Goal: Task Accomplishment & Management: Complete application form

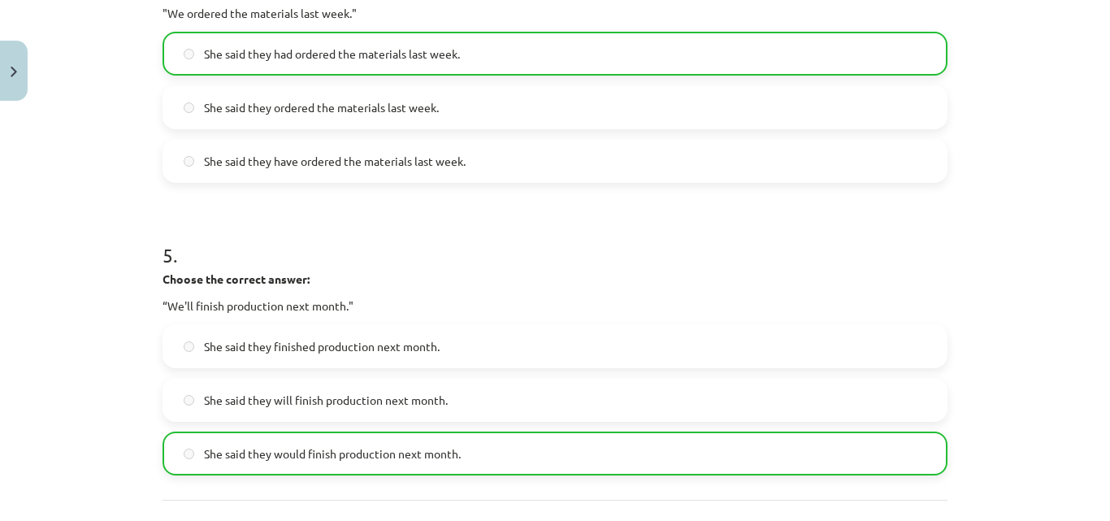
scroll to position [1473, 0]
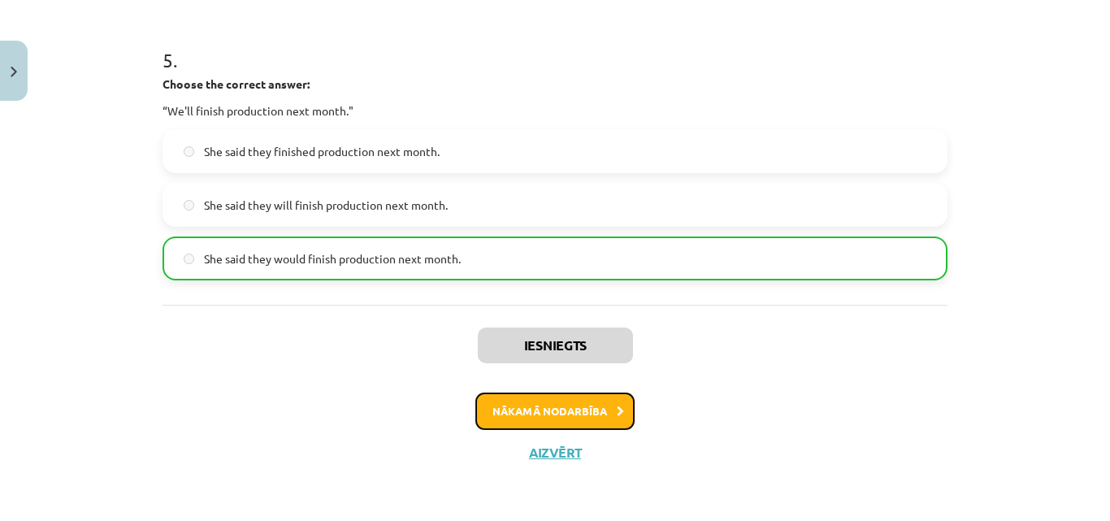
click at [524, 403] on button "Nākamā nodarbība" at bounding box center [554, 410] width 159 height 37
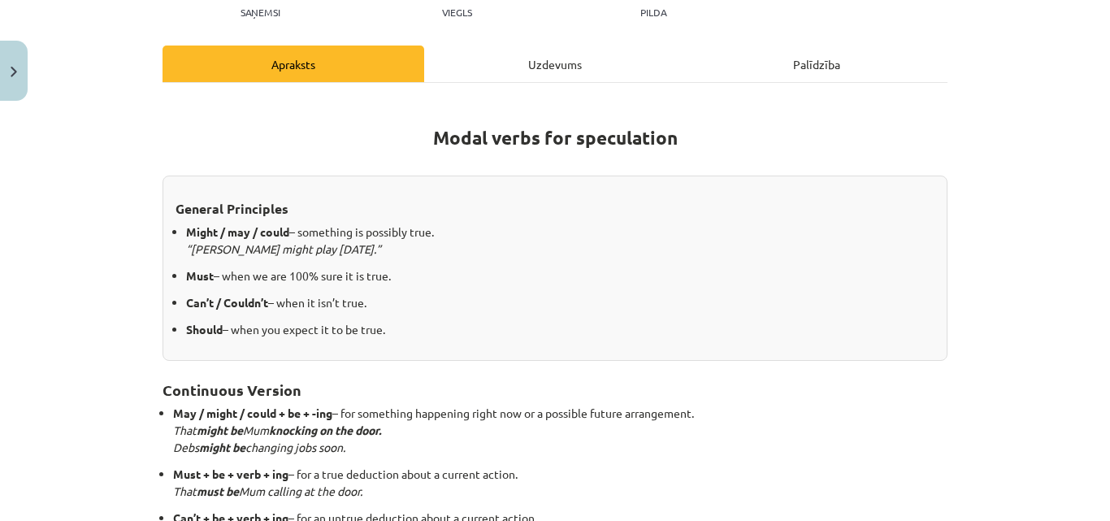
scroll to position [194, 0]
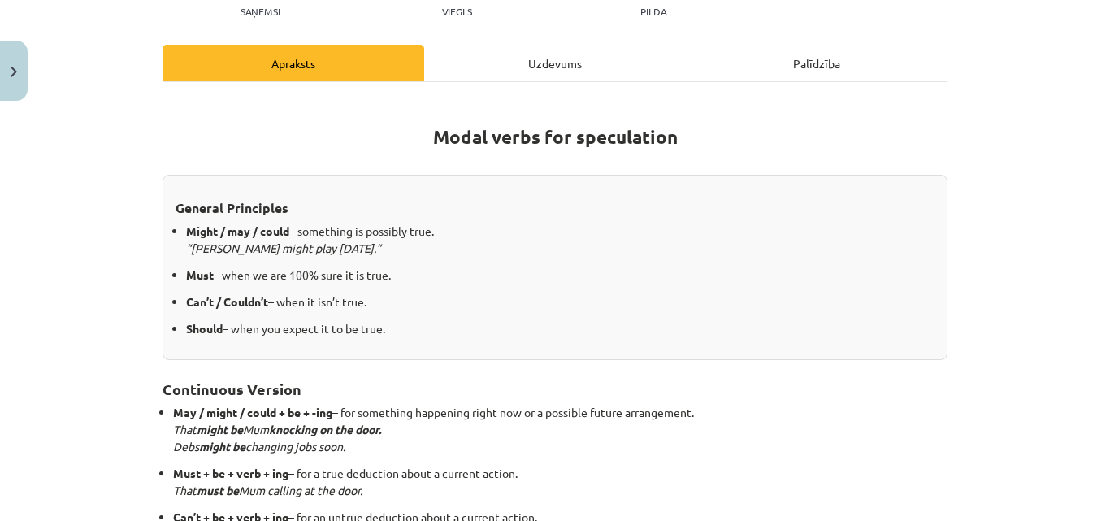
click at [555, 60] on div "Uzdevums" at bounding box center [555, 63] width 262 height 37
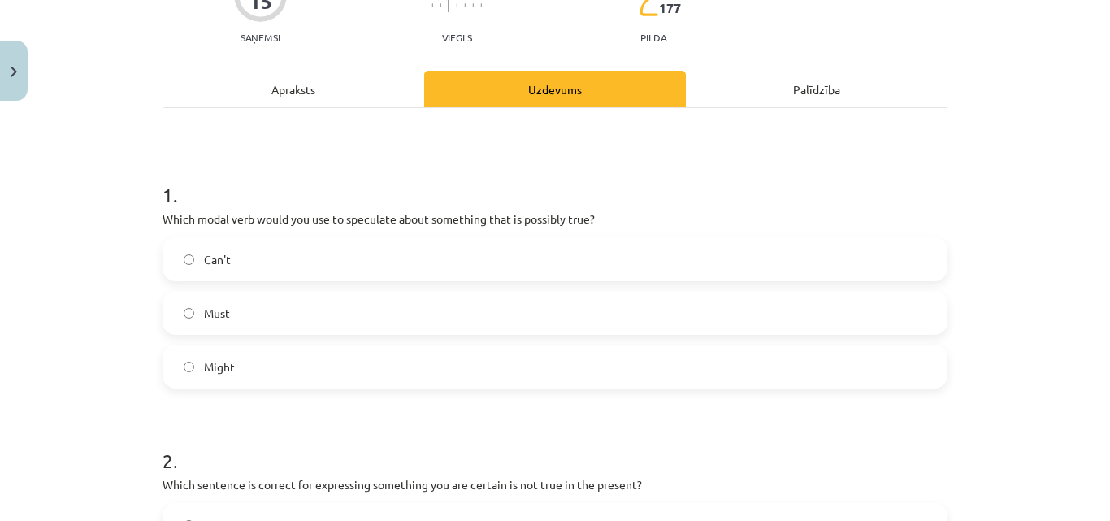
scroll to position [169, 0]
click at [219, 371] on span "Might" at bounding box center [219, 366] width 31 height 17
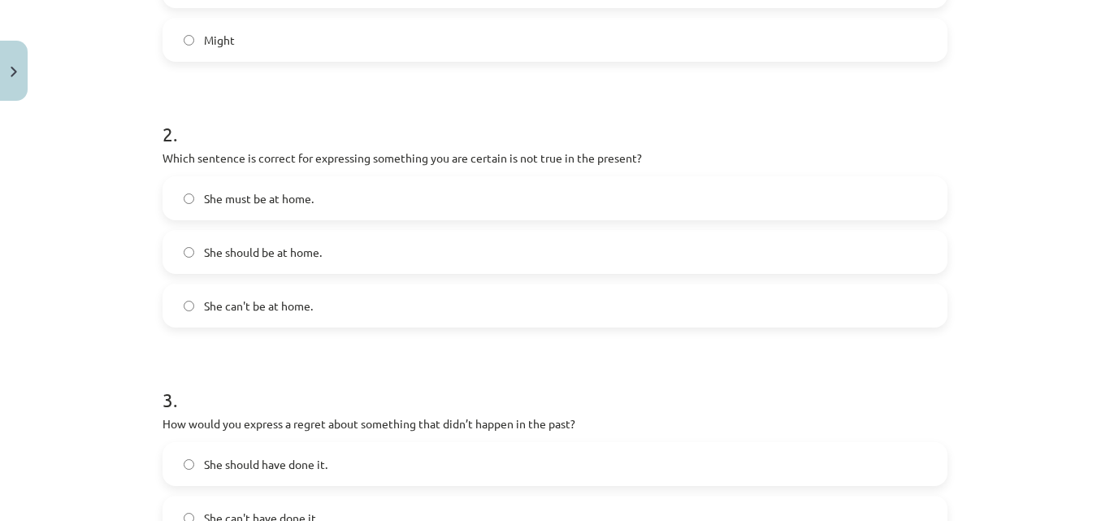
scroll to position [496, 0]
click at [180, 189] on label "She must be at home." at bounding box center [555, 197] width 782 height 41
click at [119, 213] on div "Mācību tēma: Angļu valodas i - 11. klases 1. ieskaites mācību materiāls #4 📝 To…" at bounding box center [555, 260] width 1110 height 521
click at [218, 300] on span "She can't be at home." at bounding box center [258, 305] width 109 height 17
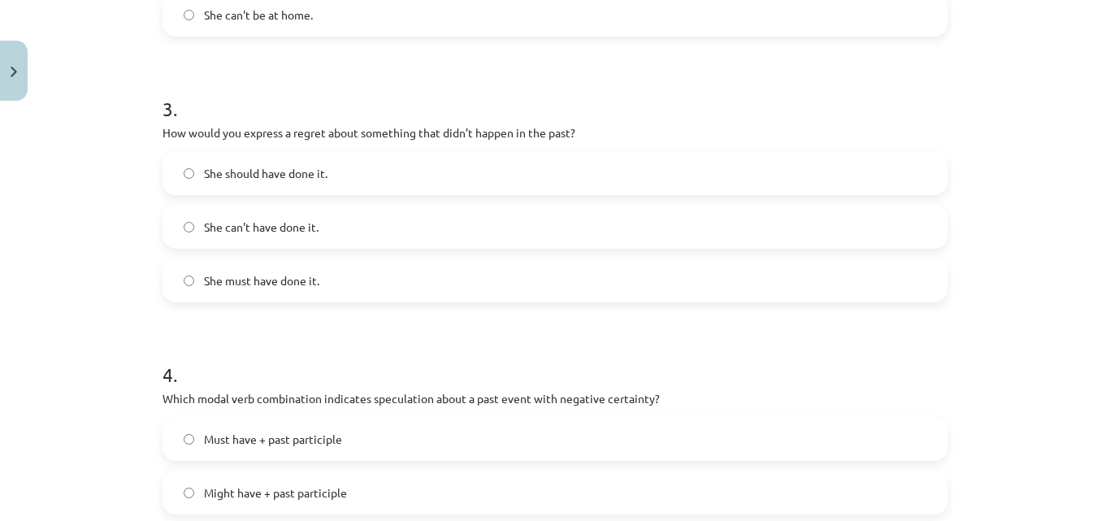
scroll to position [787, 0]
click at [209, 169] on label "She should have done it." at bounding box center [555, 172] width 782 height 41
click at [209, 169] on span "She should have done it." at bounding box center [266, 172] width 124 height 17
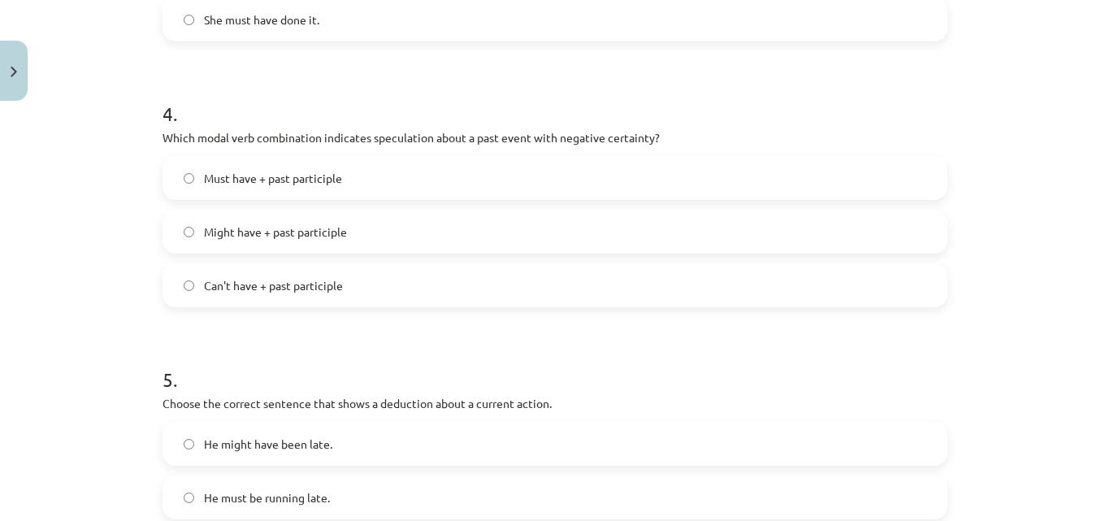
scroll to position [1047, 0]
click at [193, 288] on label "Can't have + past participle" at bounding box center [555, 284] width 782 height 41
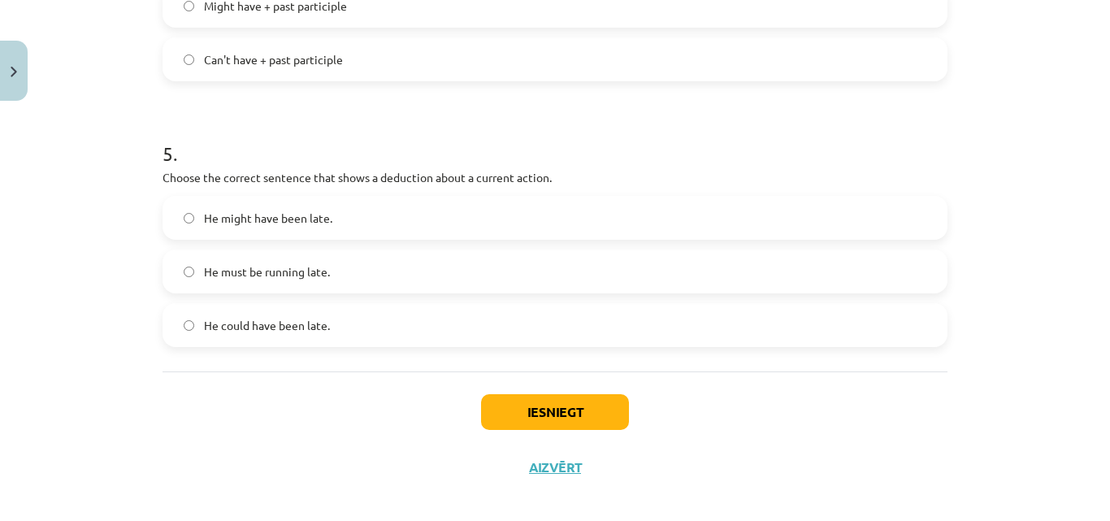
scroll to position [1287, 0]
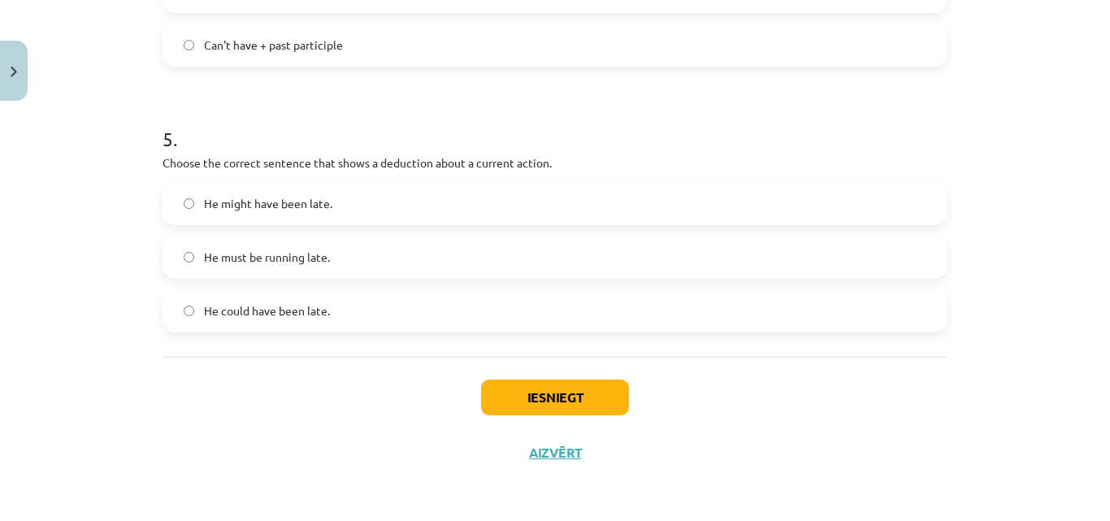
click at [221, 259] on span "He must be running late." at bounding box center [267, 257] width 126 height 17
click at [497, 392] on button "Iesniegt" at bounding box center [555, 397] width 148 height 36
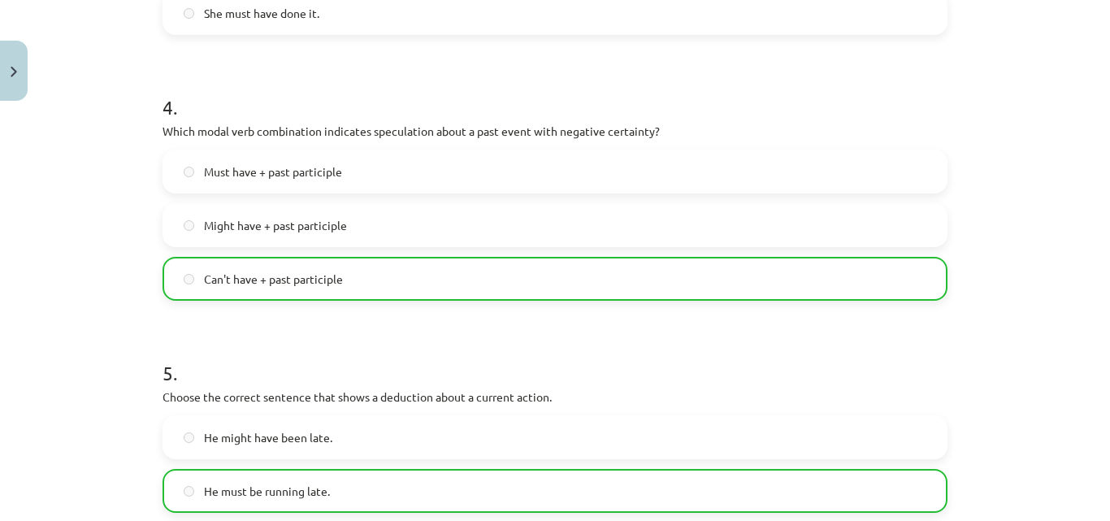
scroll to position [1339, 0]
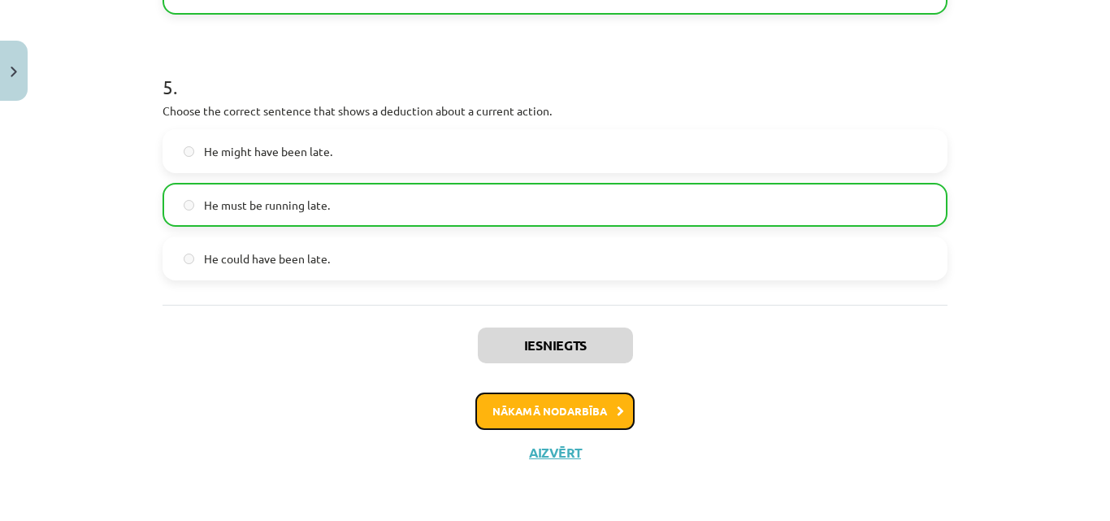
click at [525, 413] on button "Nākamā nodarbība" at bounding box center [554, 410] width 159 height 37
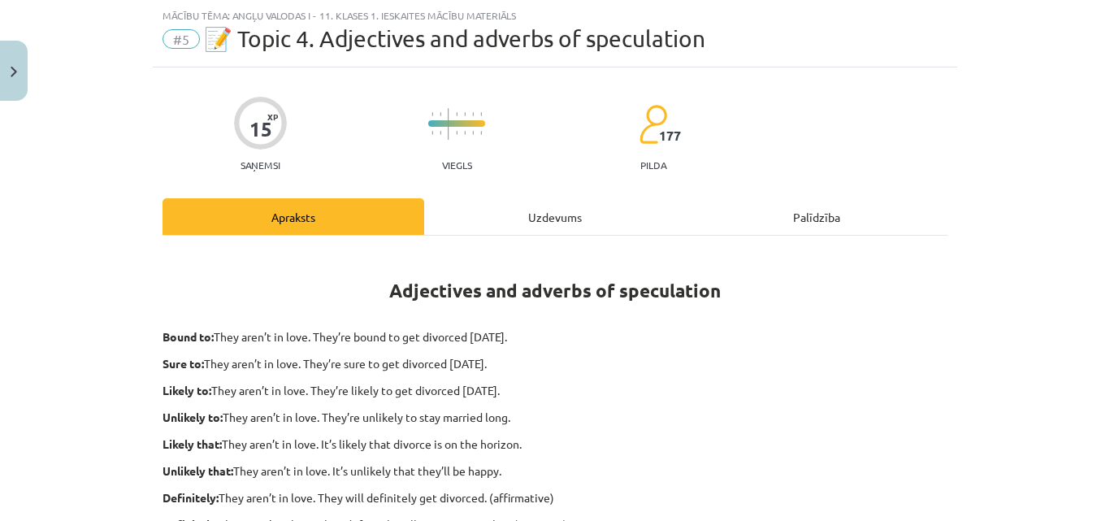
scroll to position [92, 0]
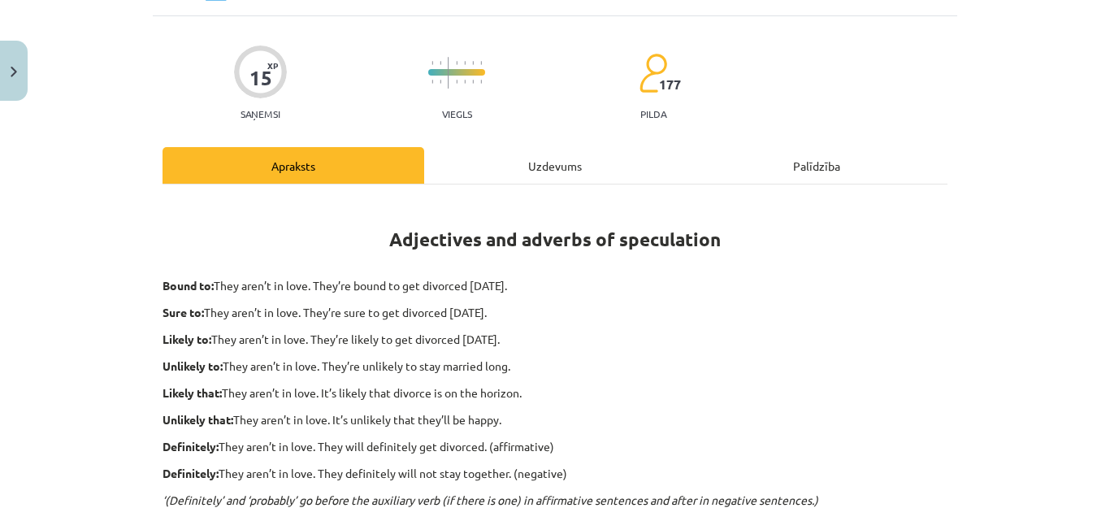
click at [584, 164] on div "Uzdevums" at bounding box center [555, 165] width 262 height 37
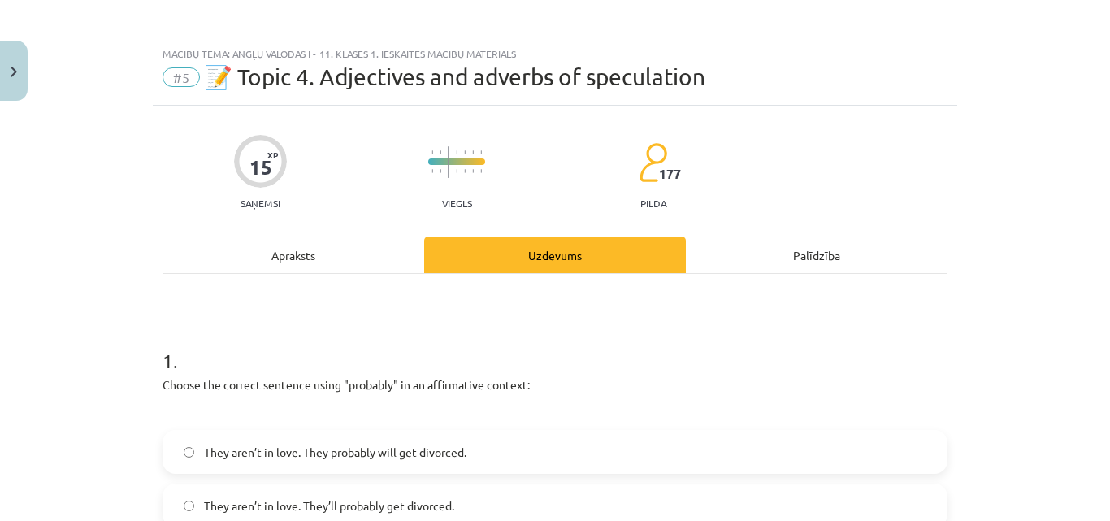
scroll to position [0, 0]
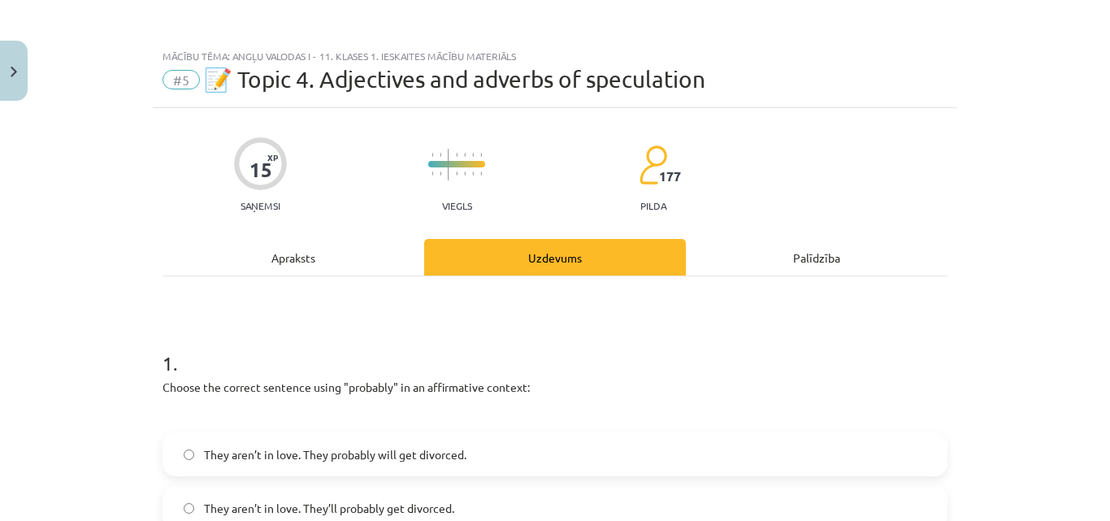
click at [319, 261] on div "Apraksts" at bounding box center [294, 257] width 262 height 37
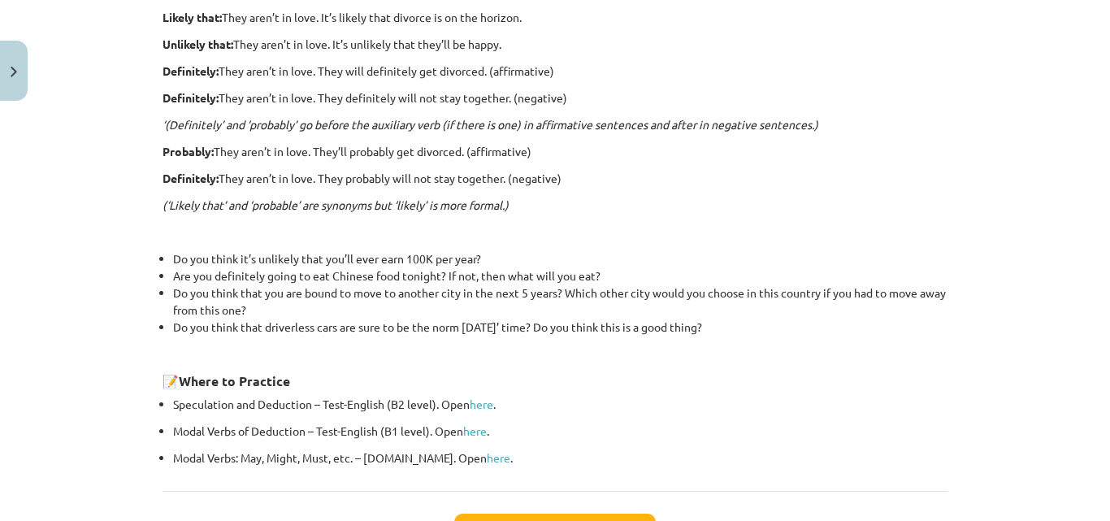
scroll to position [599, 0]
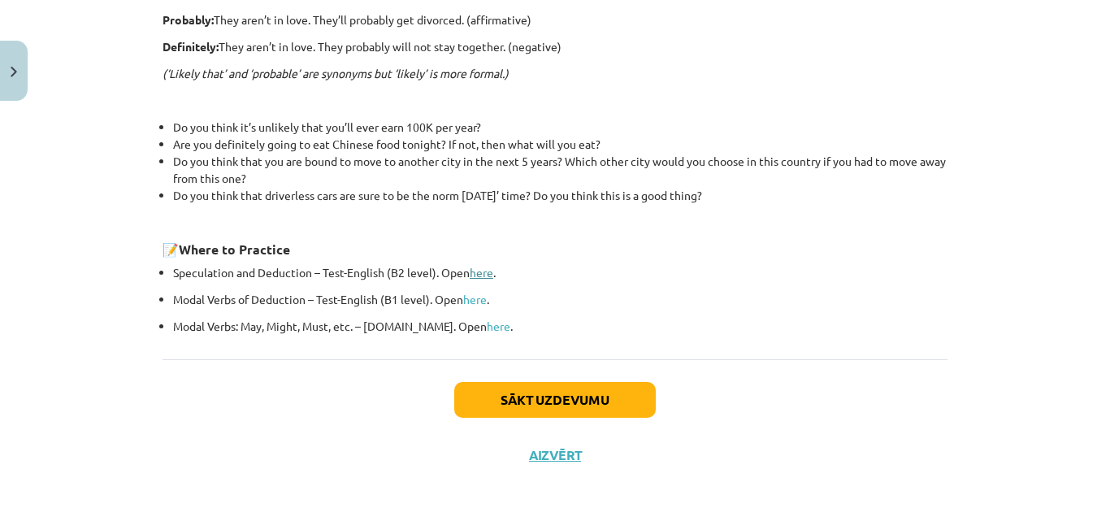
click at [470, 267] on link "here" at bounding box center [482, 272] width 24 height 15
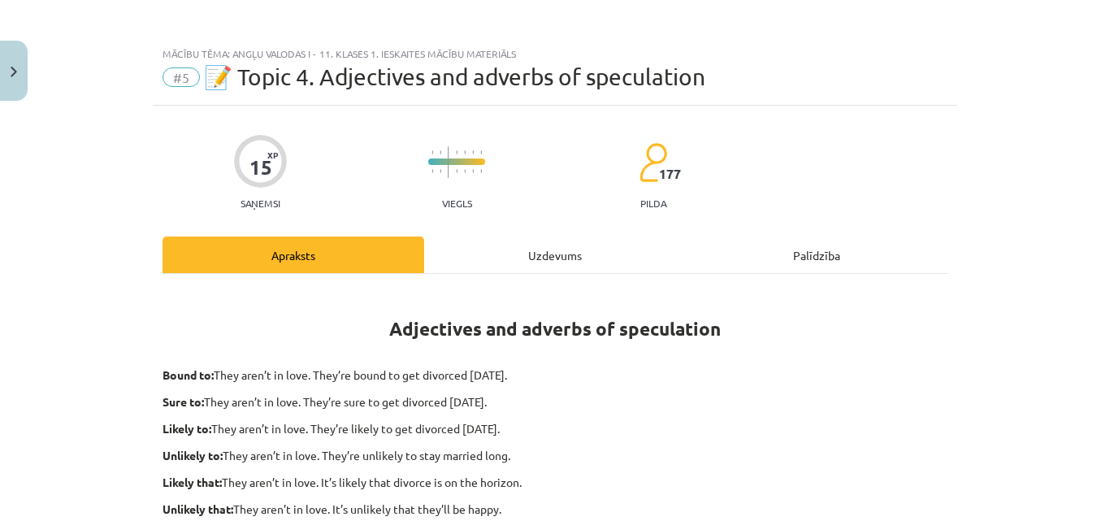
scroll to position [0, 0]
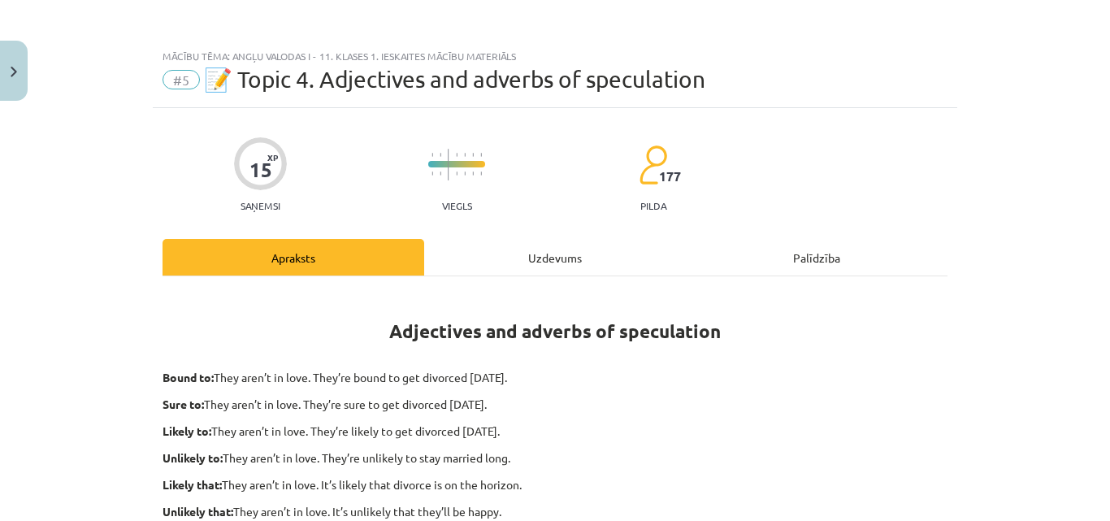
click at [555, 254] on div "Uzdevums" at bounding box center [555, 257] width 262 height 37
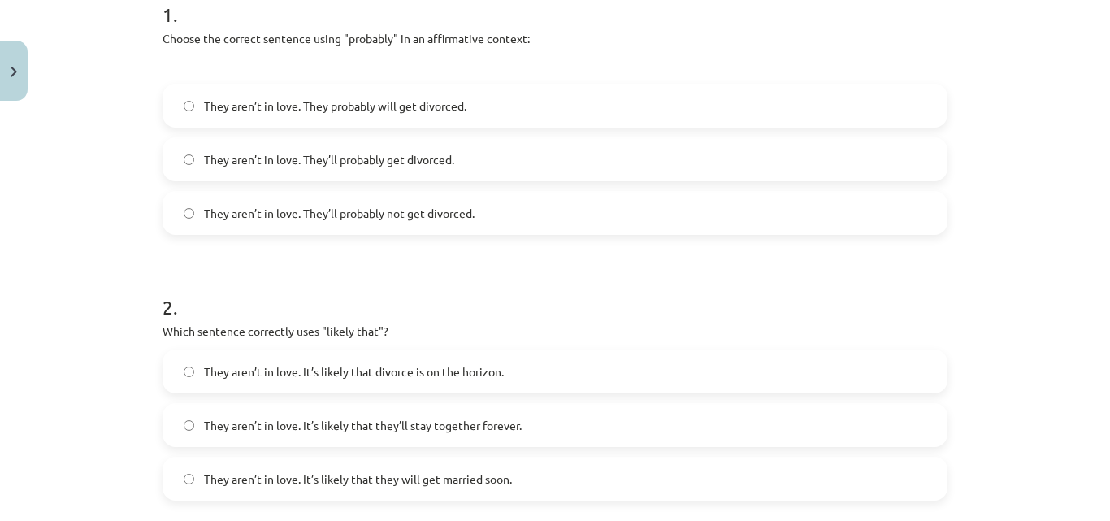
scroll to position [349, 0]
click at [366, 160] on span "They aren’t in love. They’ll probably get divorced." at bounding box center [329, 159] width 250 height 17
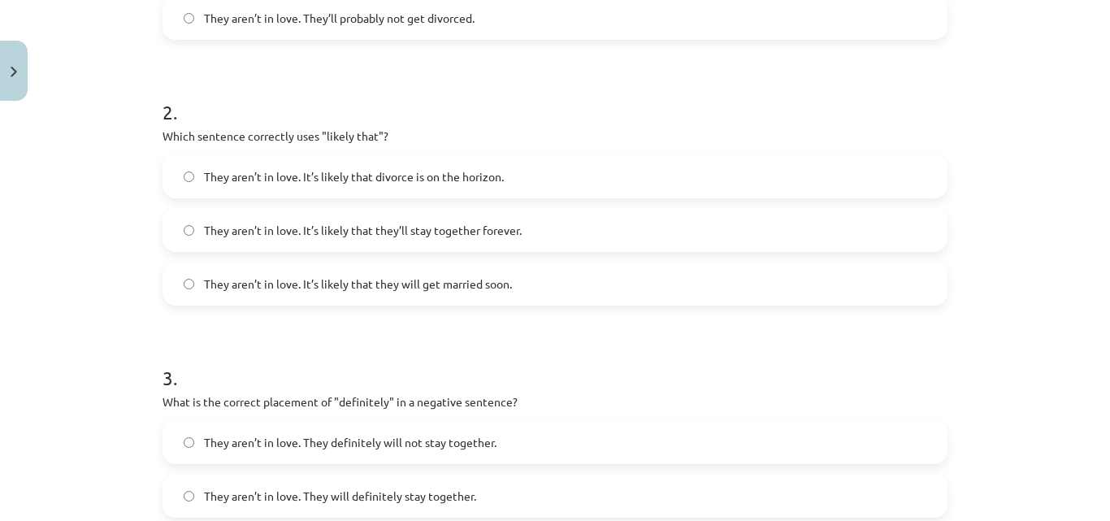
scroll to position [544, 0]
click at [387, 182] on span "They aren’t in love. It’s likely that divorce is on the horizon." at bounding box center [354, 176] width 300 height 17
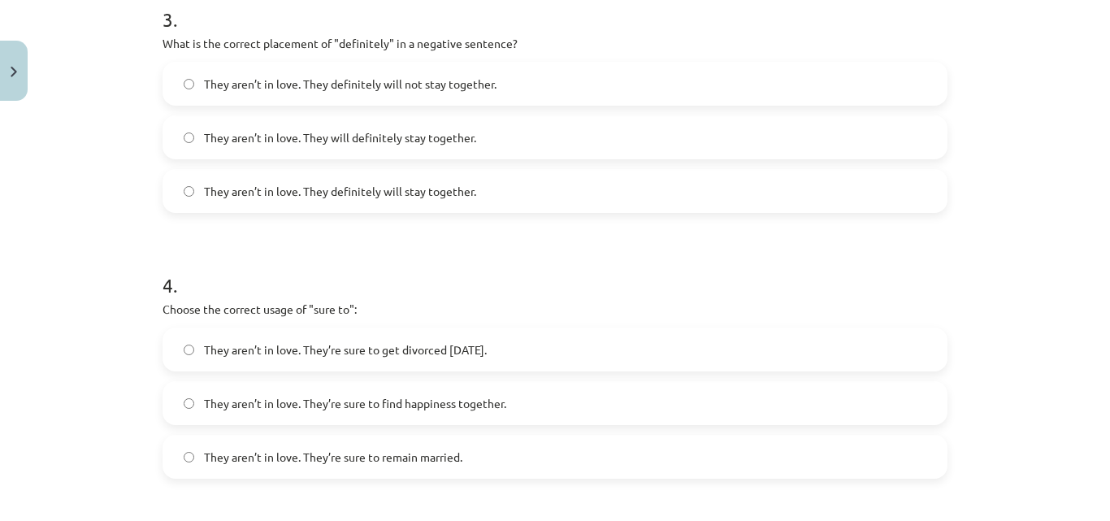
scroll to position [901, 0]
click at [354, 91] on span "They aren’t in love. They definitely will not stay together." at bounding box center [350, 84] width 293 height 17
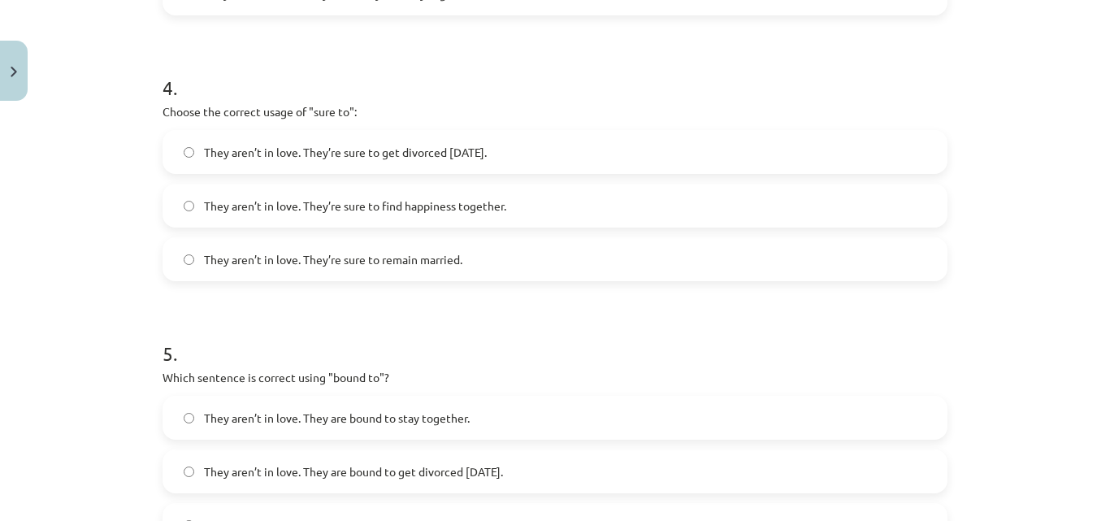
scroll to position [1100, 0]
click at [275, 152] on span "They aren’t in love. They’re sure to get divorced within six months." at bounding box center [345, 151] width 283 height 17
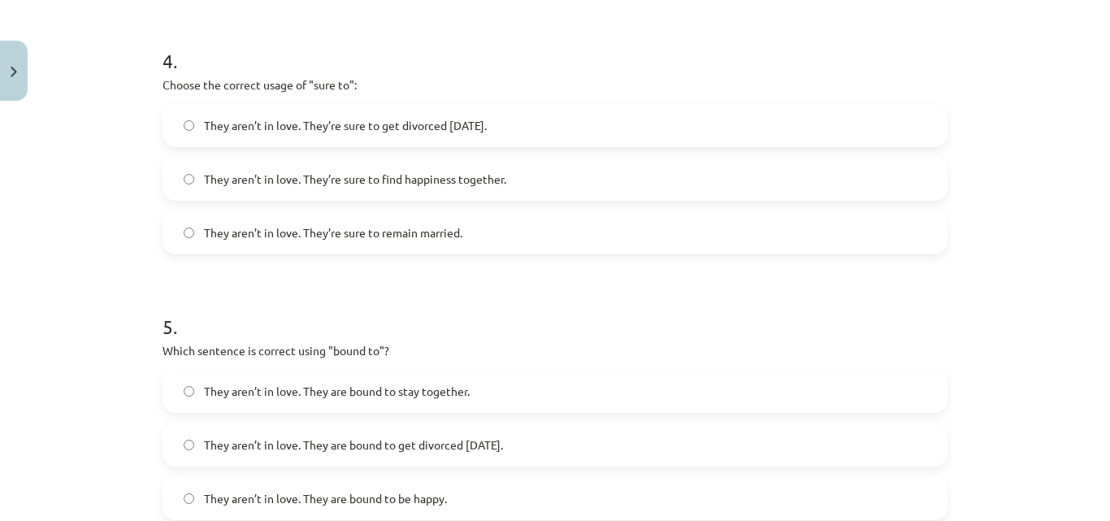
scroll to position [1314, 0]
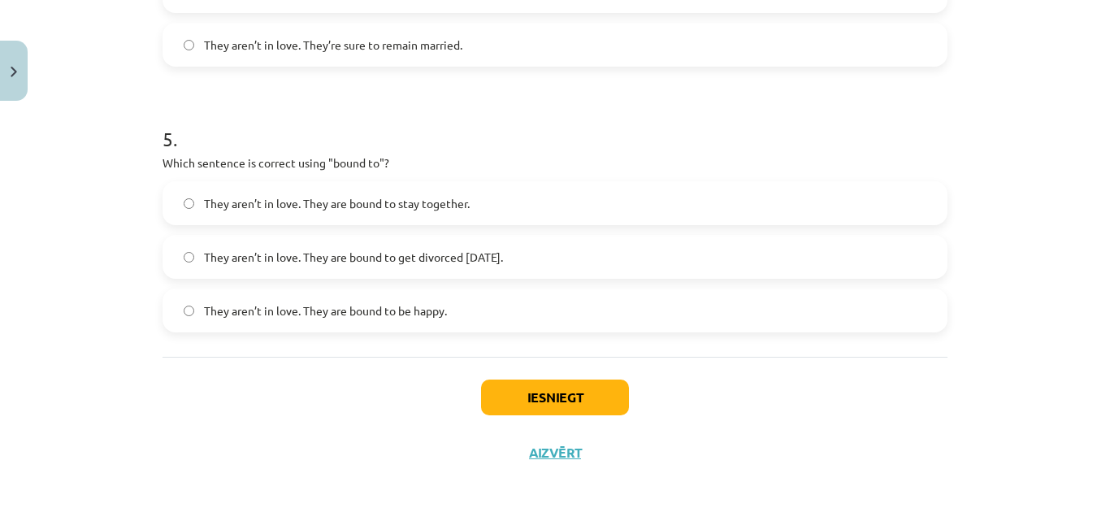
click at [324, 249] on span "They aren’t in love. They are bound to get divorced within six months." at bounding box center [353, 257] width 299 height 17
click at [483, 394] on button "Iesniegt" at bounding box center [555, 397] width 148 height 36
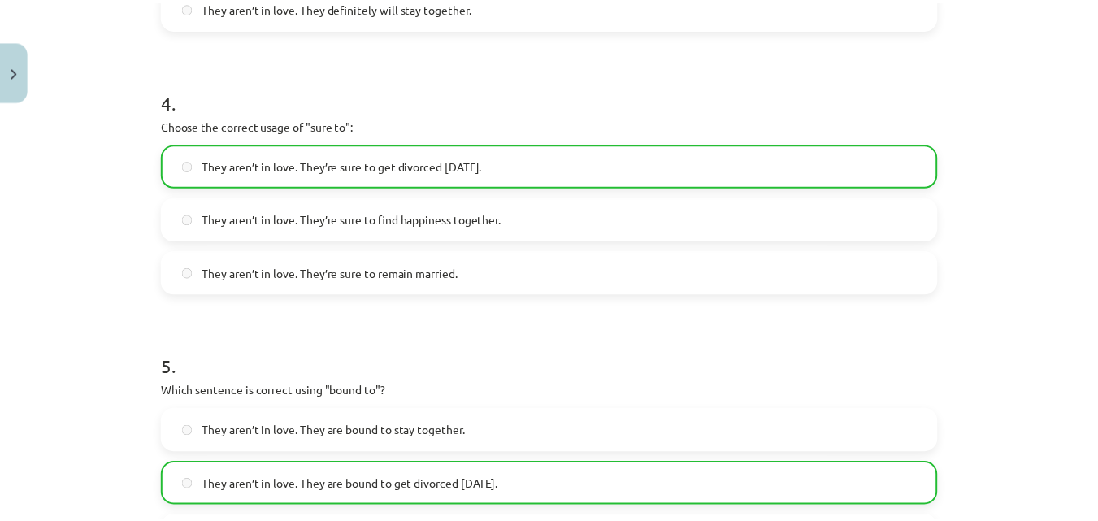
scroll to position [1366, 0]
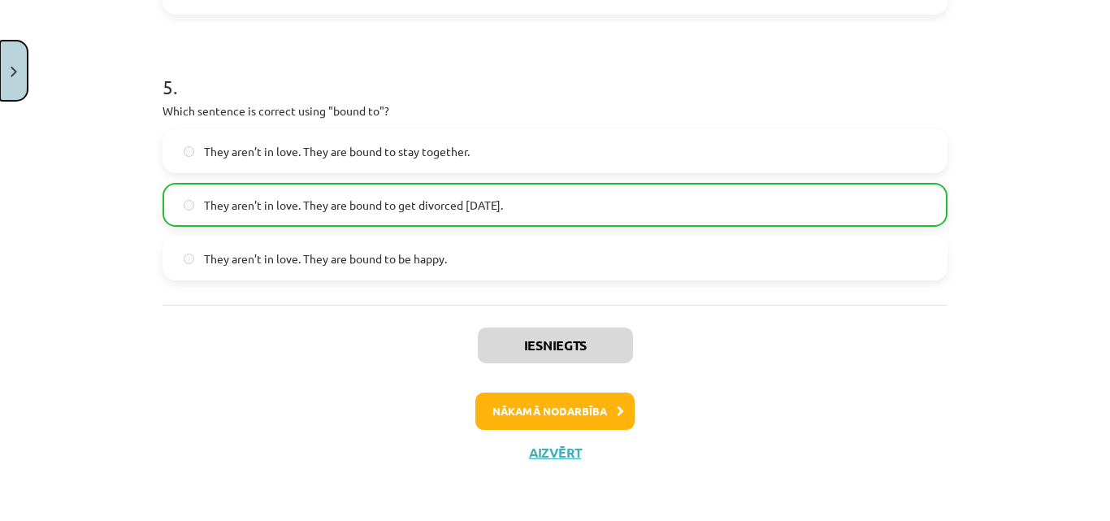
click at [2, 83] on button "Close" at bounding box center [14, 71] width 28 height 60
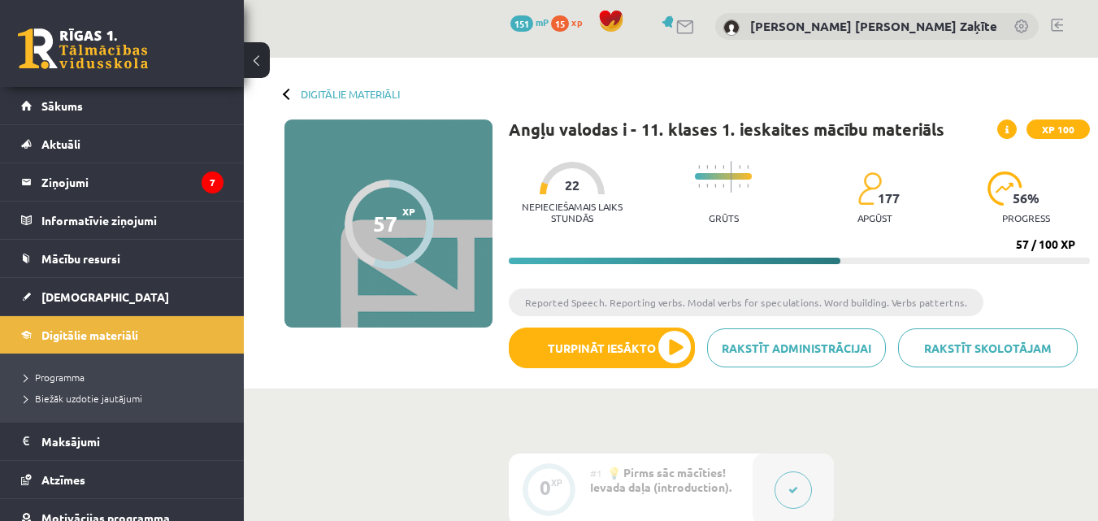
scroll to position [4, 0]
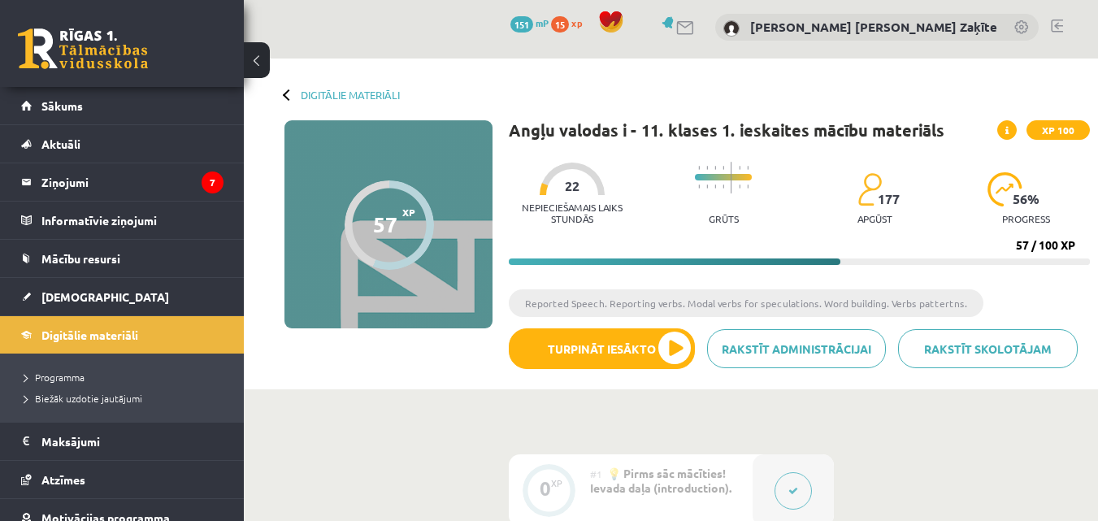
click at [533, 19] on span "151" at bounding box center [521, 24] width 23 height 16
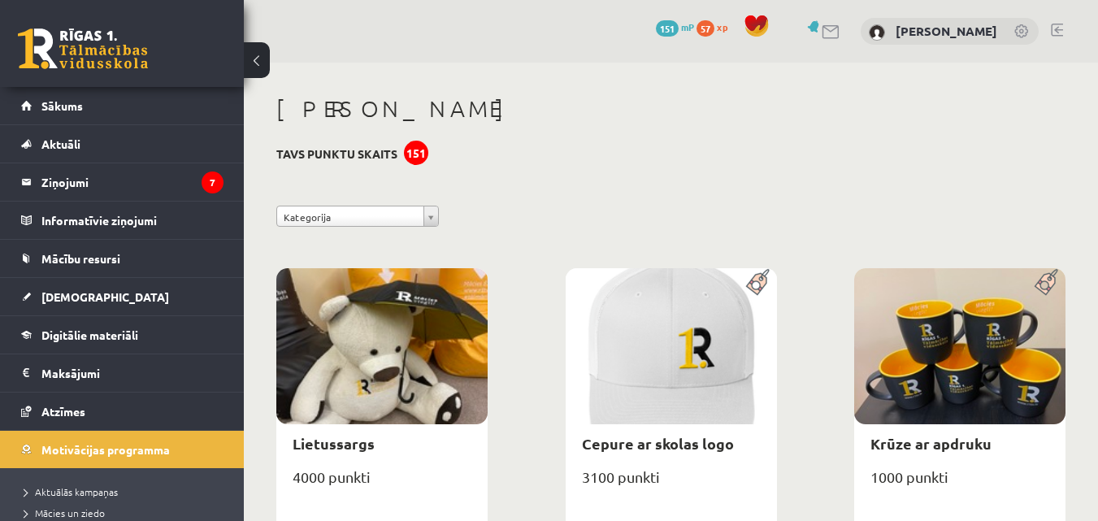
click at [709, 28] on span "57" at bounding box center [705, 28] width 18 height 16
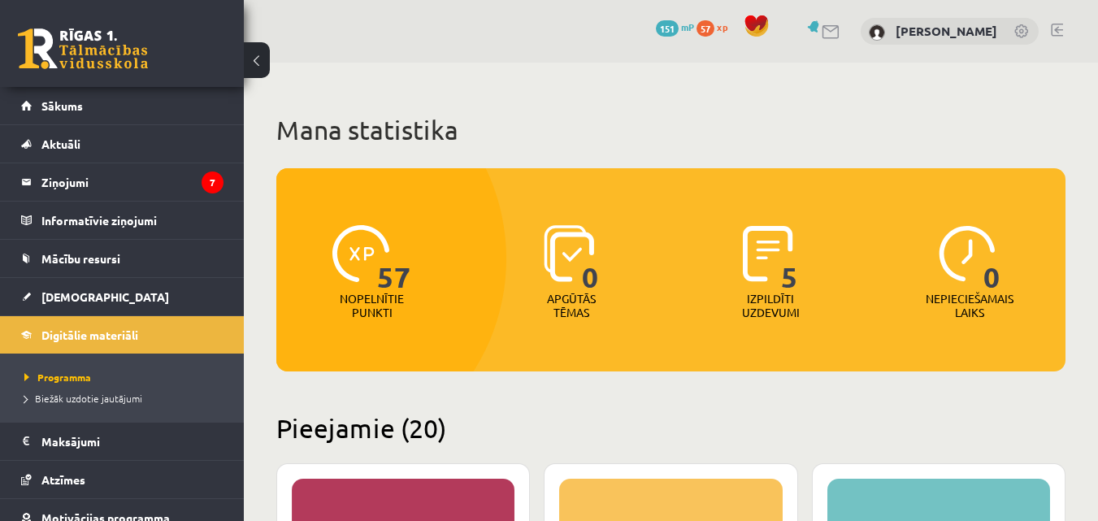
click at [679, 28] on link "151 mP" at bounding box center [675, 26] width 38 height 13
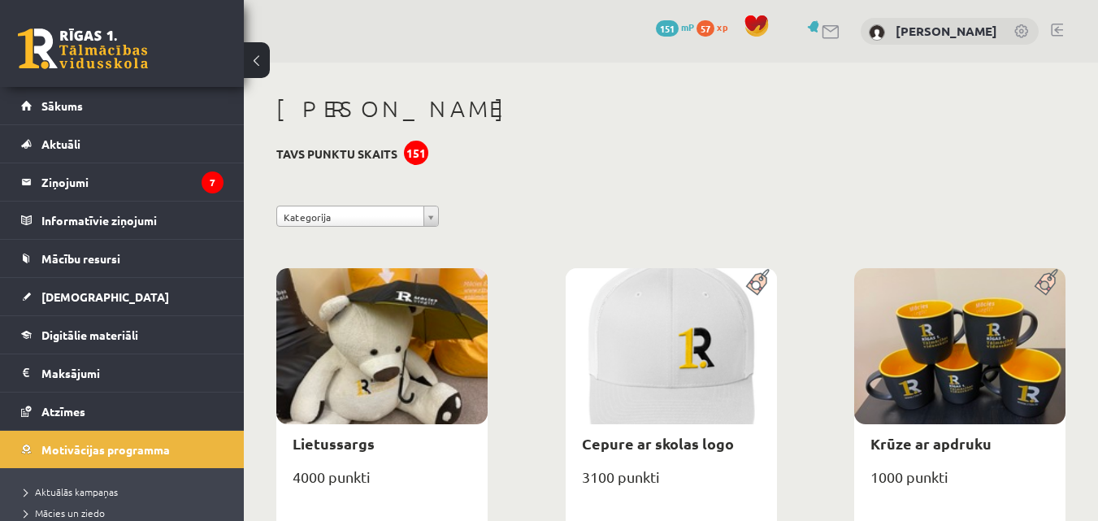
click at [722, 26] on span "xp" at bounding box center [722, 26] width 11 height 13
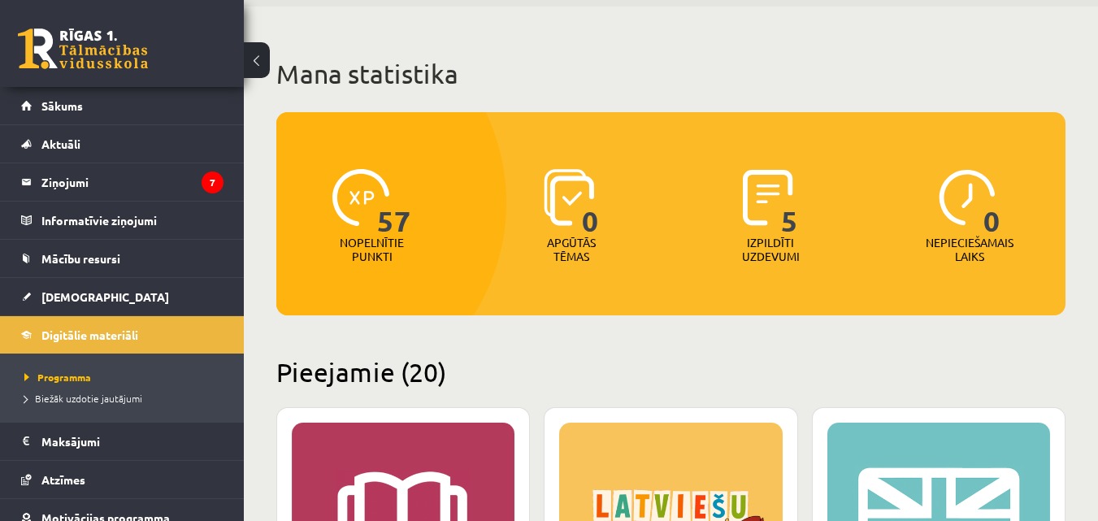
scroll to position [57, 0]
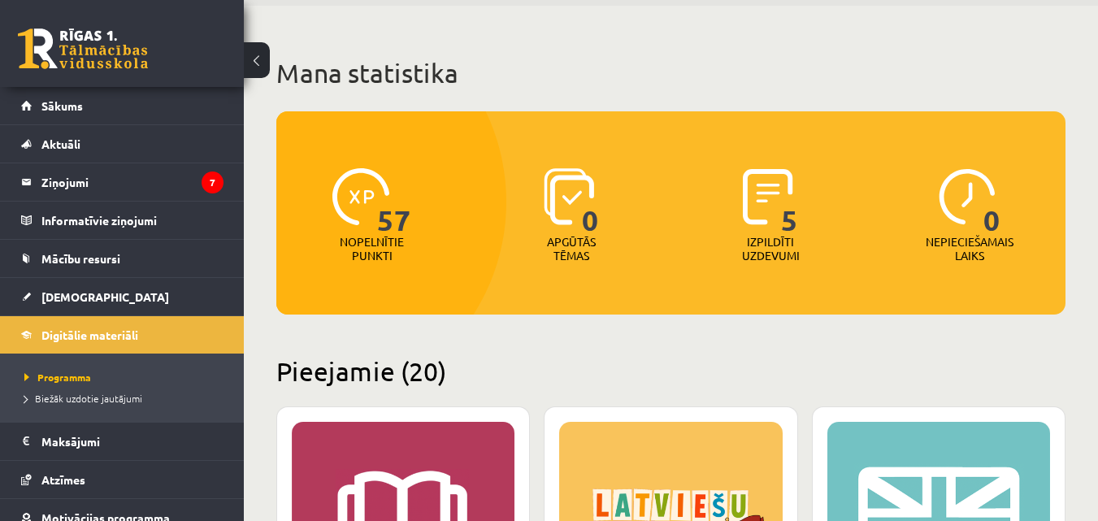
click at [375, 211] on img at bounding box center [360, 196] width 57 height 57
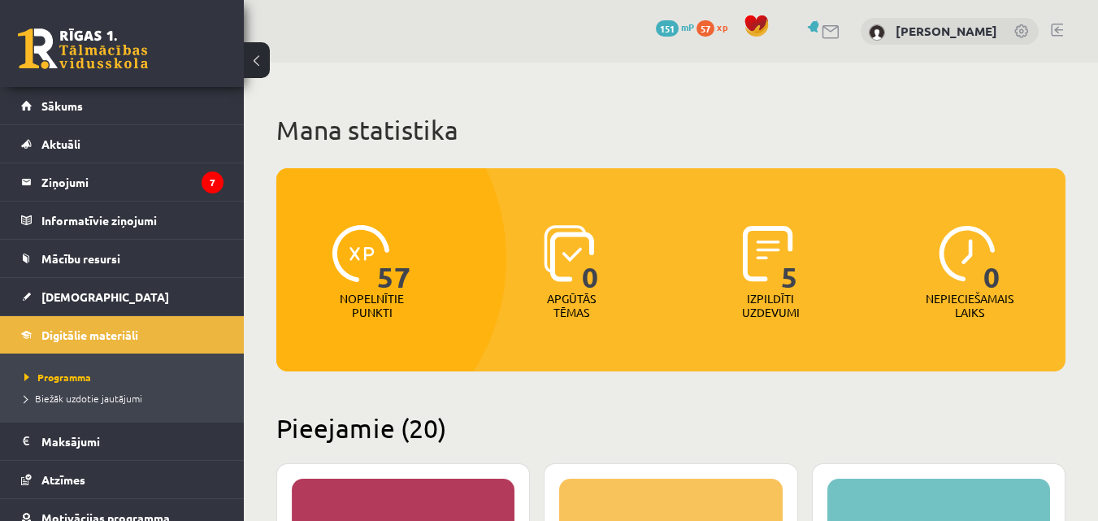
scroll to position [1, 0]
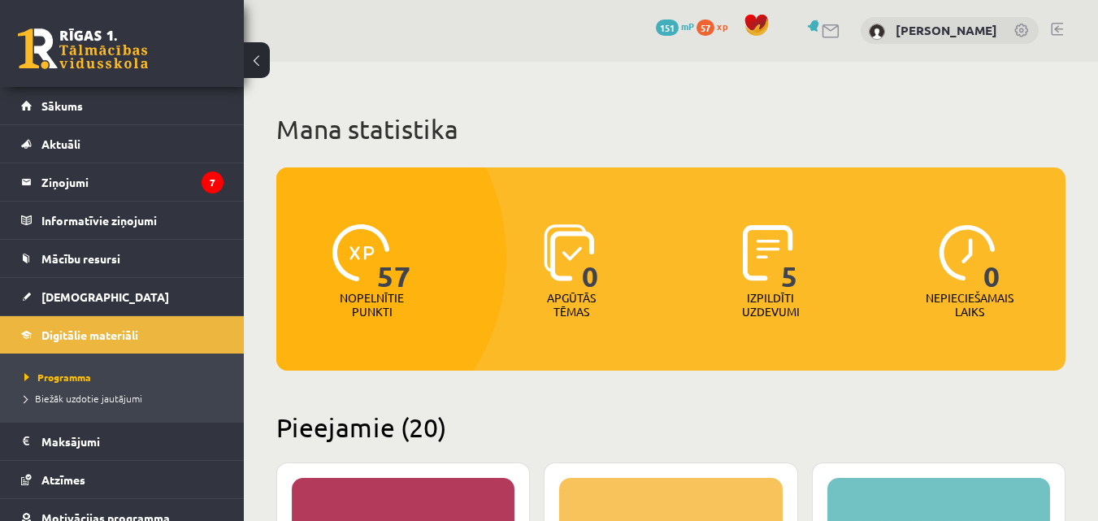
click at [556, 247] on img at bounding box center [569, 252] width 51 height 57
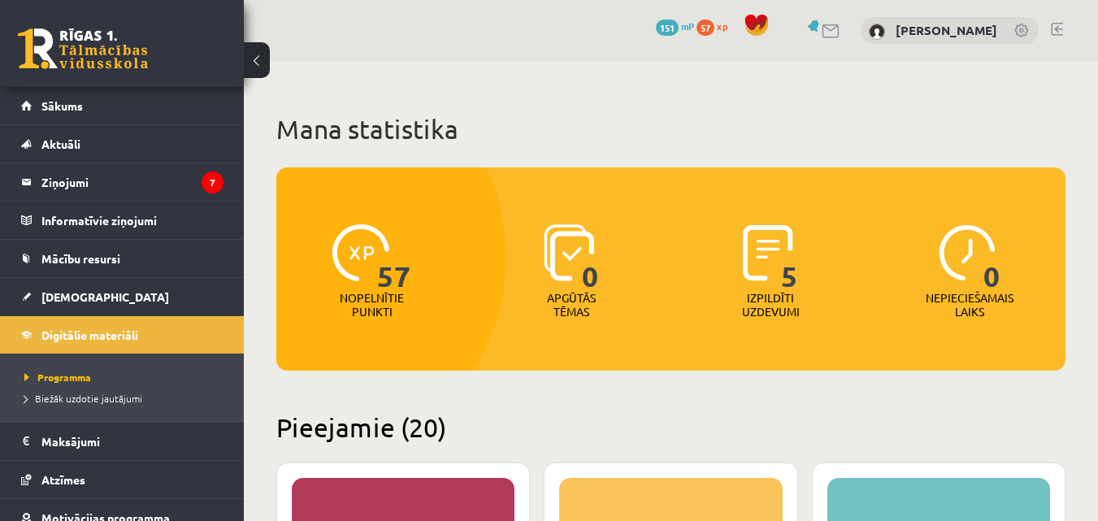
click at [556, 247] on img at bounding box center [569, 252] width 51 height 57
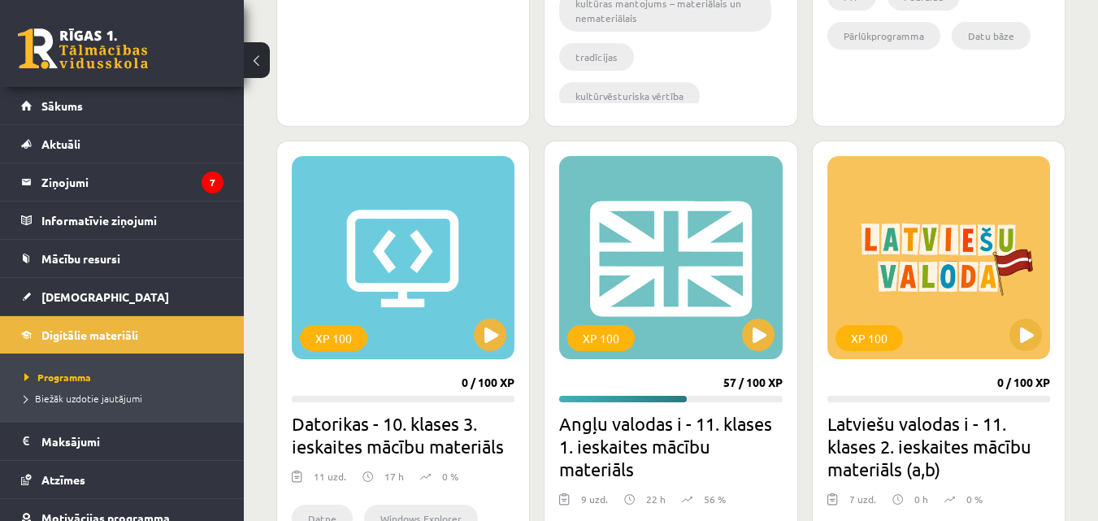
scroll to position [1422, 0]
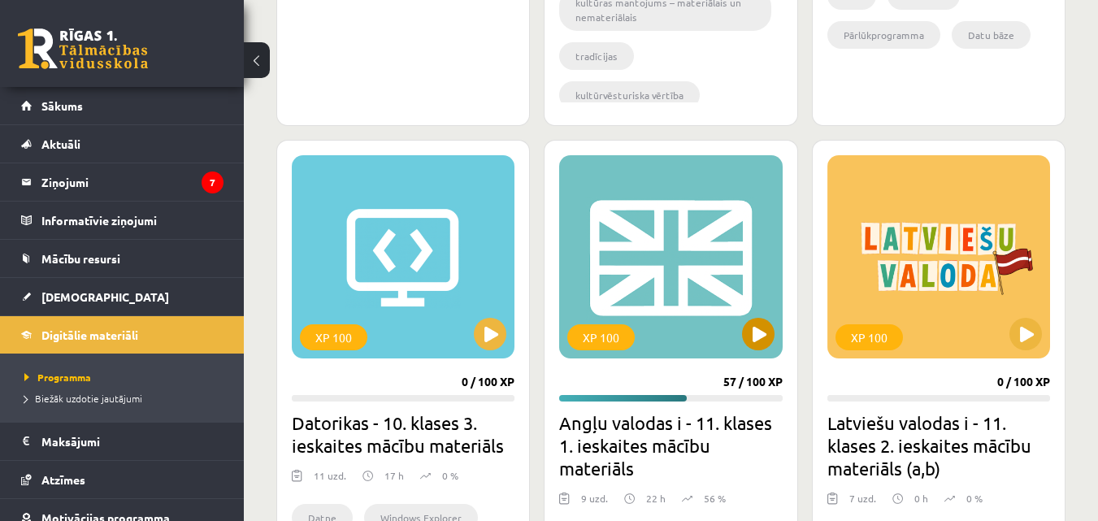
click at [650, 262] on div "XP 100" at bounding box center [670, 256] width 223 height 203
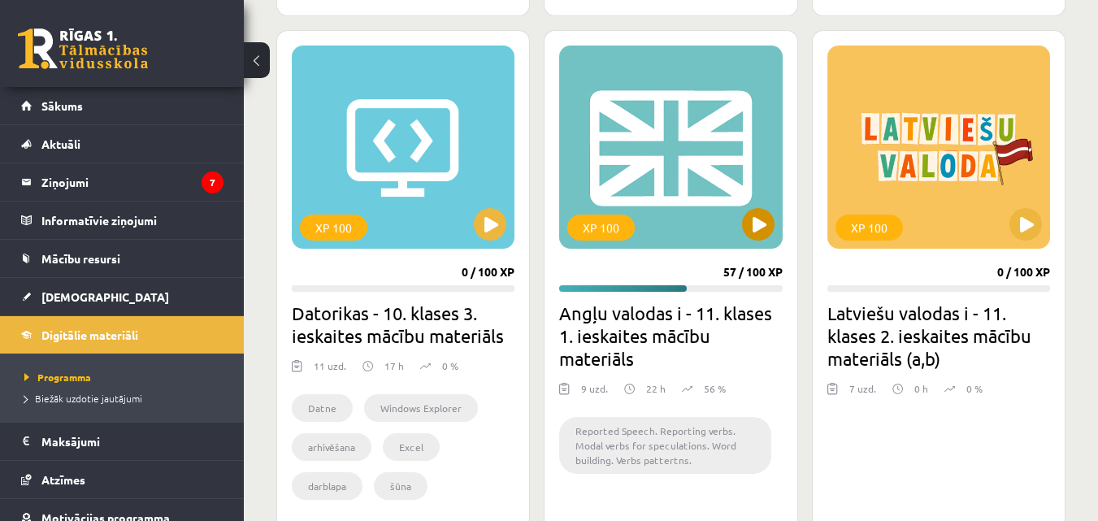
scroll to position [1533, 0]
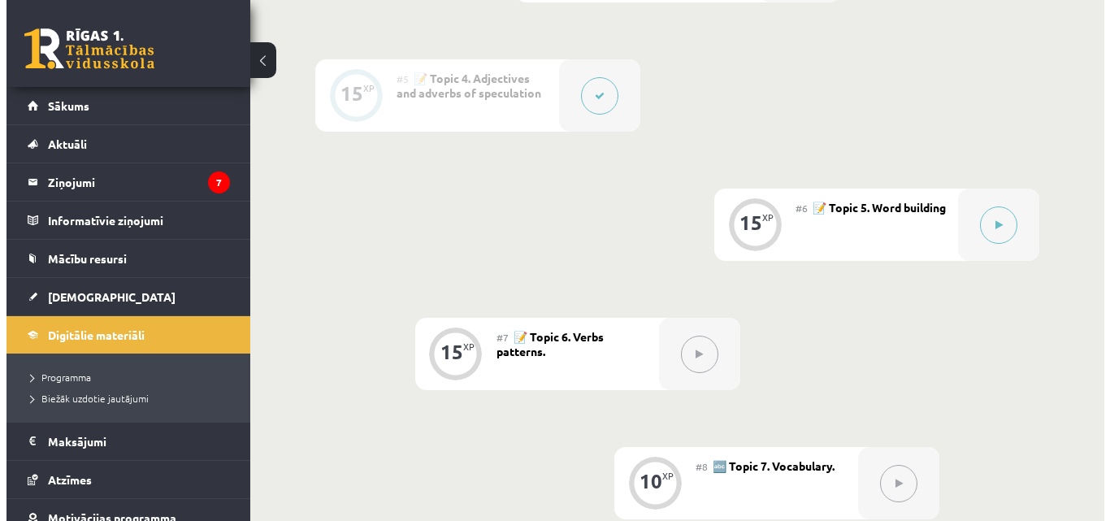
scroll to position [917, 0]
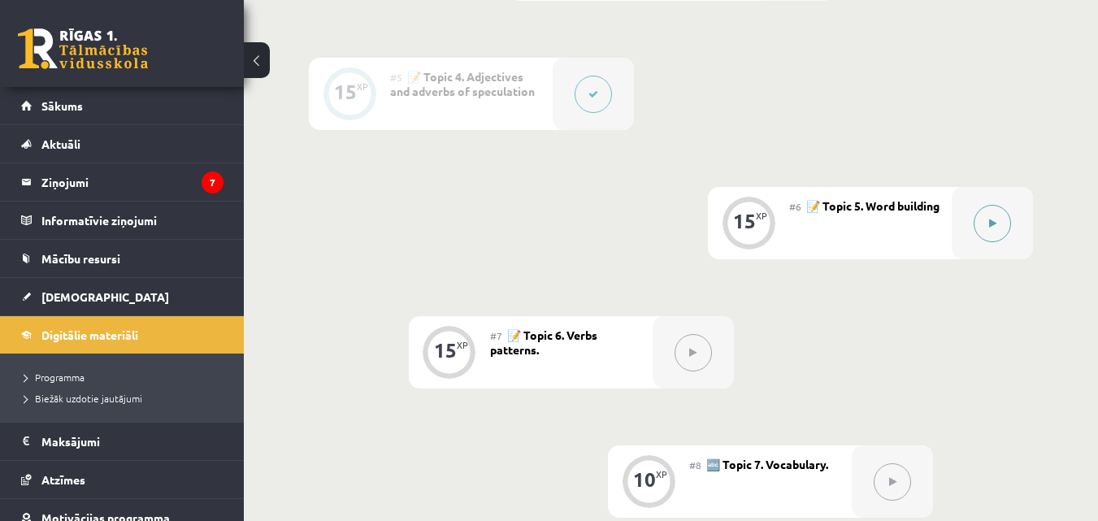
click at [993, 215] on button at bounding box center [991, 223] width 37 height 37
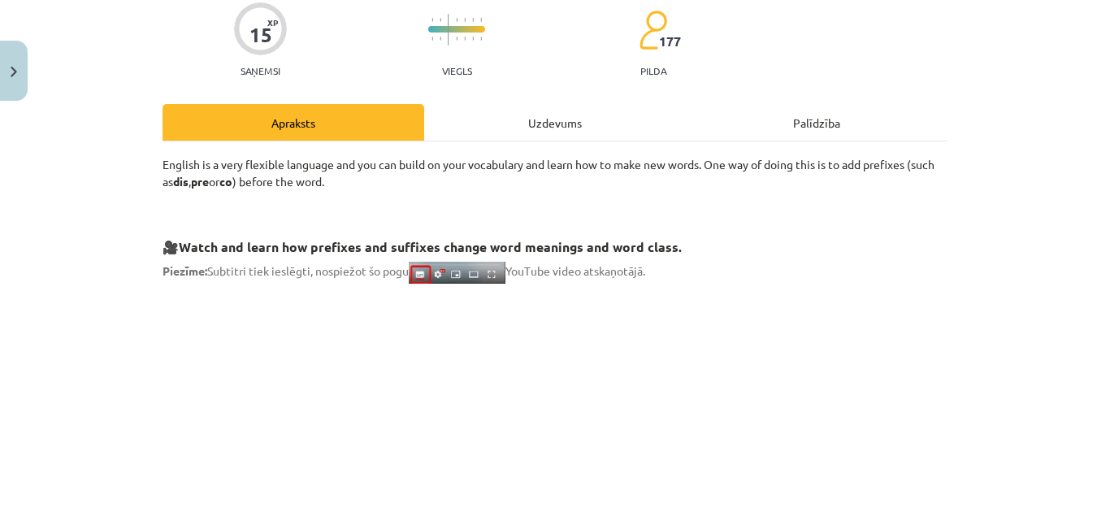
scroll to position [0, 0]
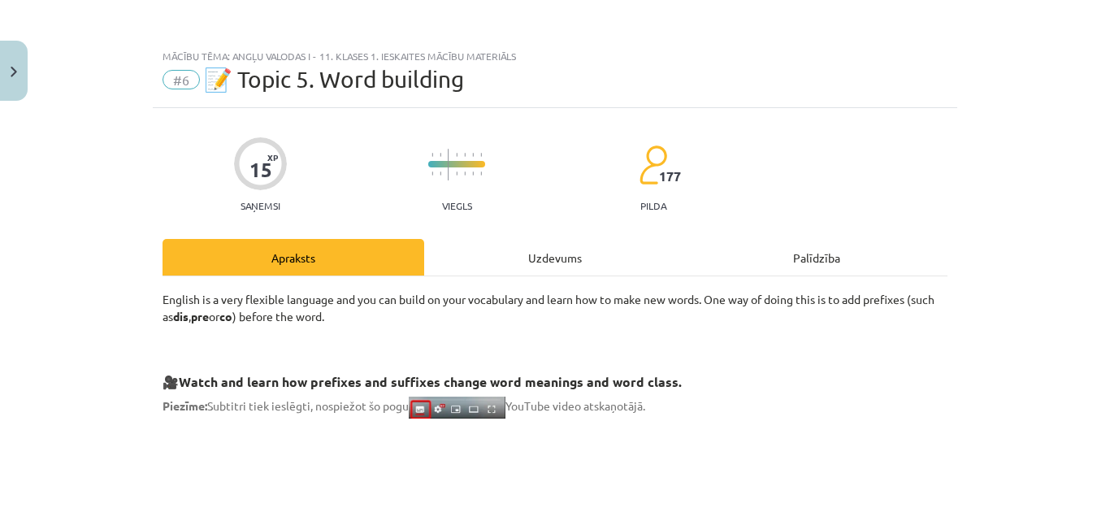
click at [553, 260] on div "Uzdevums" at bounding box center [555, 257] width 262 height 37
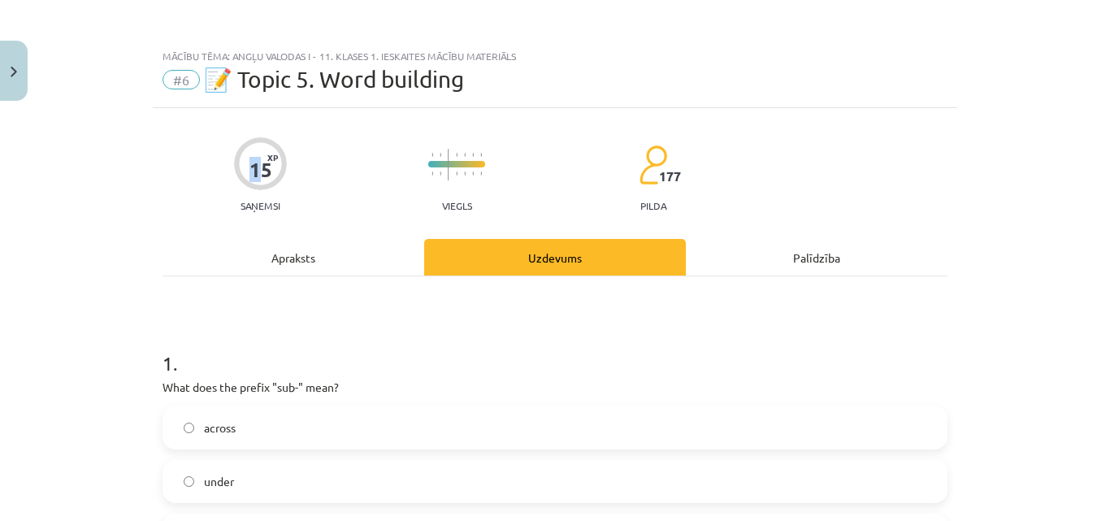
drag, startPoint x: 249, startPoint y: 161, endPoint x: 259, endPoint y: 160, distance: 10.6
click at [259, 160] on div "15" at bounding box center [260, 169] width 23 height 23
click at [289, 150] on div "15 XP Saņemsi Viegls 177 pilda" at bounding box center [555, 170] width 785 height 84
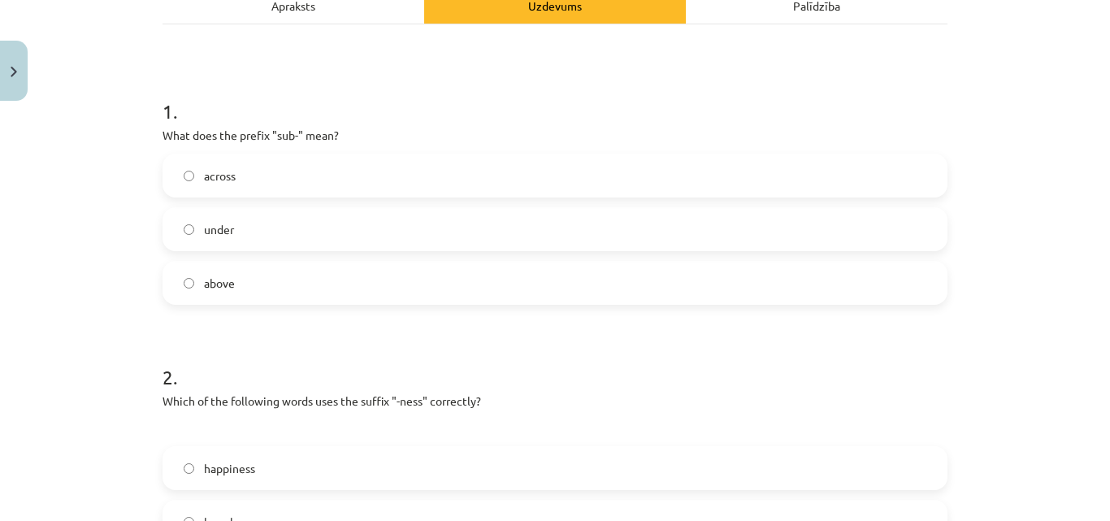
scroll to position [263, 0]
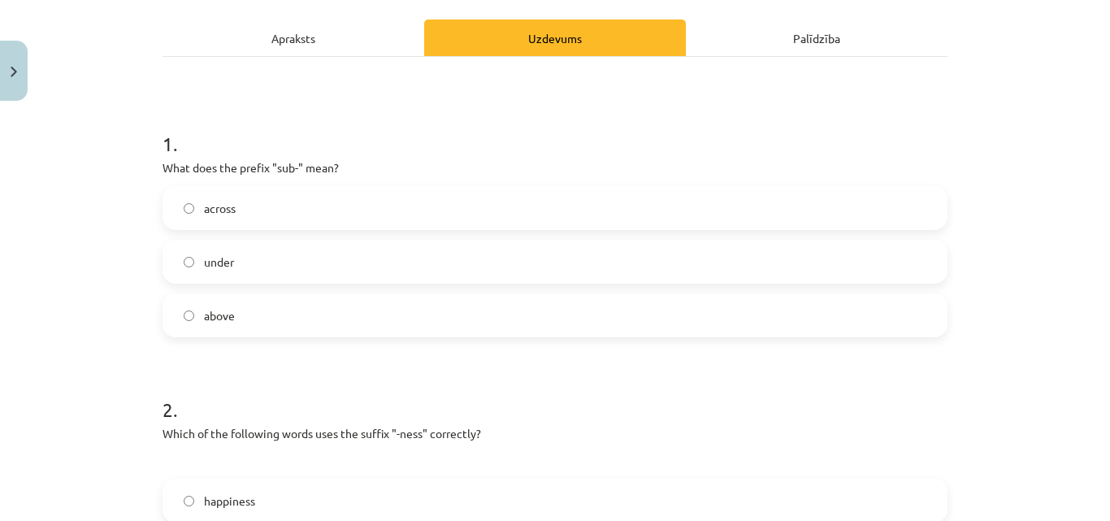
click at [92, 333] on div "Mācību tēma: Angļu valodas i - 11. klases 1. ieskaites mācību materiāls #6 📝 To…" at bounding box center [555, 260] width 1110 height 521
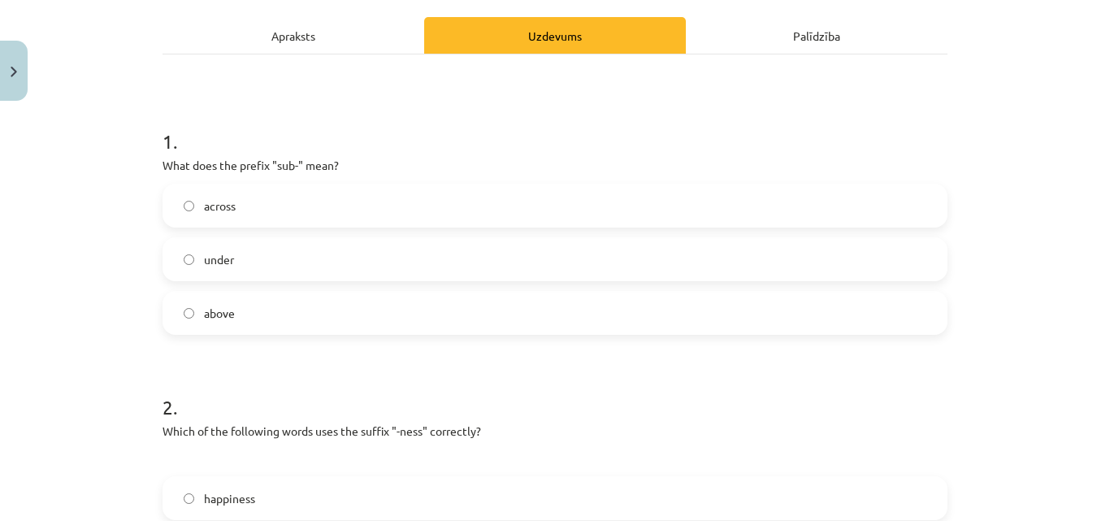
scroll to position [212, 0]
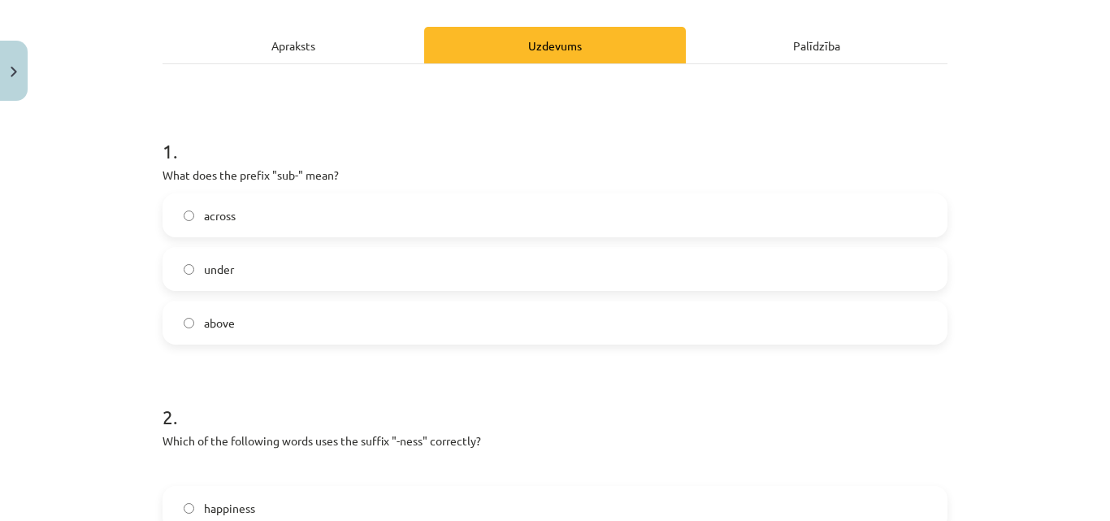
click at [188, 262] on label "under" at bounding box center [555, 269] width 782 height 41
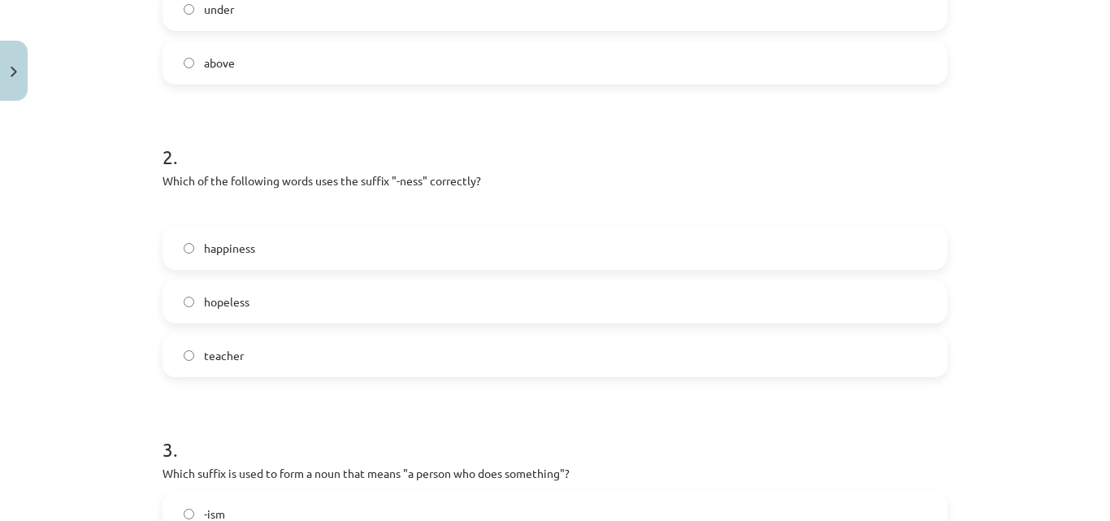
scroll to position [469, 0]
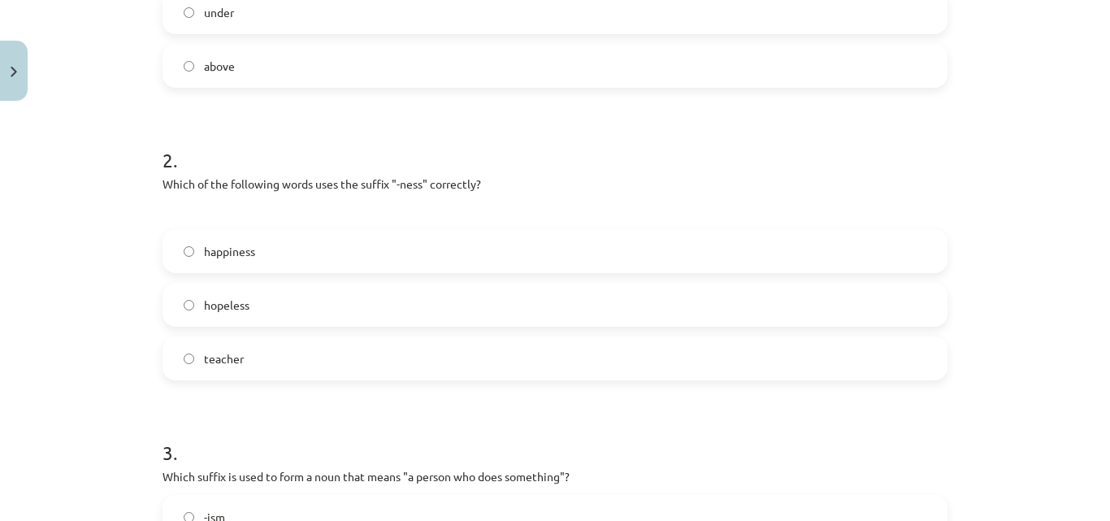
click at [392, 91] on form "1 . What does the prefix "sub-" mean? across under above 2 . Which of the follo…" at bounding box center [555, 516] width 785 height 1323
drag, startPoint x: 392, startPoint y: 91, endPoint x: 527, endPoint y: 162, distance: 151.6
click at [527, 162] on form "1 . What does the prefix "sub-" mean? across under above 2 . Which of the follo…" at bounding box center [555, 516] width 785 height 1323
click at [465, 253] on label "happiness" at bounding box center [555, 251] width 782 height 41
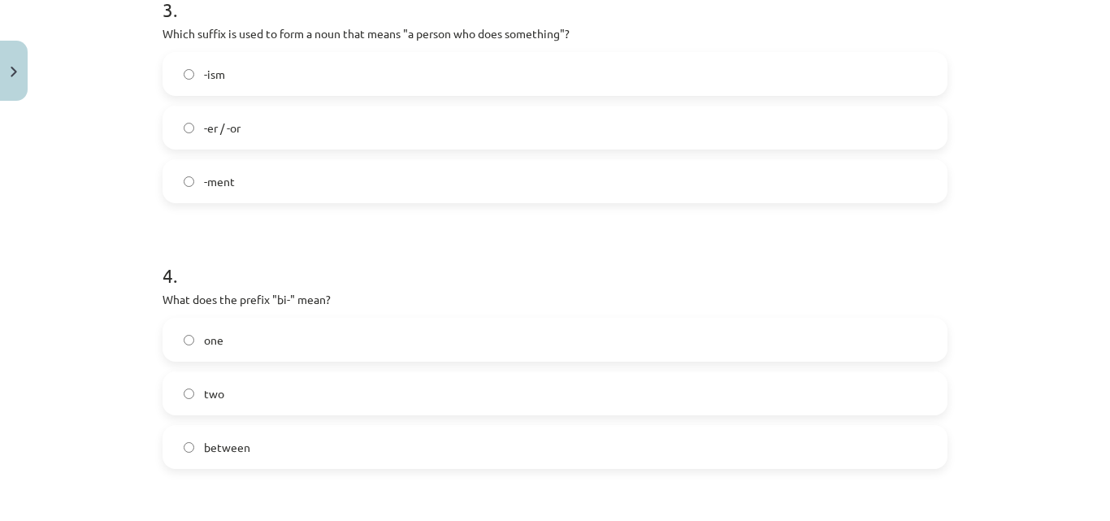
scroll to position [913, 0]
click at [217, 132] on span "-er / -or" at bounding box center [222, 127] width 37 height 17
drag, startPoint x: 217, startPoint y: 132, endPoint x: 146, endPoint y: 125, distance: 71.0
click at [153, 125] on div "15 XP Saņemsi Viegls 177 pilda Apraksts Uzdevums Palīdzība 1 . What does the pr…" at bounding box center [555, 39] width 804 height 1686
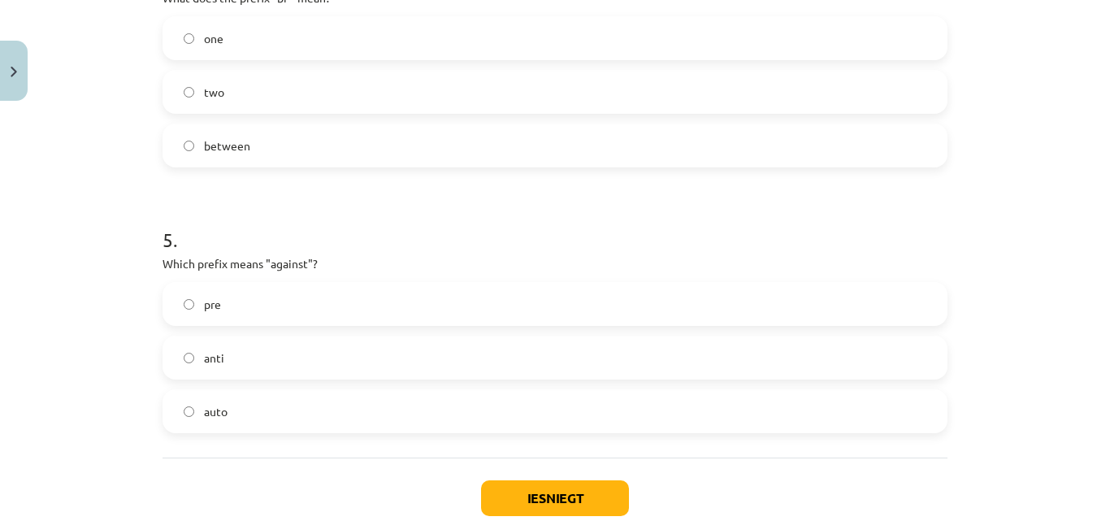
scroll to position [1213, 0]
click at [210, 364] on span "anti" at bounding box center [214, 357] width 20 height 17
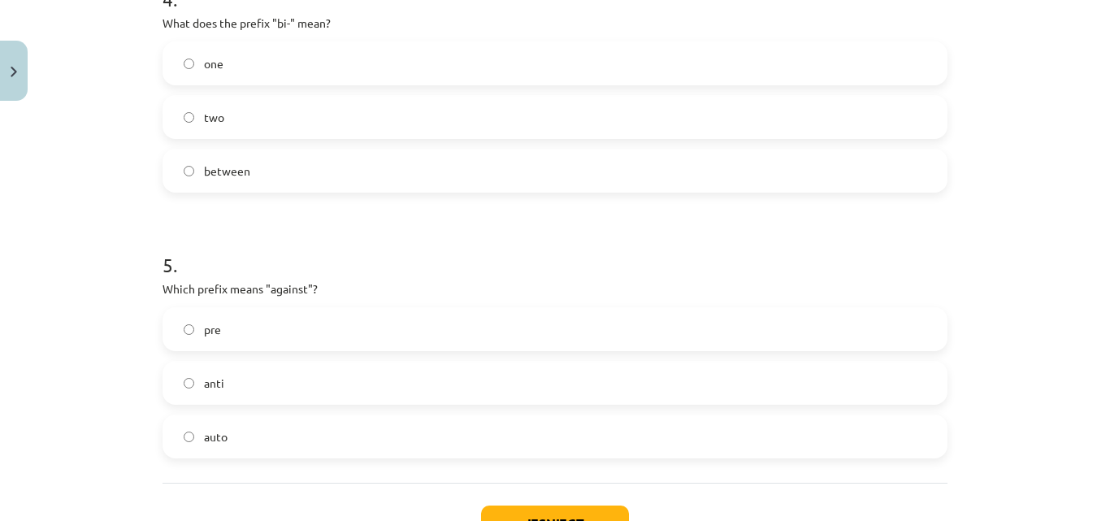
scroll to position [1189, 0]
click at [266, 119] on label "two" at bounding box center [555, 116] width 782 height 41
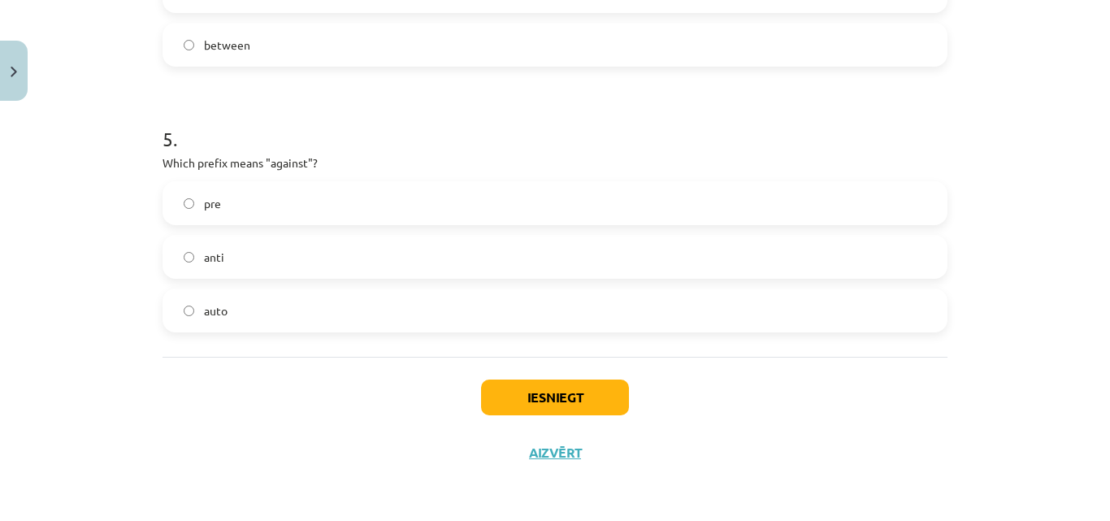
scroll to position [1313, 0]
click at [574, 405] on button "Iesniegt" at bounding box center [555, 398] width 148 height 36
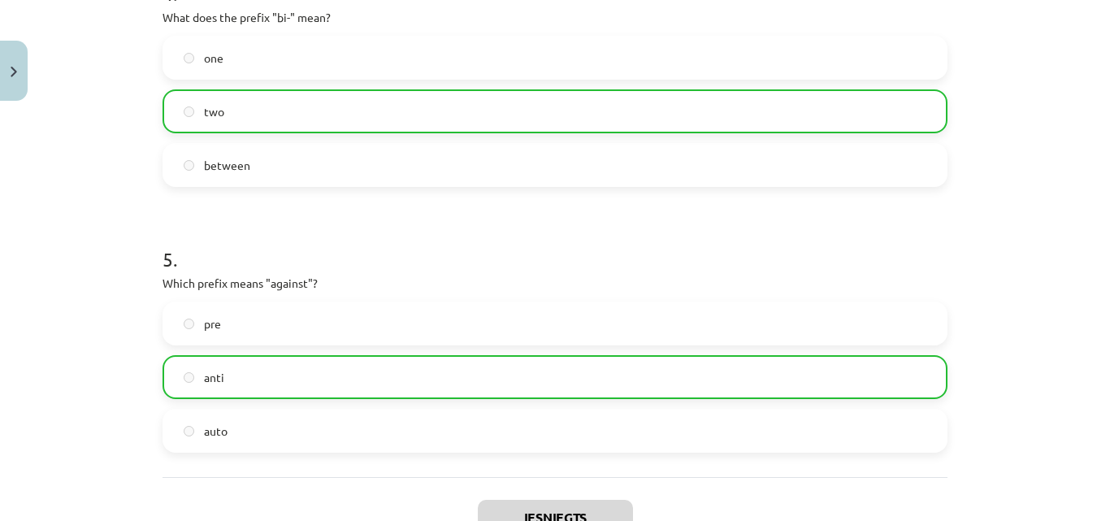
scroll to position [1366, 0]
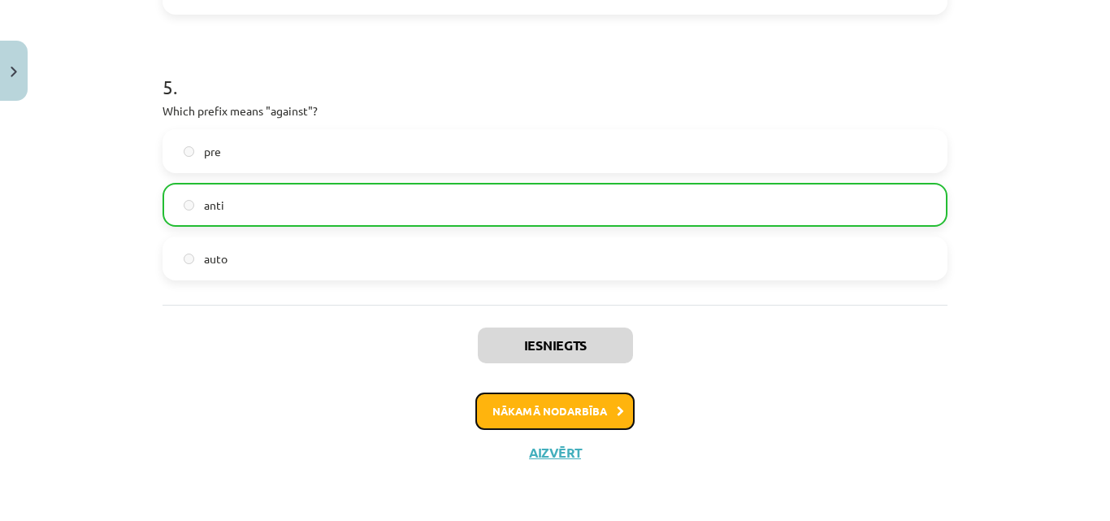
click at [511, 413] on button "Nākamā nodarbība" at bounding box center [554, 410] width 159 height 37
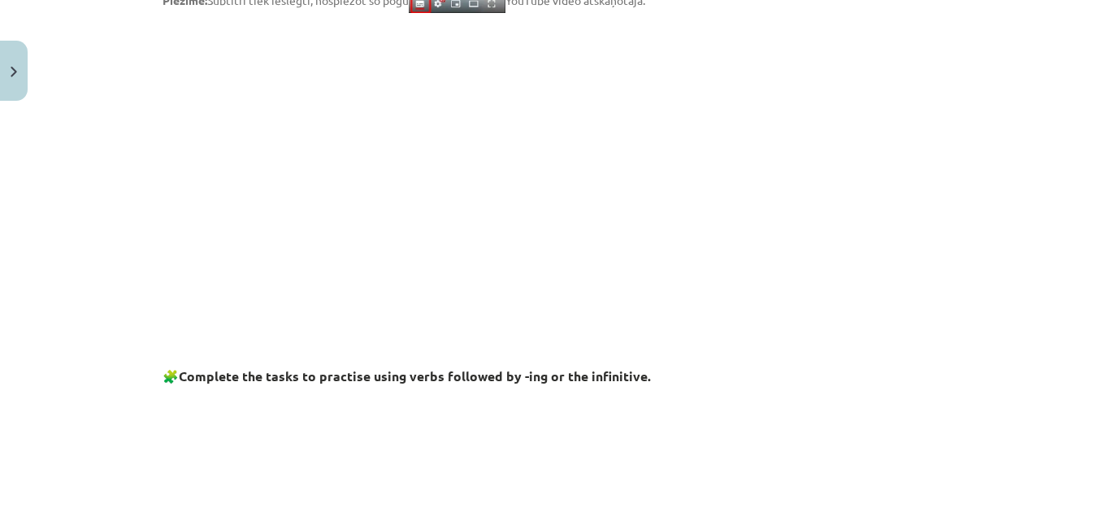
scroll to position [0, 0]
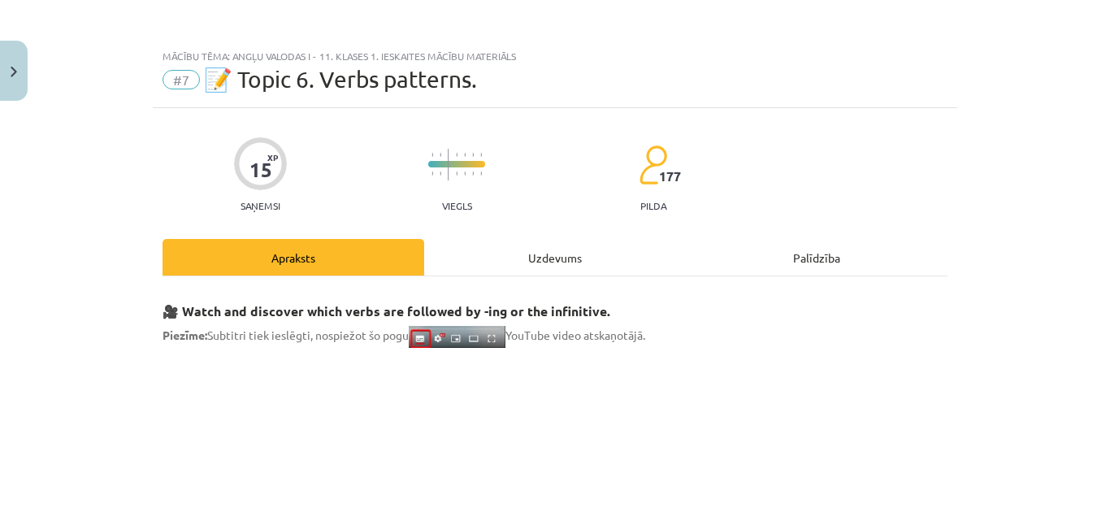
click at [536, 252] on div "Uzdevums" at bounding box center [555, 257] width 262 height 37
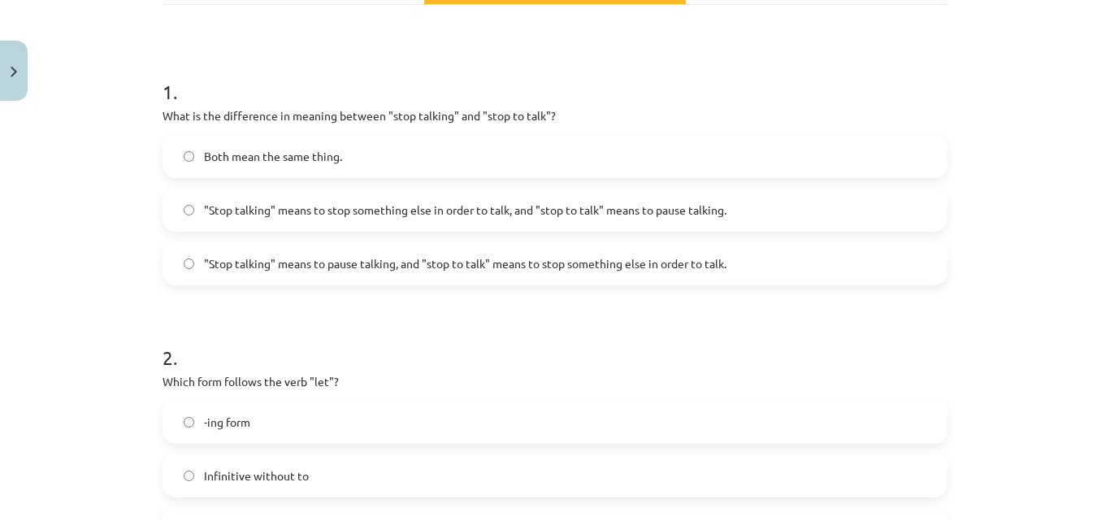
scroll to position [272, 0]
click at [354, 268] on span ""Stop talking" means to pause talking, and "stop to talk" means to stop somethi…" at bounding box center [465, 262] width 522 height 17
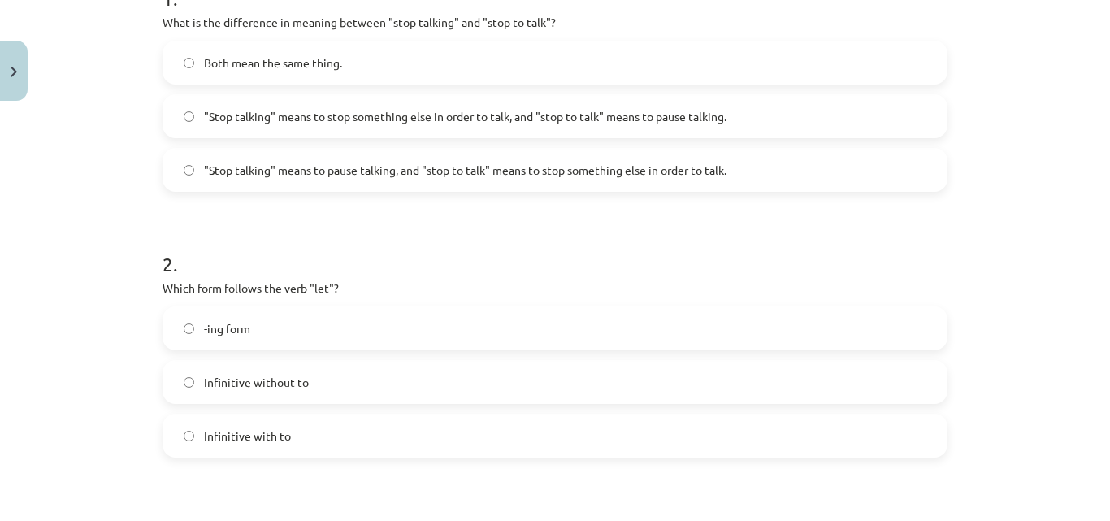
scroll to position [361, 0]
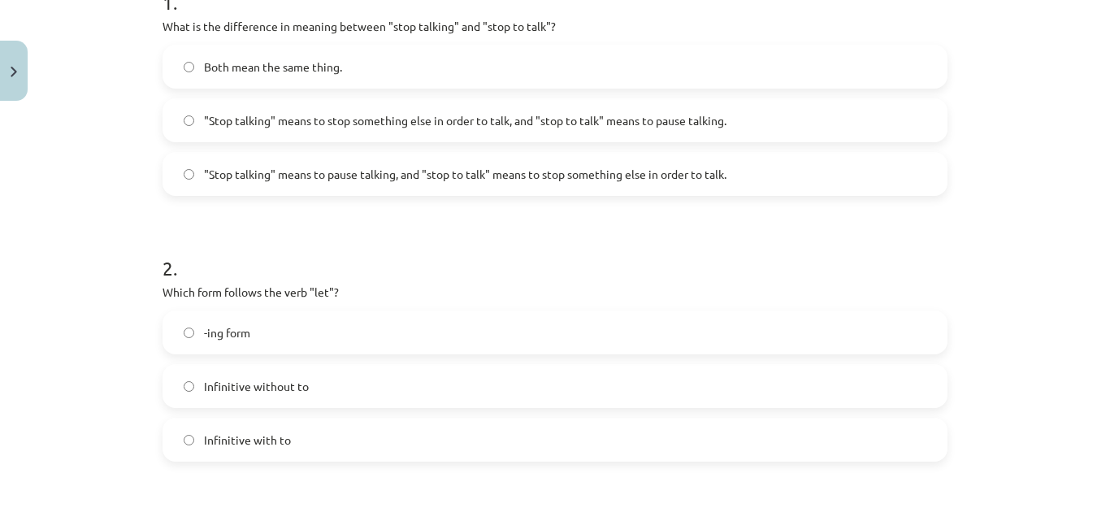
click at [346, 54] on label "Both mean the same thing." at bounding box center [555, 66] width 782 height 41
click at [381, 102] on label ""Stop talking" means to stop something else in order to talk, and "stop to talk…" at bounding box center [555, 120] width 782 height 41
click at [371, 70] on label "Both mean the same thing." at bounding box center [555, 66] width 782 height 41
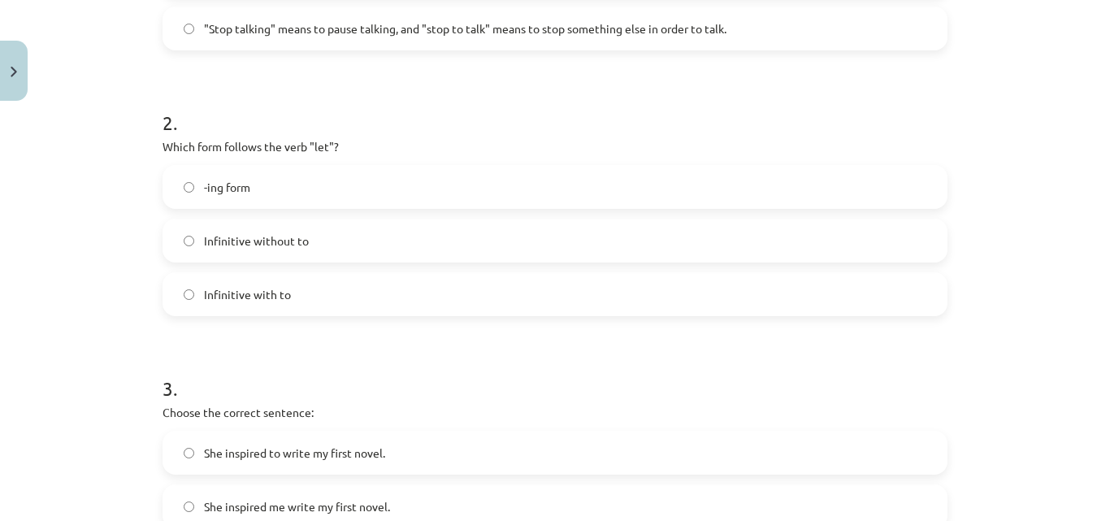
scroll to position [508, 0]
click at [322, 236] on label "Infinitive without to" at bounding box center [555, 239] width 782 height 41
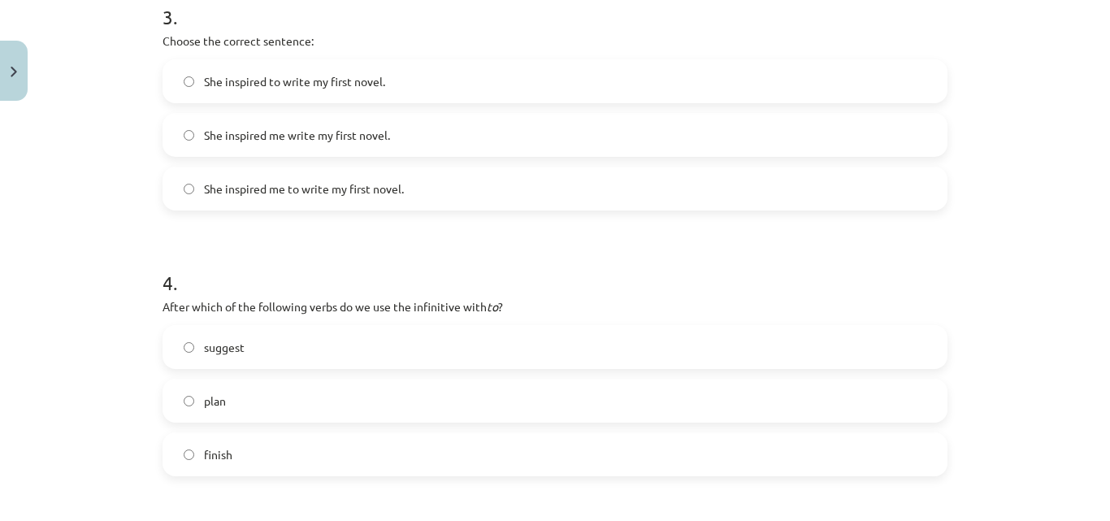
scroll to position [878, 0]
click at [404, 392] on label "plan" at bounding box center [555, 400] width 782 height 41
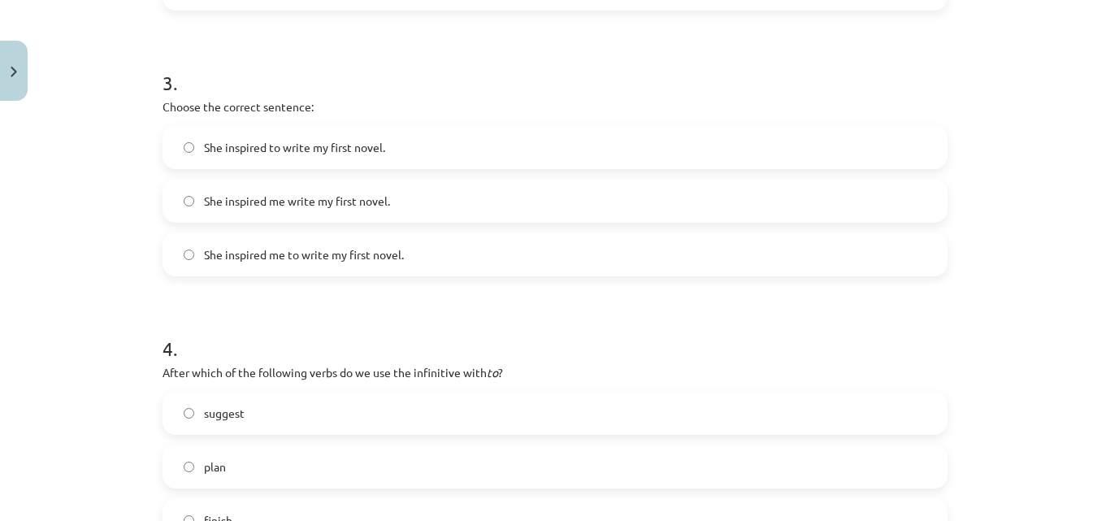
scroll to position [811, 0]
click at [249, 263] on span "She inspired me to write my first novel." at bounding box center [304, 255] width 200 height 17
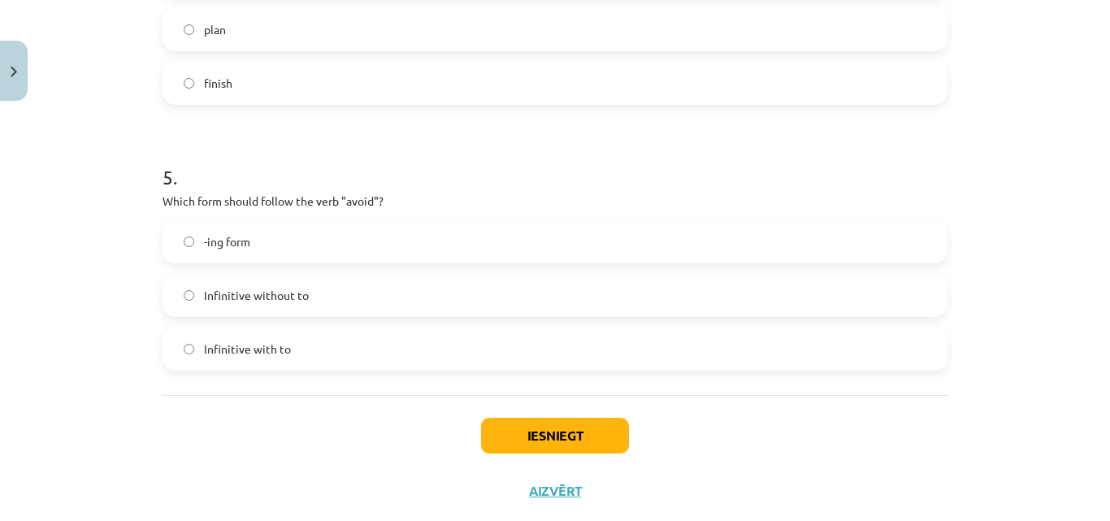
scroll to position [1287, 0]
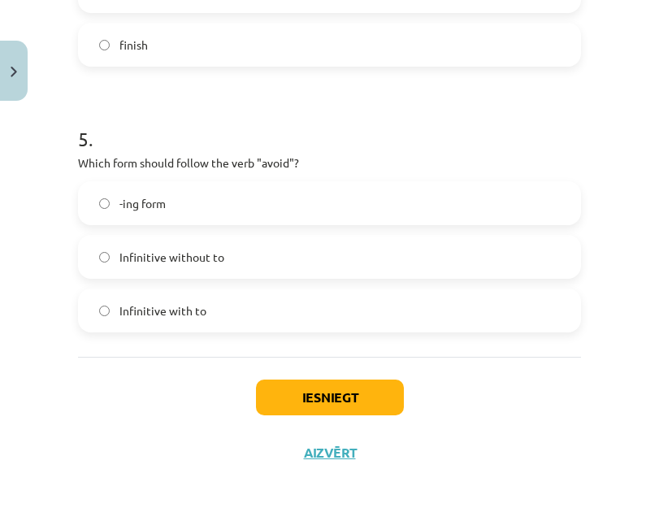
click at [114, 127] on h1 "5 ." at bounding box center [329, 124] width 503 height 50
click at [623, 175] on div "Mācību tēma: Angļu valodas i - 11. klases 1. ieskaites mācību materiāls #7 📝 To…" at bounding box center [329, 260] width 659 height 521
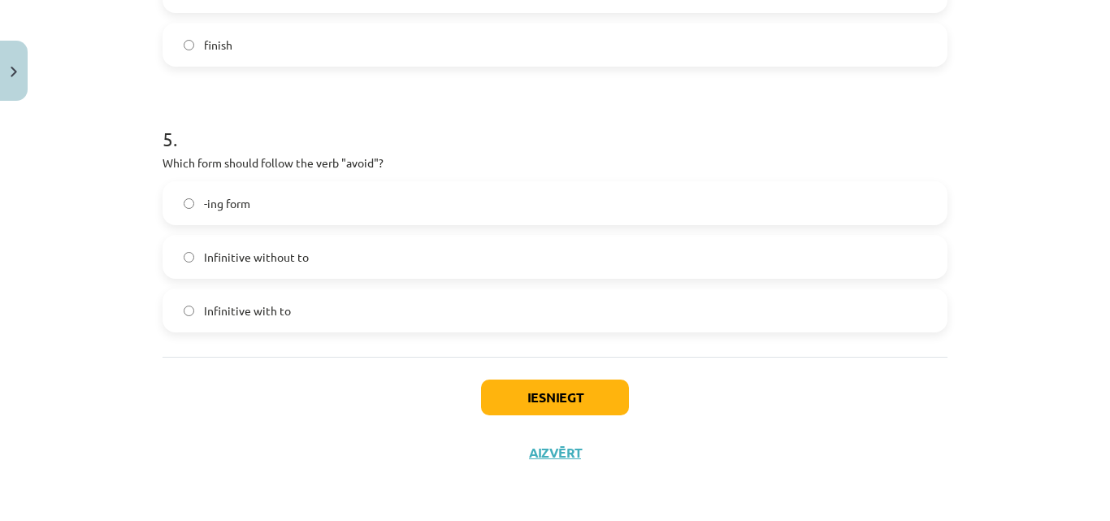
click at [373, 189] on label "-ing form" at bounding box center [555, 203] width 782 height 41
click at [526, 399] on button "Iesniegt" at bounding box center [555, 397] width 148 height 36
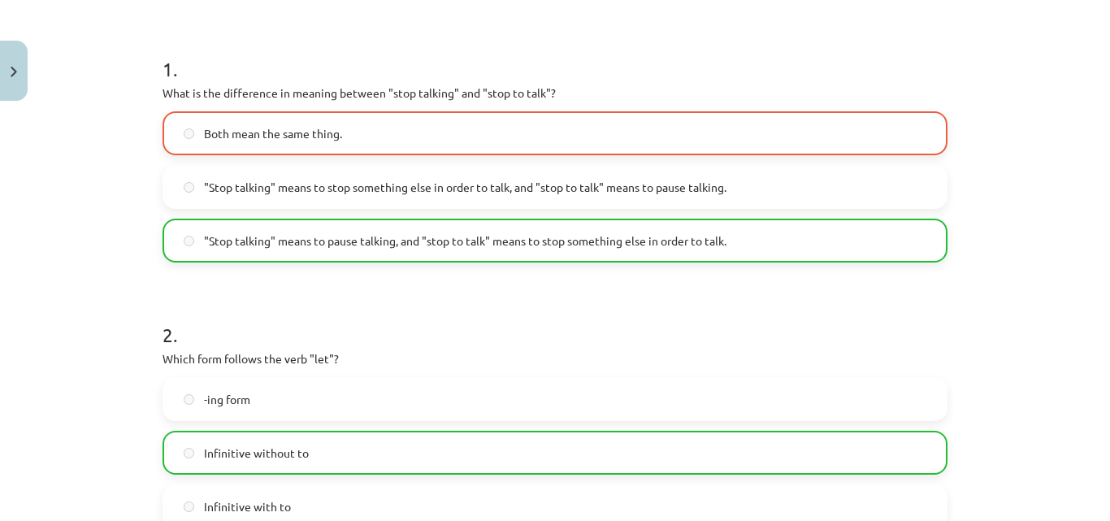
scroll to position [1339, 0]
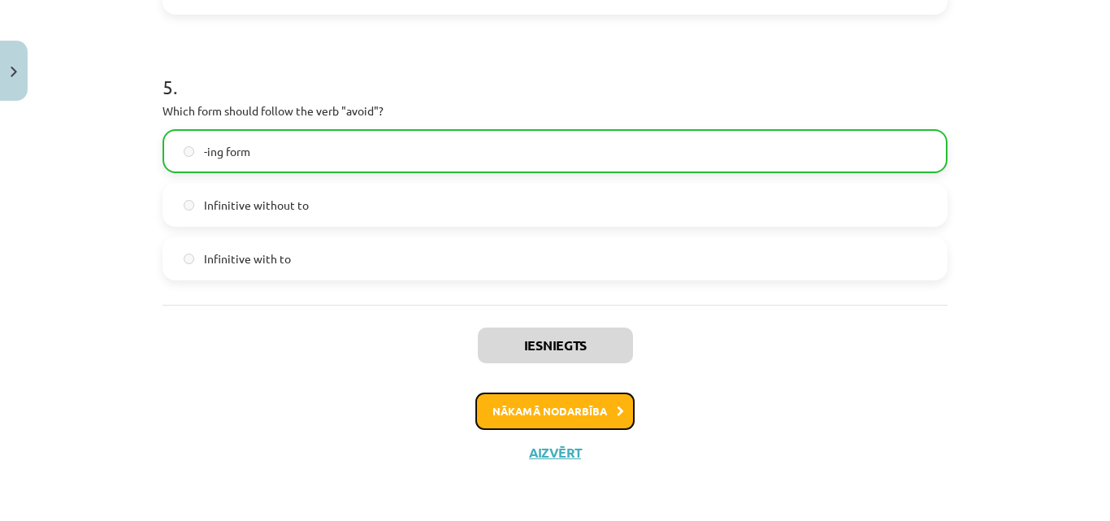
click at [519, 412] on button "Nākamā nodarbība" at bounding box center [554, 410] width 159 height 37
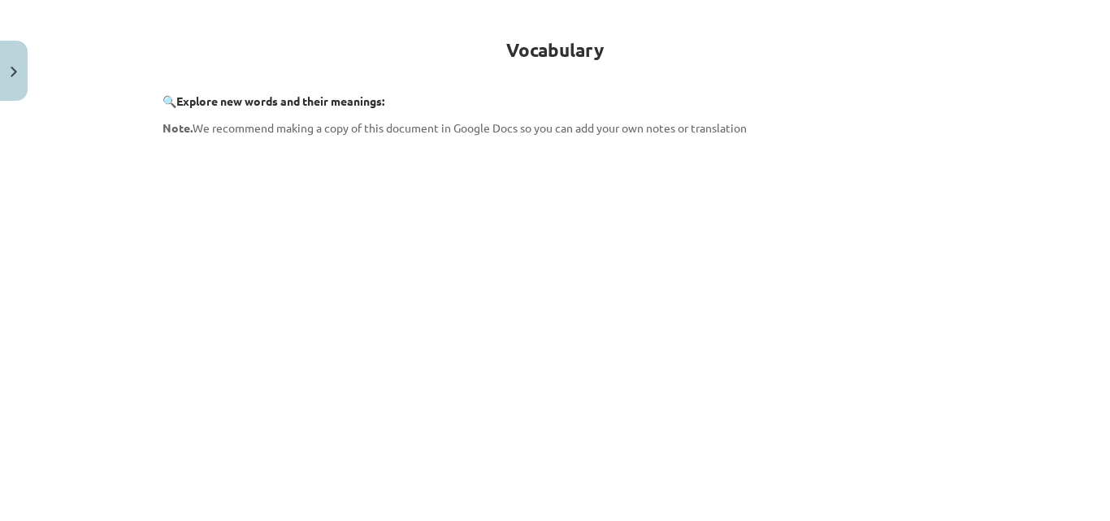
scroll to position [280, 0]
click at [121, 191] on div "Mācību tēma: Angļu valodas i - 11. klases 1. ieskaites mācību materiāls #8 🔤 To…" at bounding box center [555, 260] width 1110 height 521
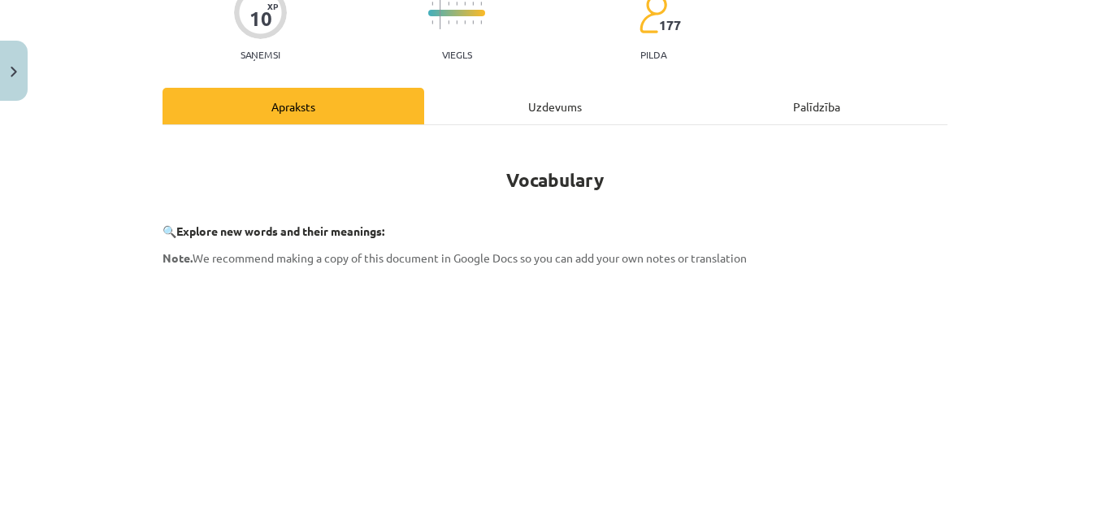
scroll to position [0, 0]
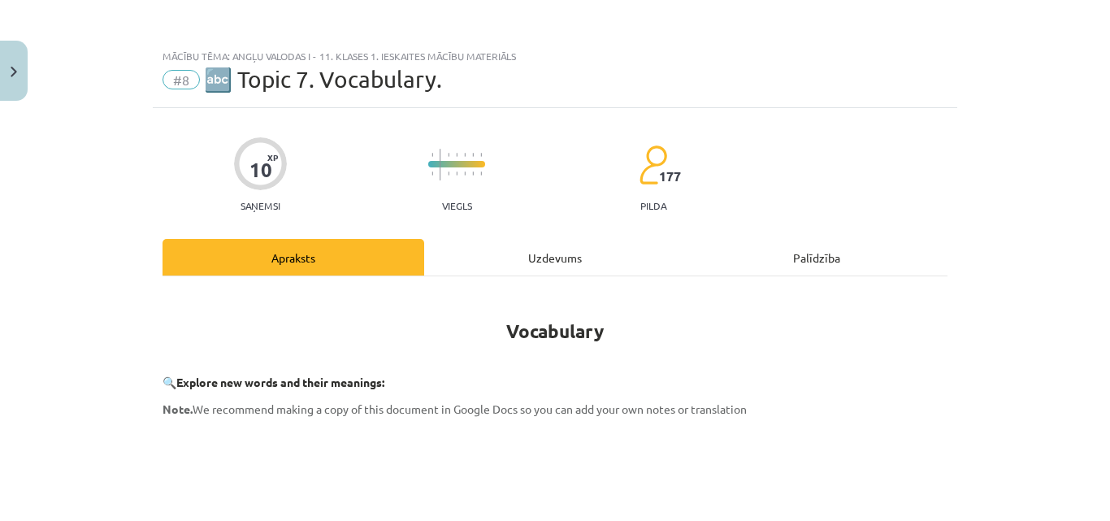
click at [488, 239] on div "Uzdevums" at bounding box center [555, 257] width 262 height 37
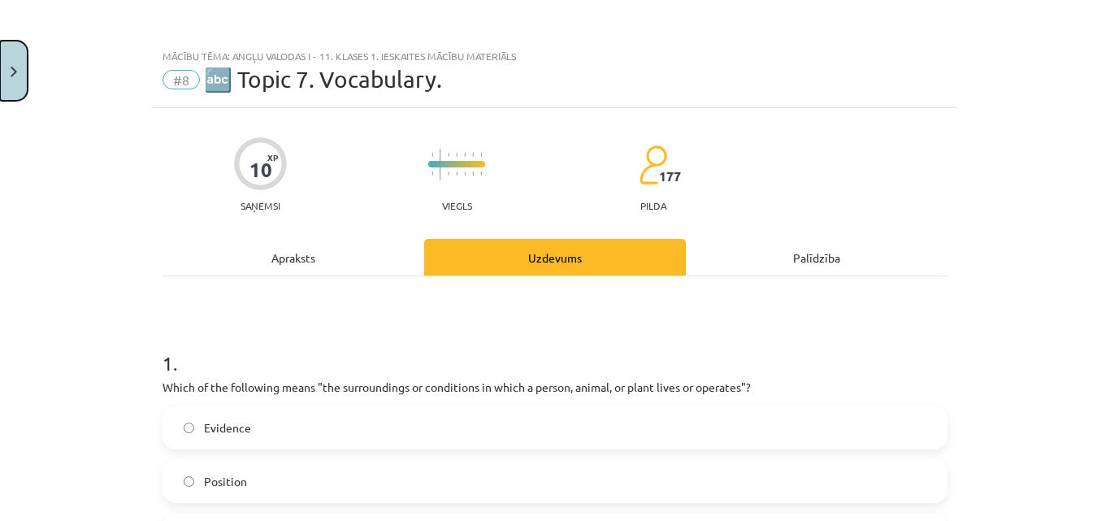
click at [1, 69] on button "Close" at bounding box center [14, 71] width 28 height 60
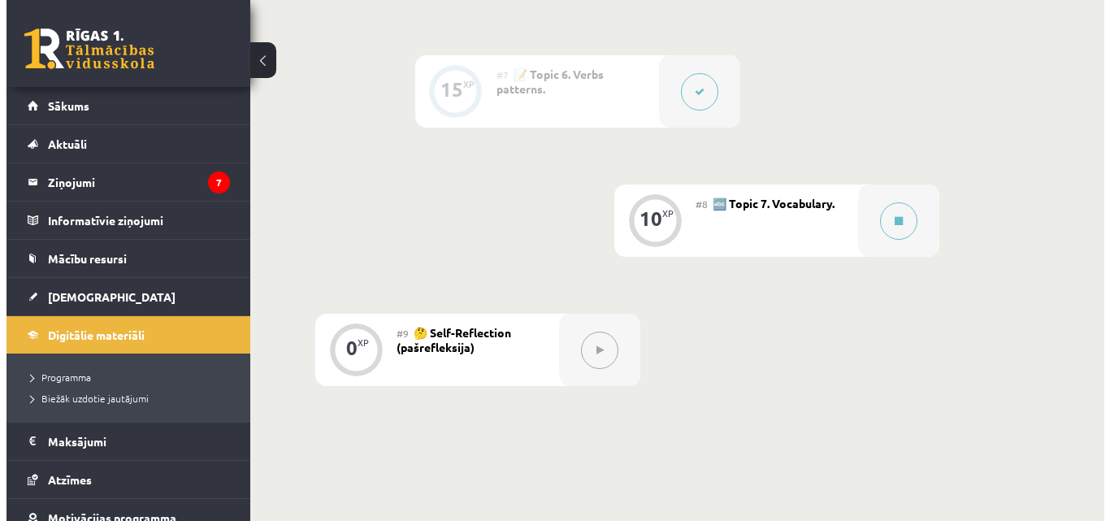
scroll to position [1174, 0]
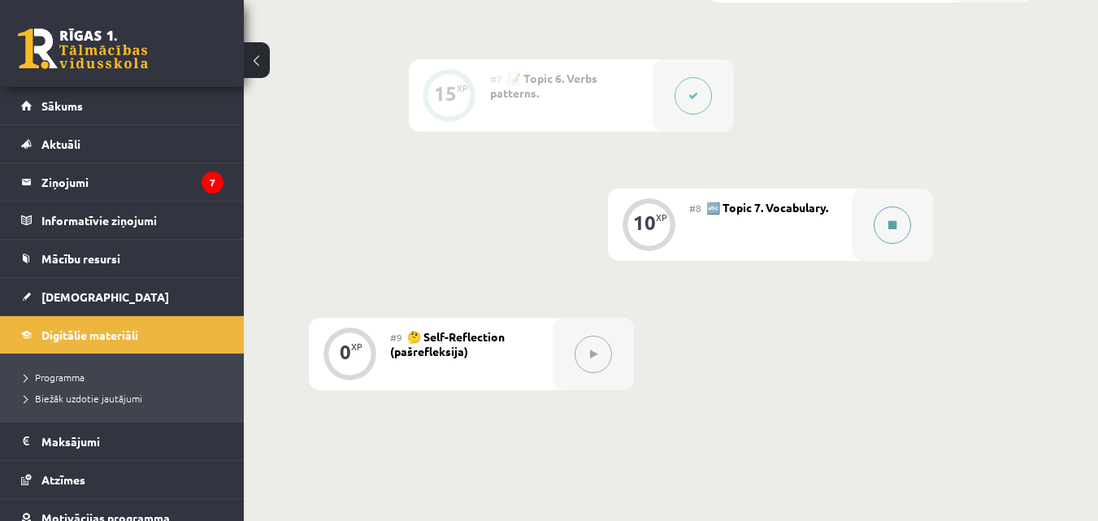
click at [888, 212] on button at bounding box center [892, 224] width 37 height 37
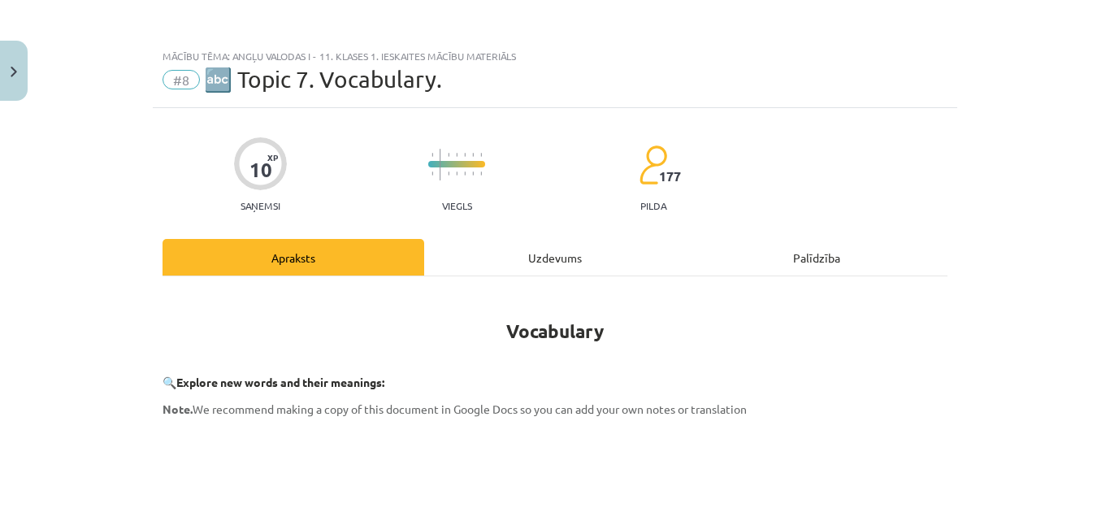
click at [552, 250] on div "Uzdevums" at bounding box center [555, 257] width 262 height 37
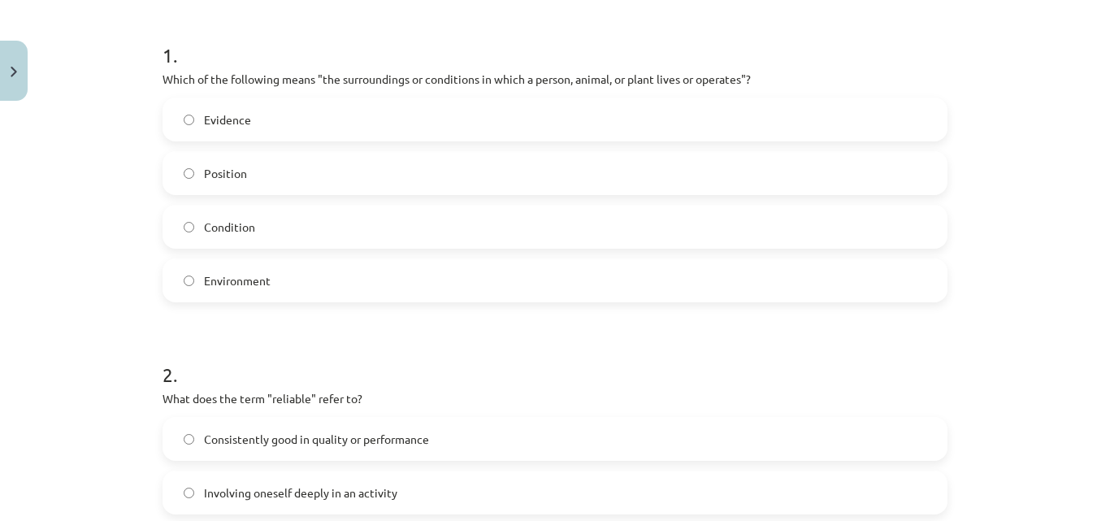
scroll to position [309, 0]
click at [219, 277] on span "Environment" at bounding box center [237, 279] width 67 height 17
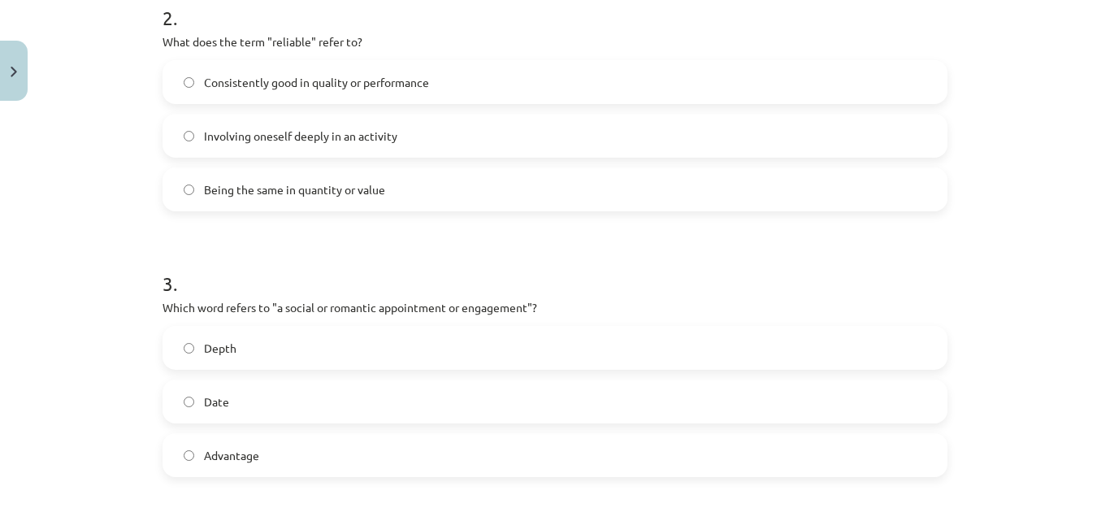
scroll to position [663, 0]
click at [286, 85] on span "Consistently good in quality or performance" at bounding box center [316, 84] width 225 height 17
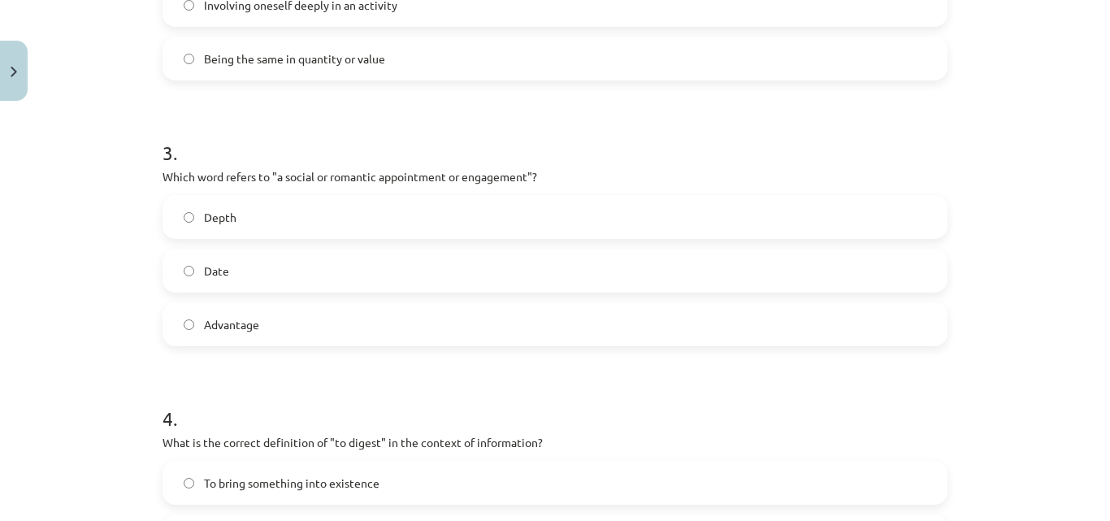
scroll to position [796, 0]
click at [271, 278] on label "Date" at bounding box center [555, 269] width 782 height 41
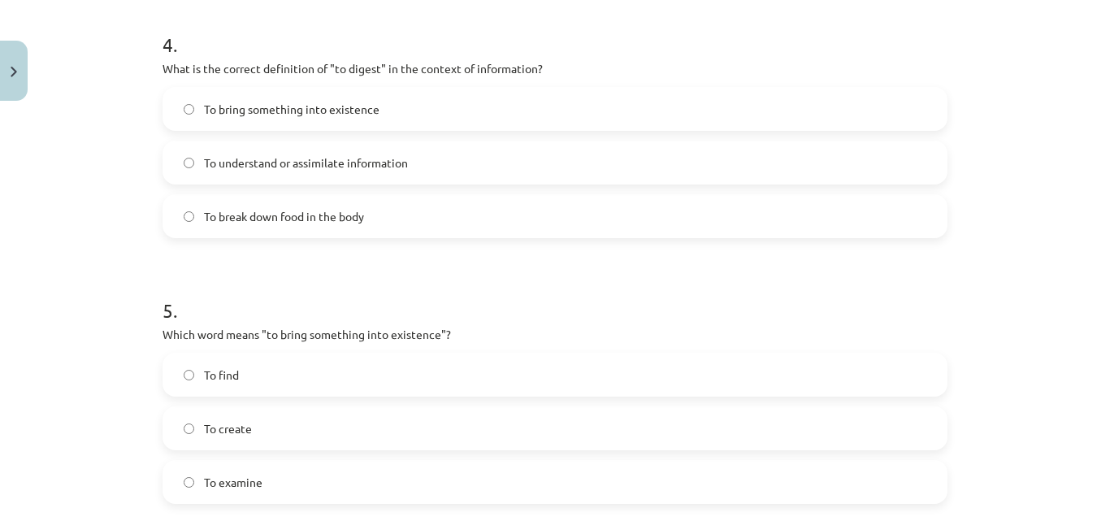
scroll to position [1172, 0]
click at [223, 163] on span "To understand or assimilate information" at bounding box center [306, 160] width 204 height 17
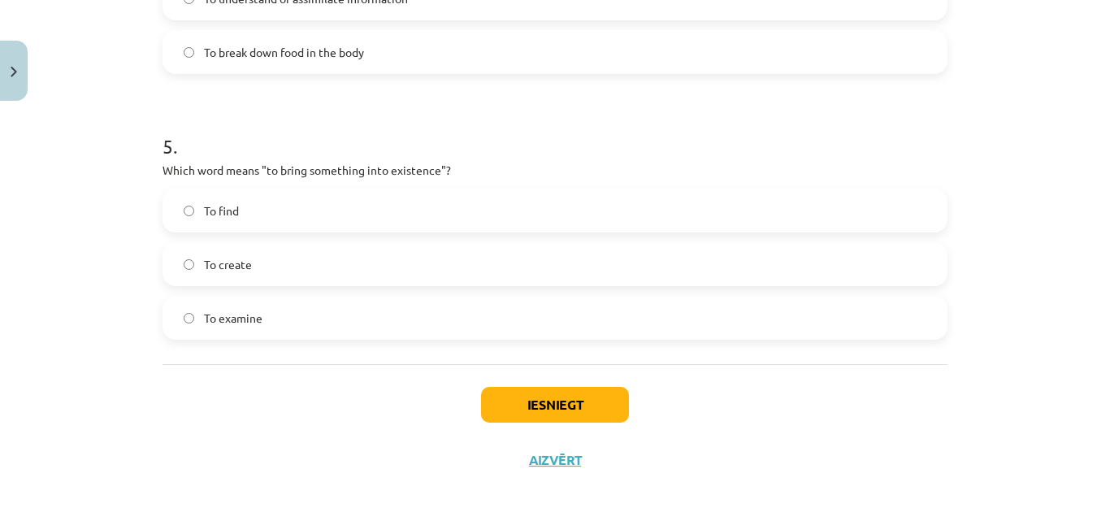
scroll to position [1341, 0]
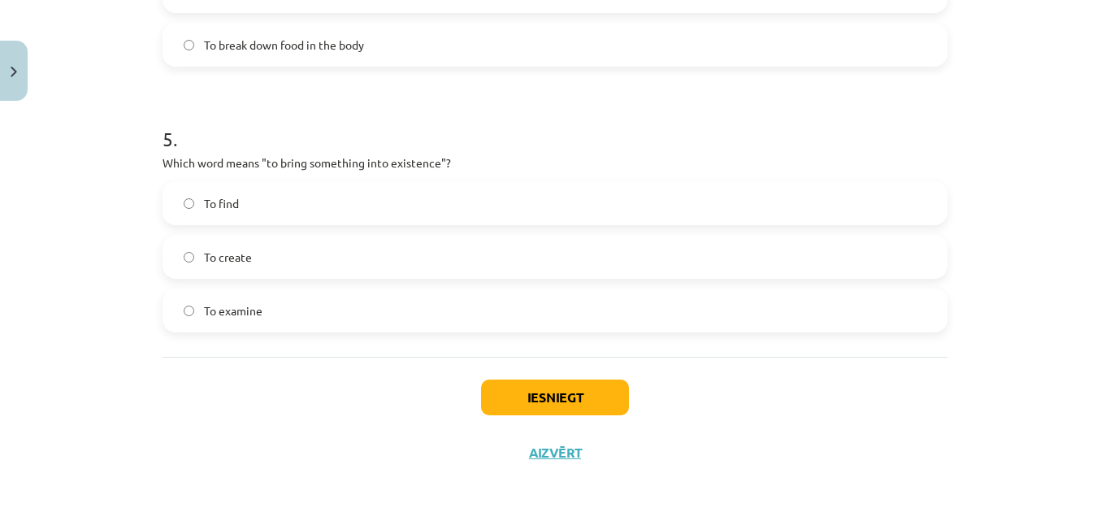
click at [223, 260] on span "To create" at bounding box center [228, 257] width 48 height 17
click at [488, 388] on button "Iesniegt" at bounding box center [555, 397] width 148 height 36
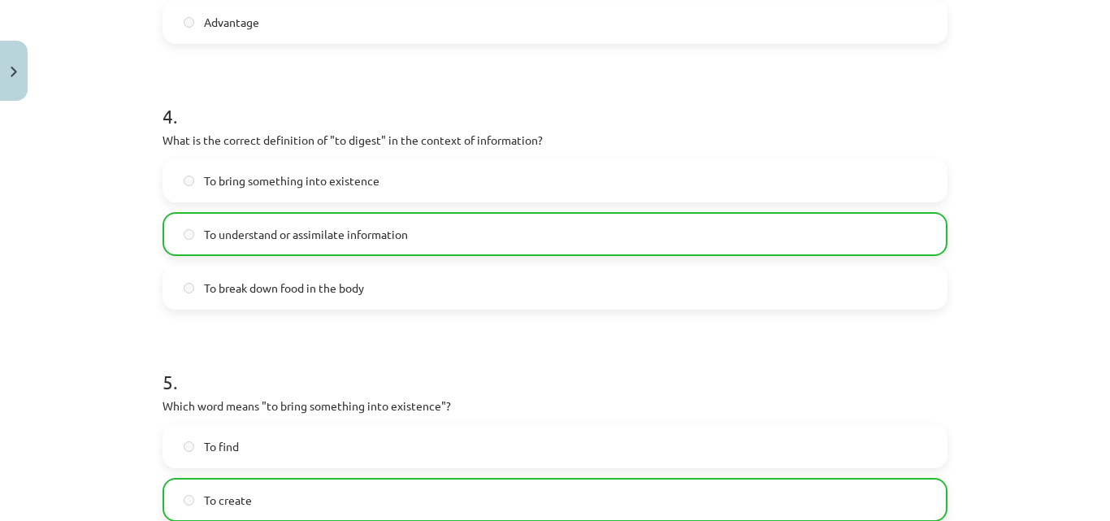
scroll to position [1393, 0]
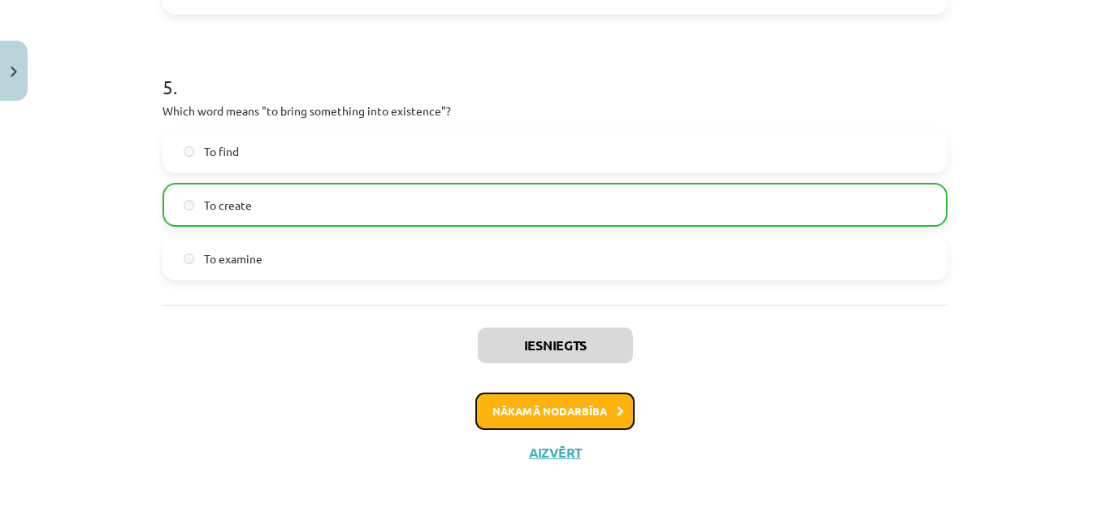
click at [548, 414] on button "Nākamā nodarbība" at bounding box center [554, 410] width 159 height 37
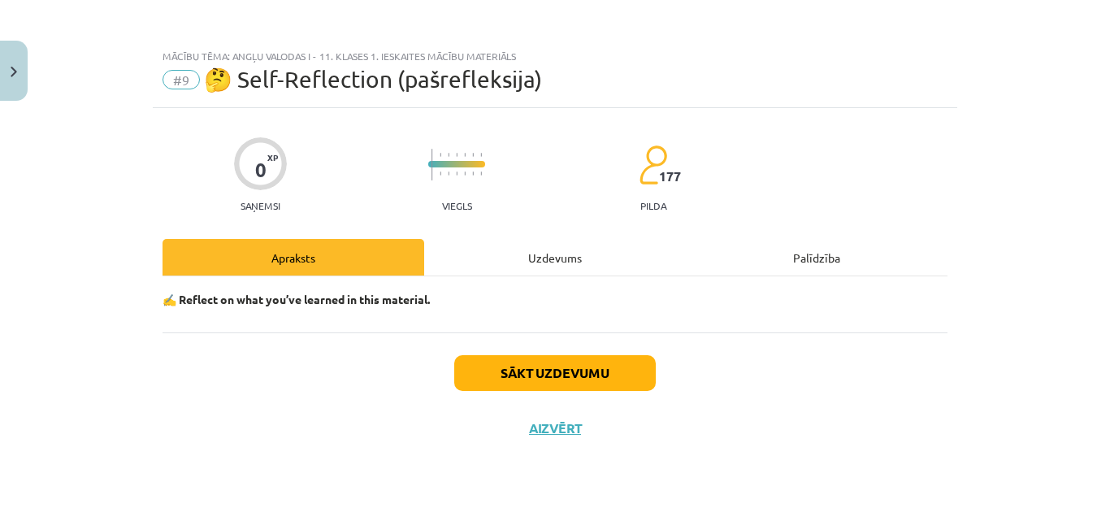
scroll to position [0, 0]
click at [570, 256] on div "Uzdevums" at bounding box center [555, 257] width 262 height 37
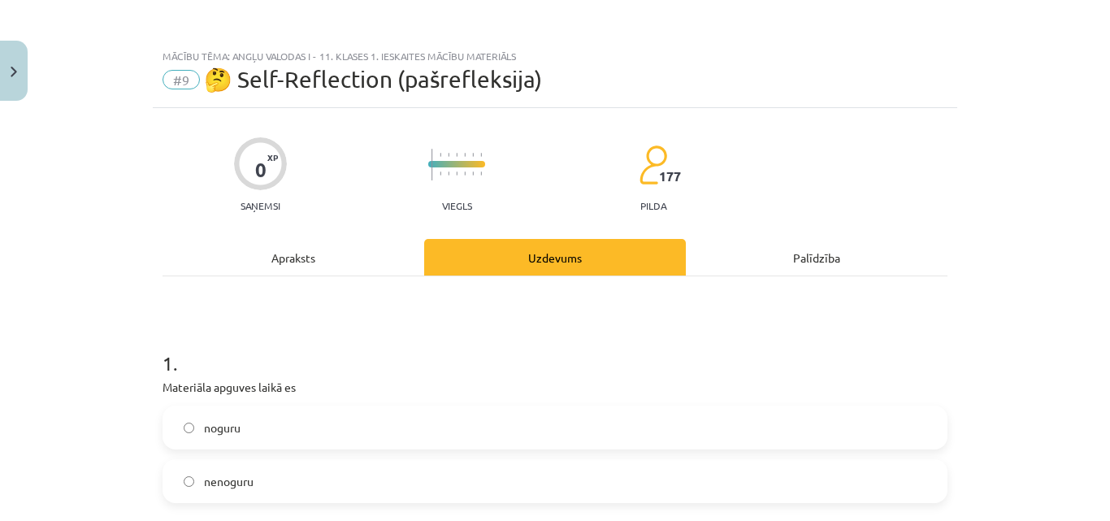
click at [311, 255] on div "Apraksts" at bounding box center [294, 257] width 262 height 37
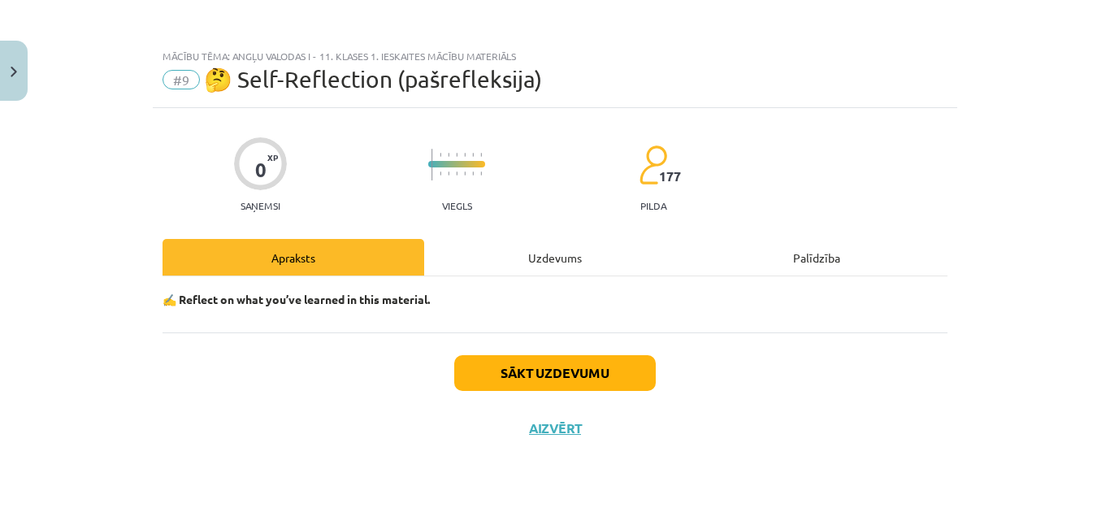
click at [549, 267] on div "Uzdevums" at bounding box center [555, 257] width 262 height 37
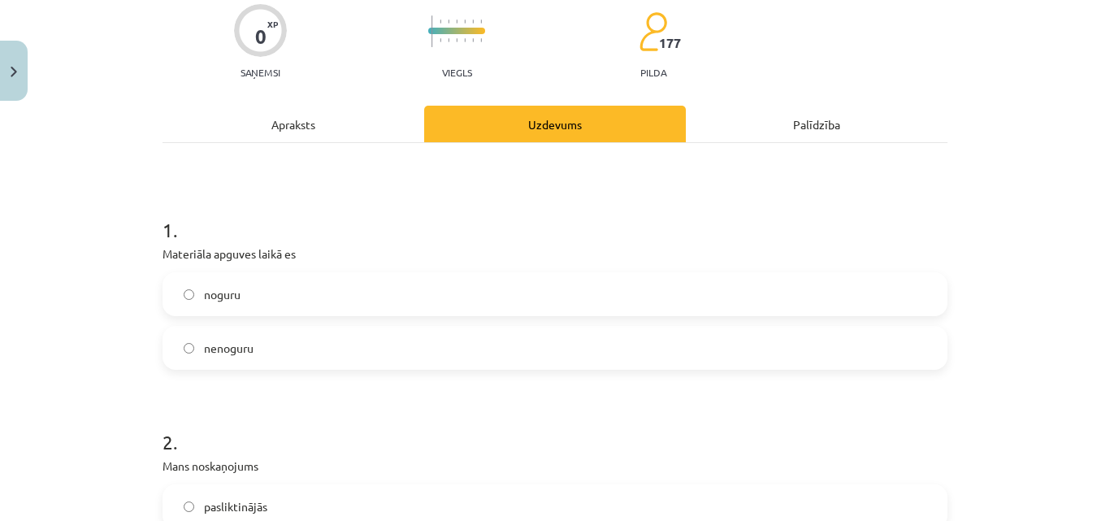
scroll to position [134, 0]
click at [180, 300] on label "noguru" at bounding box center [555, 293] width 782 height 41
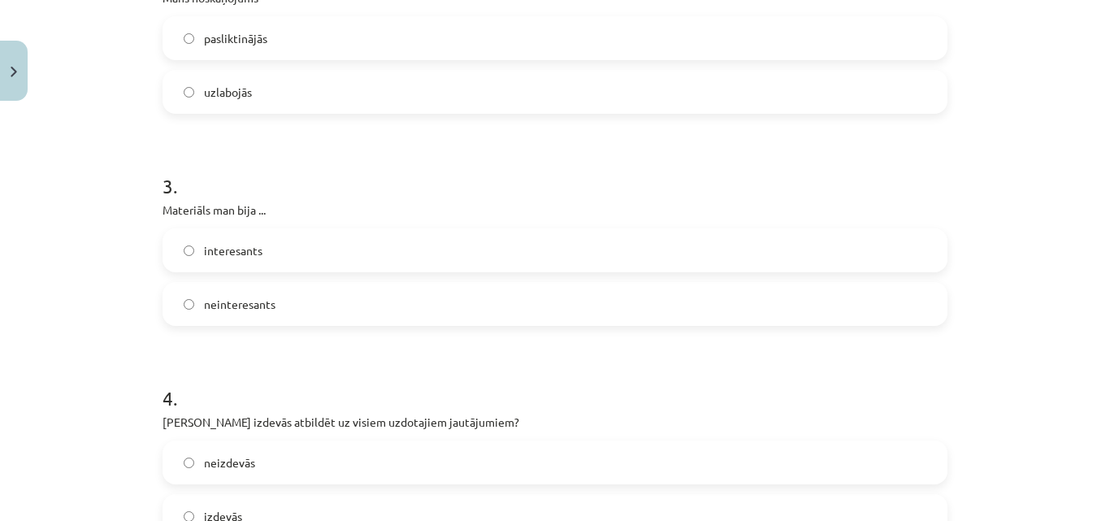
scroll to position [602, 0]
click at [204, 98] on span "uzlabojās" at bounding box center [228, 91] width 48 height 17
click at [192, 42] on label "pasliktinājās" at bounding box center [555, 37] width 782 height 41
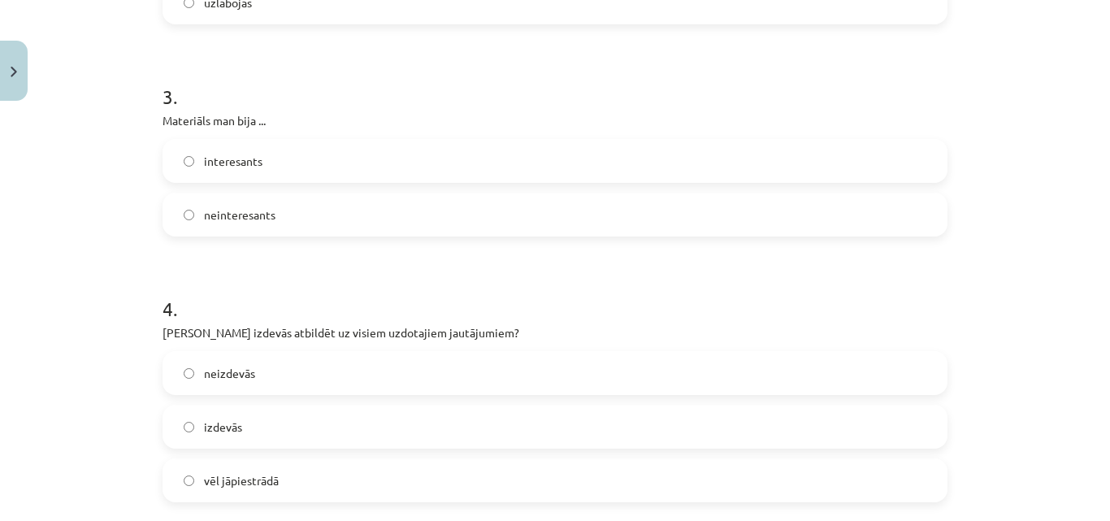
scroll to position [692, 0]
click at [250, 174] on label "interesants" at bounding box center [555, 159] width 782 height 41
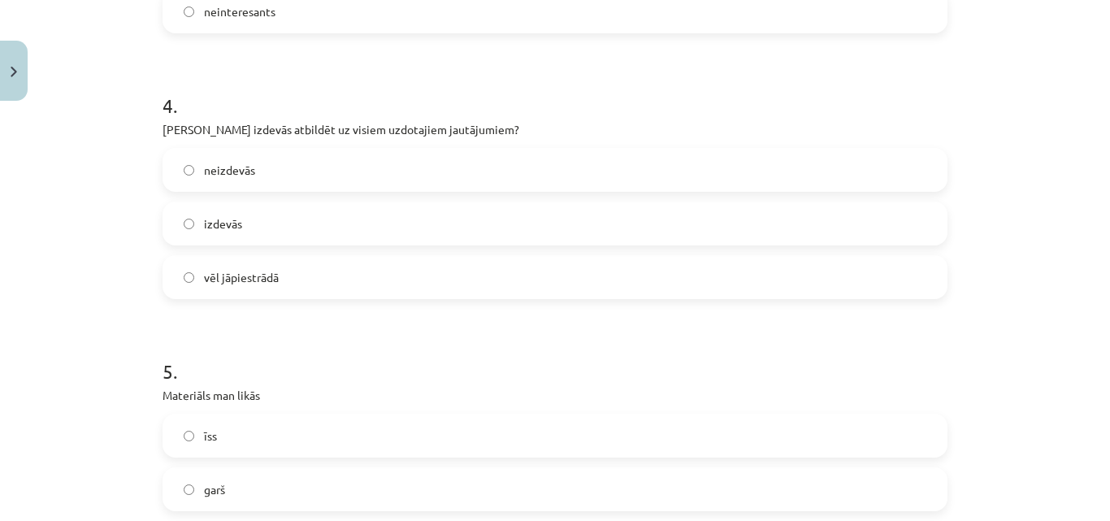
scroll to position [896, 0]
click at [246, 227] on label "izdevās" at bounding box center [555, 221] width 782 height 41
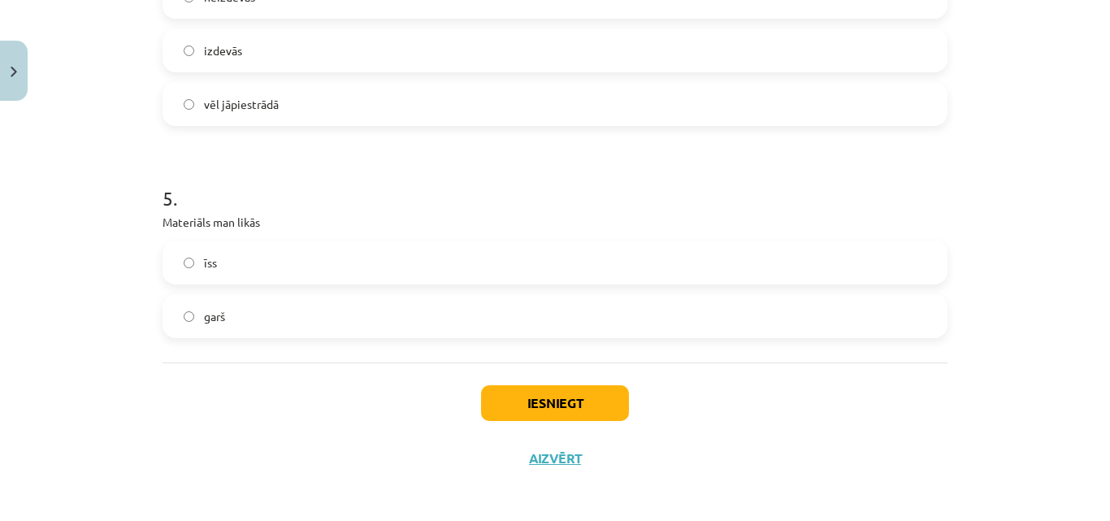
scroll to position [1071, 0]
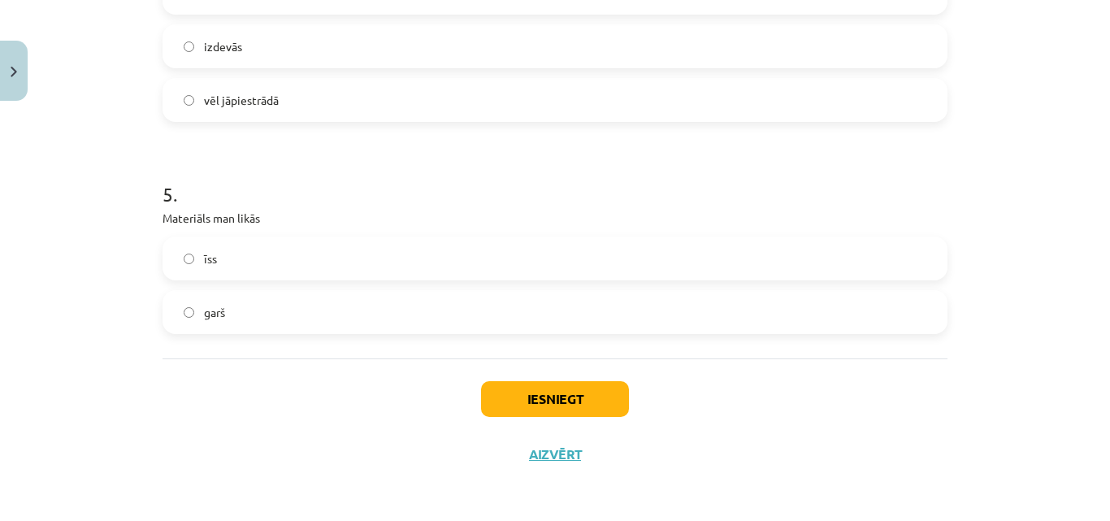
click at [185, 323] on label "garš" at bounding box center [555, 312] width 782 height 41
click at [566, 410] on button "Iesniegt" at bounding box center [555, 399] width 148 height 36
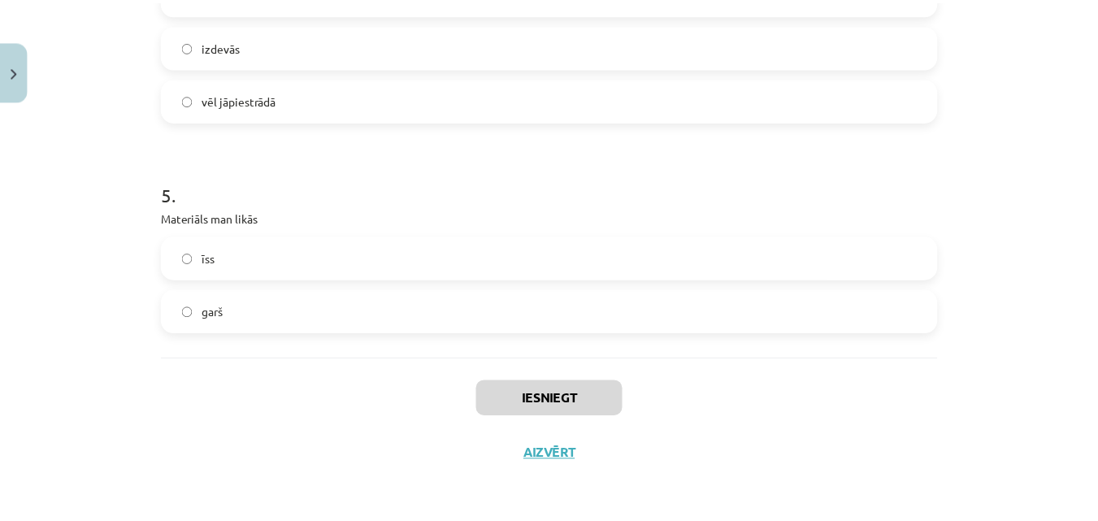
scroll to position [1173, 0]
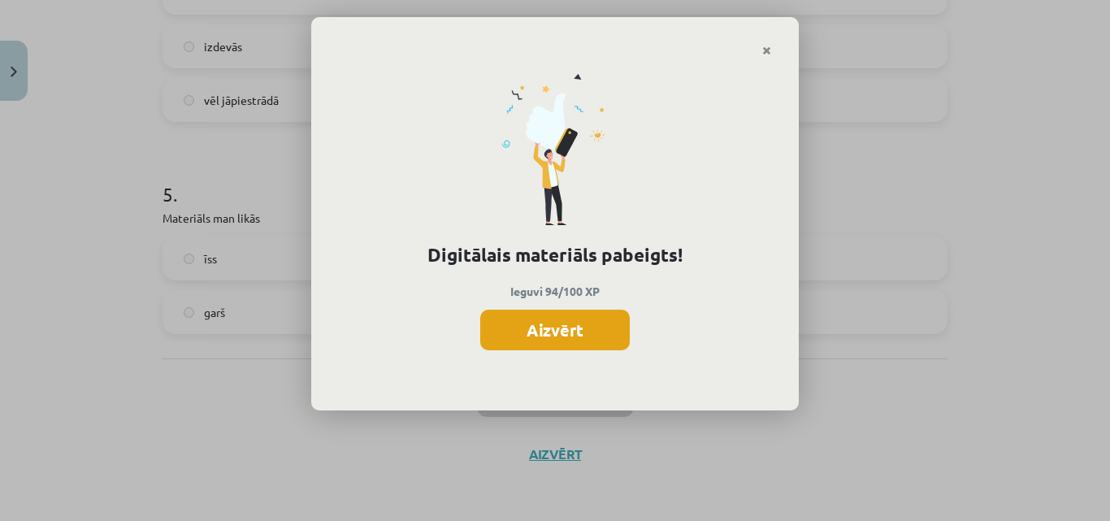
click at [553, 336] on button "Aizvērt" at bounding box center [555, 330] width 150 height 41
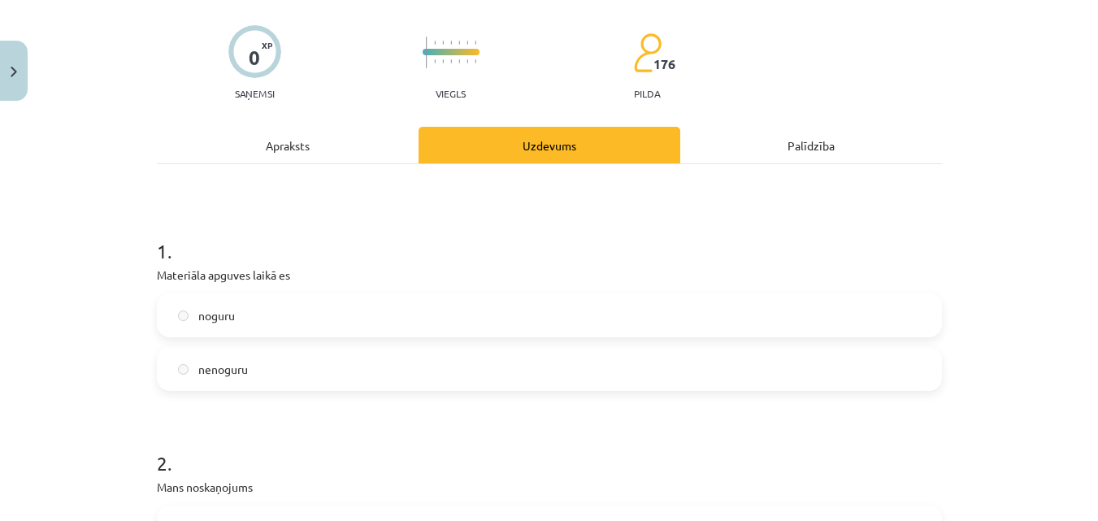
scroll to position [0, 0]
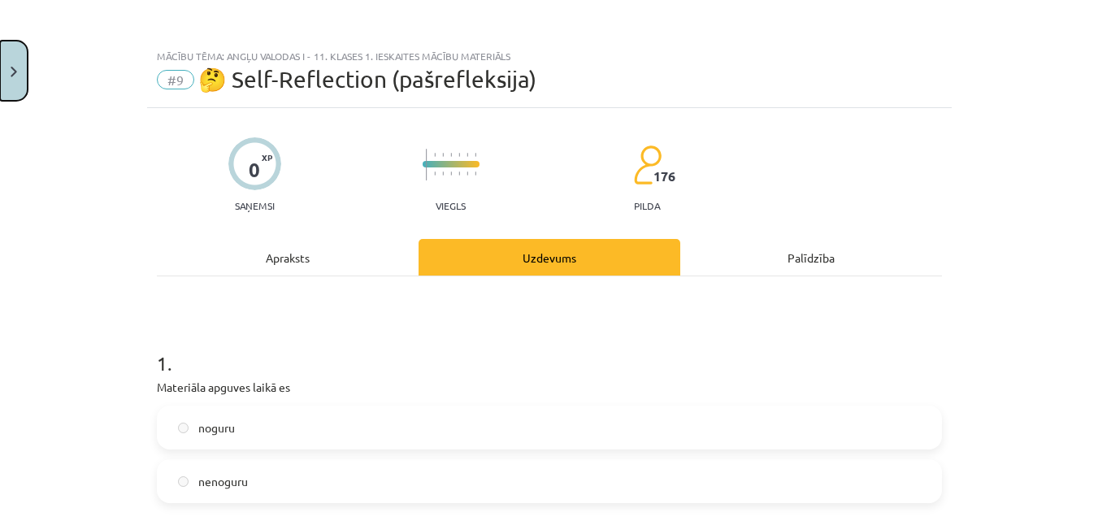
click at [3, 65] on button "Close" at bounding box center [14, 71] width 28 height 60
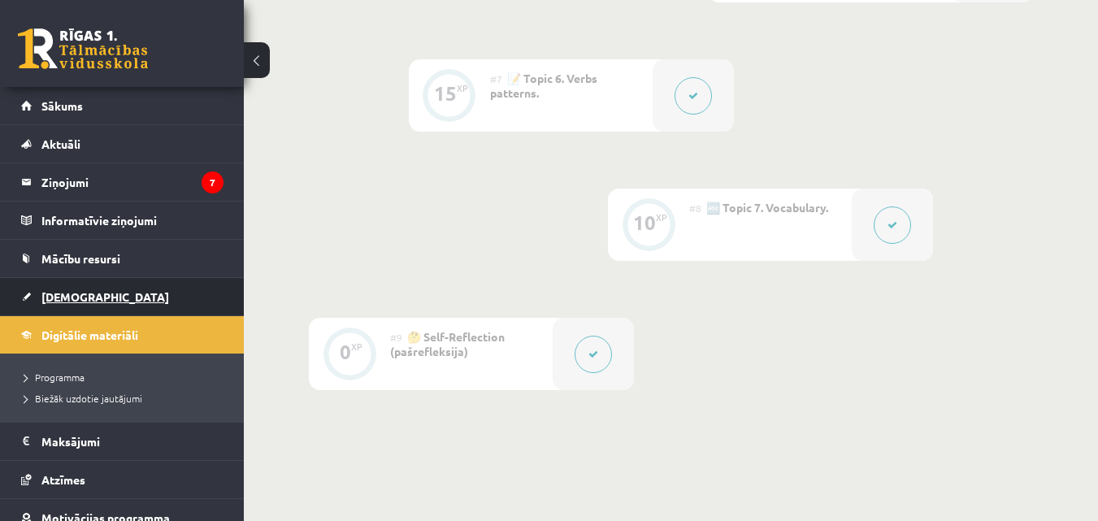
click at [99, 292] on link "[DEMOGRAPHIC_DATA]" at bounding box center [122, 296] width 202 height 37
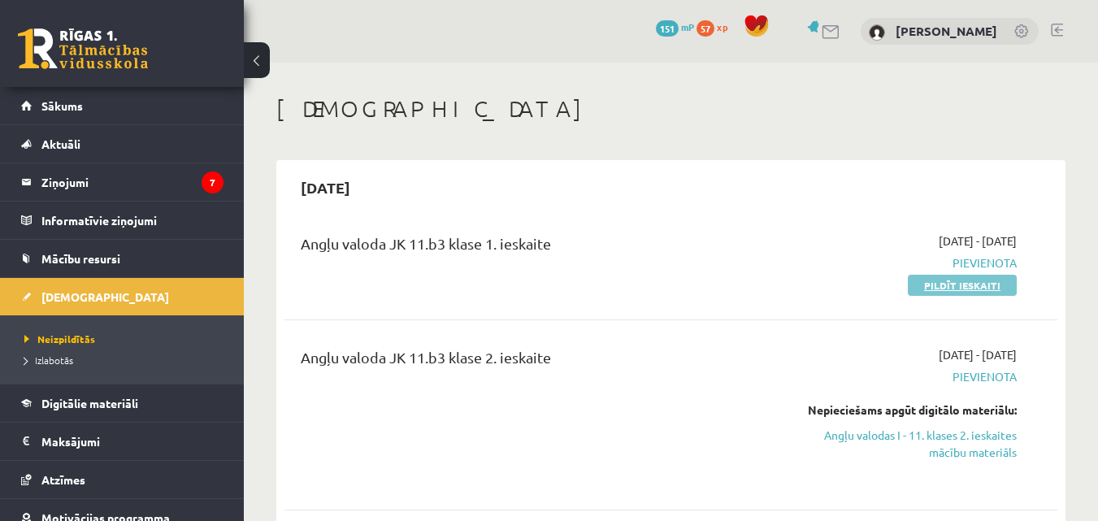
click at [926, 279] on link "Pildīt ieskaiti" at bounding box center [962, 285] width 109 height 21
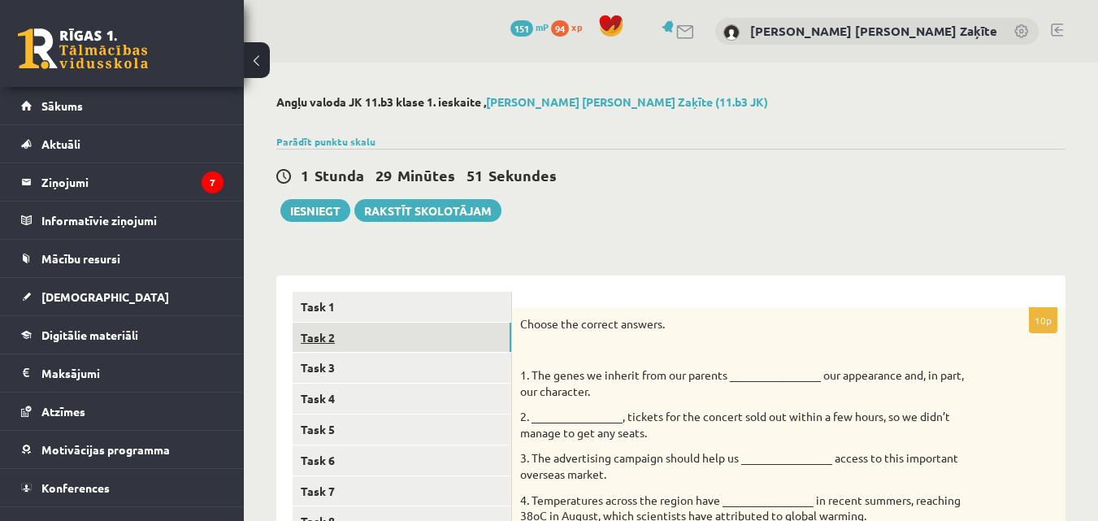
click at [368, 336] on link "Task 2" at bounding box center [402, 338] width 219 height 30
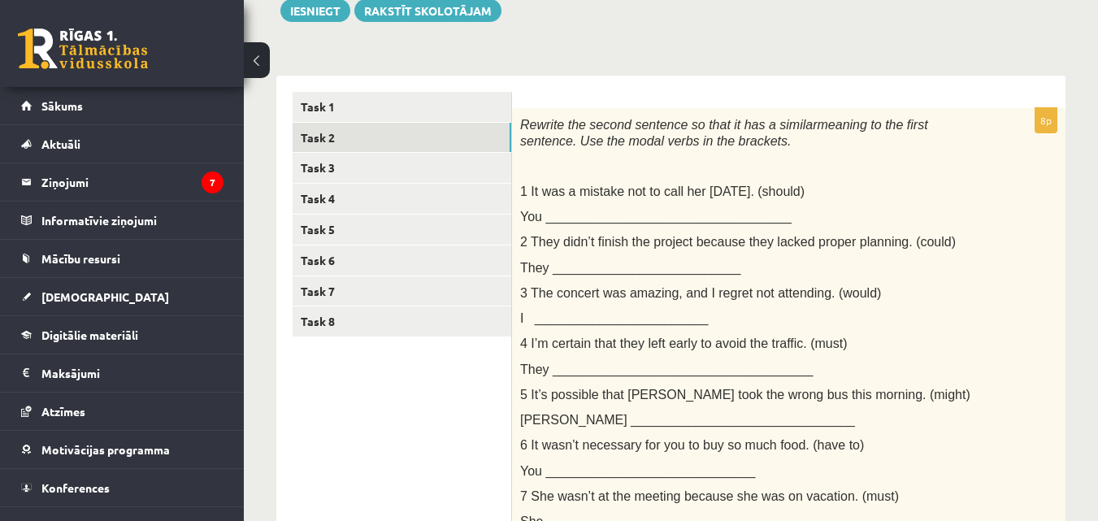
scroll to position [195, 0]
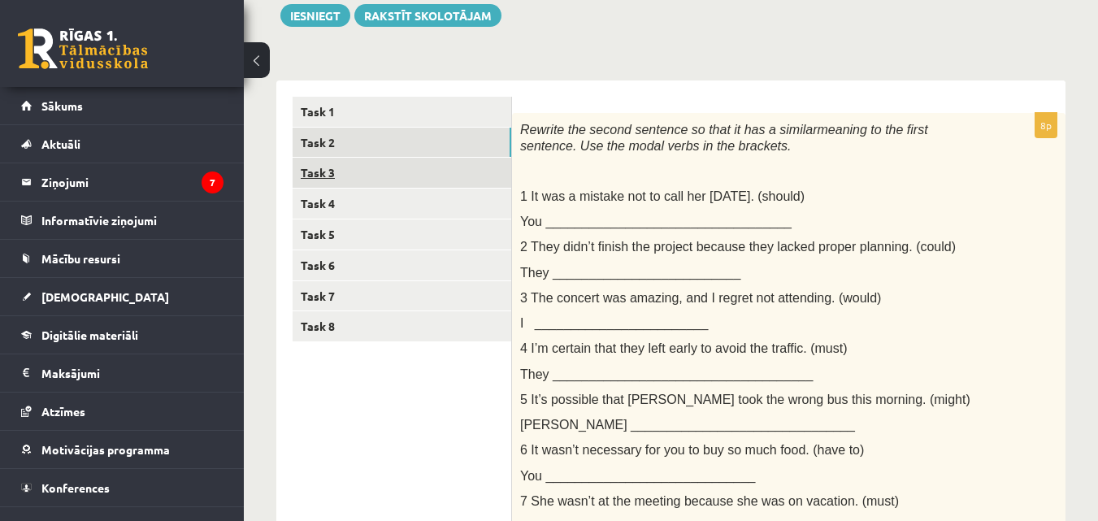
click at [449, 177] on link "Task 3" at bounding box center [402, 173] width 219 height 30
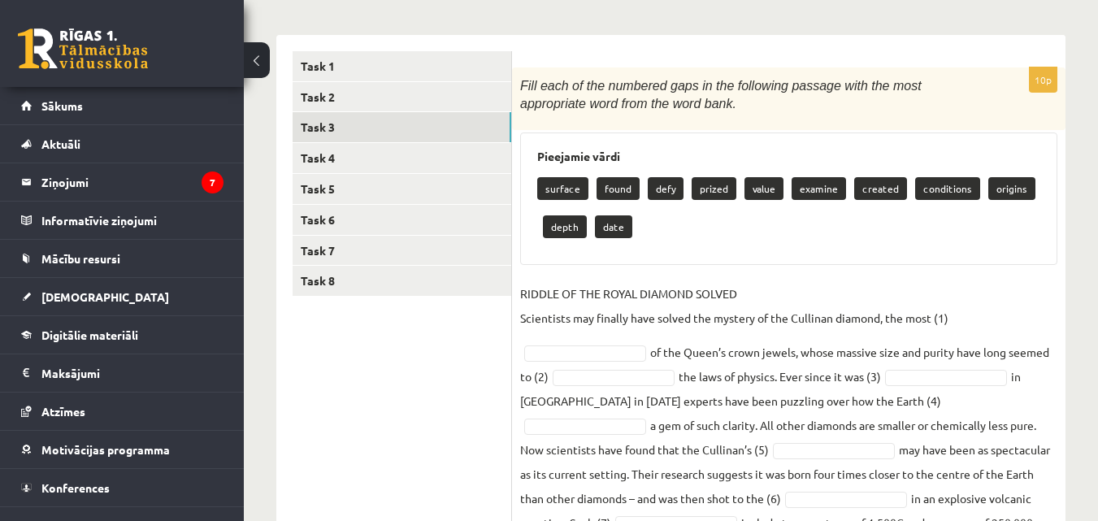
scroll to position [240, 0]
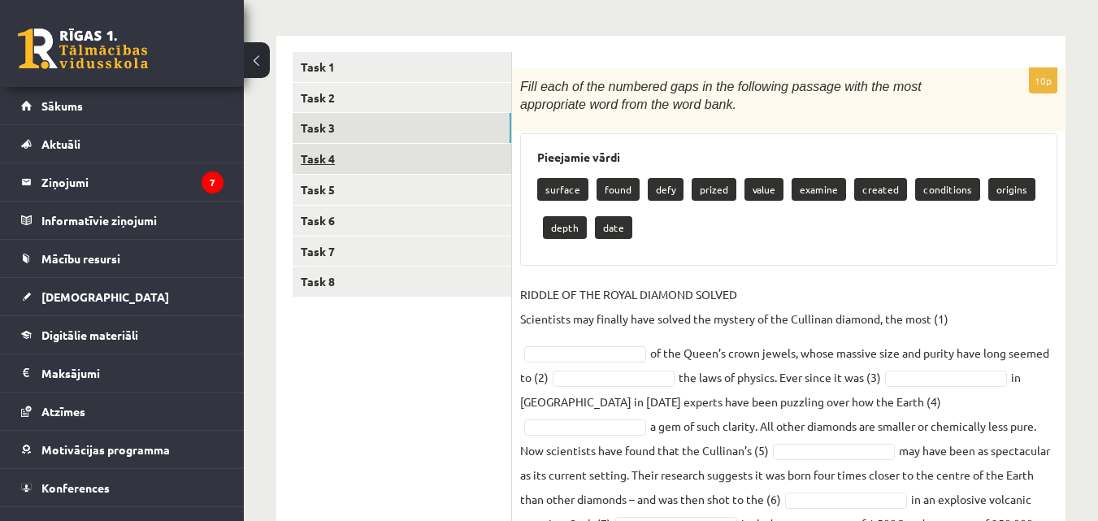
click at [444, 156] on link "Task 4" at bounding box center [402, 159] width 219 height 30
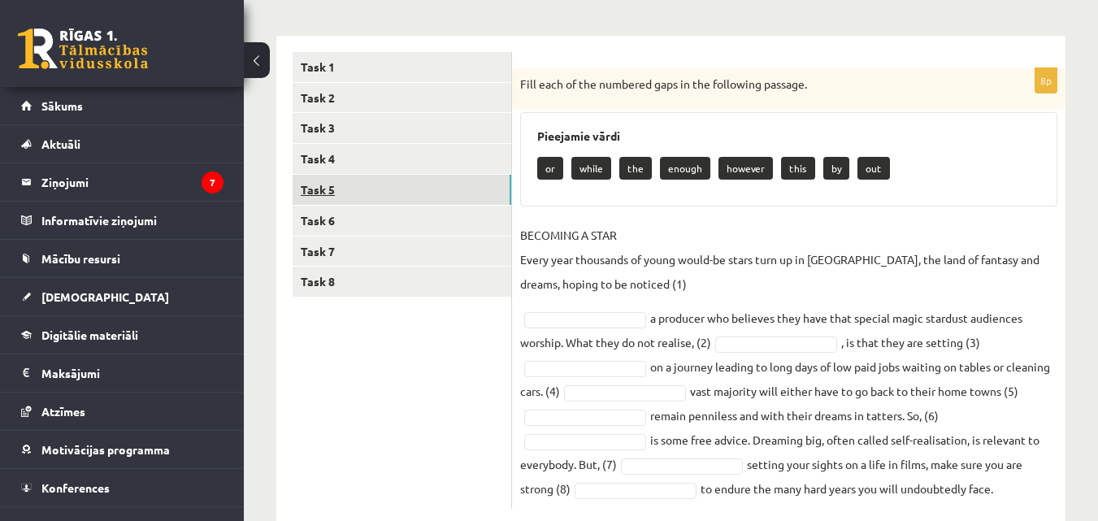
click at [432, 184] on link "Task 5" at bounding box center [402, 190] width 219 height 30
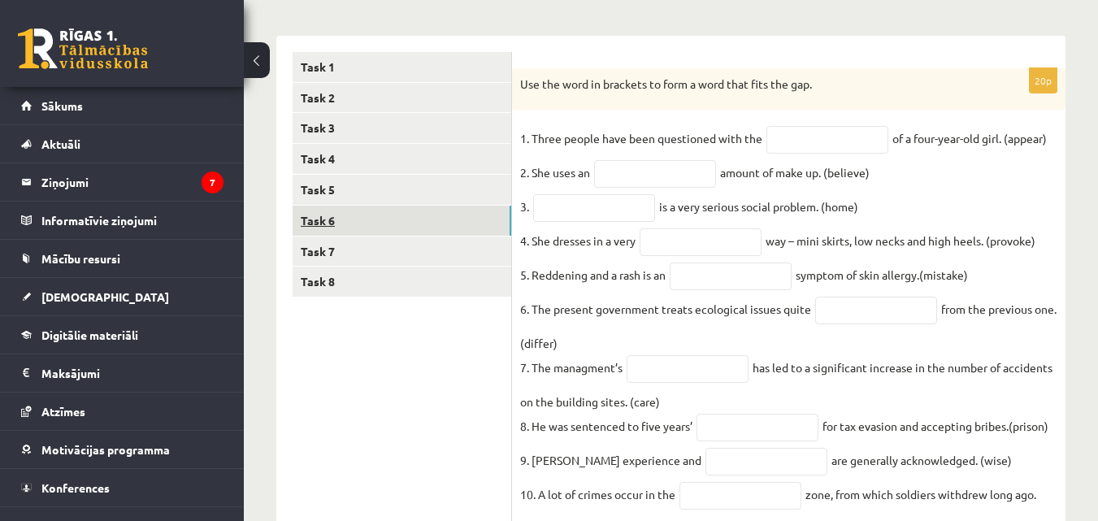
click at [409, 224] on link "Task 6" at bounding box center [402, 221] width 219 height 30
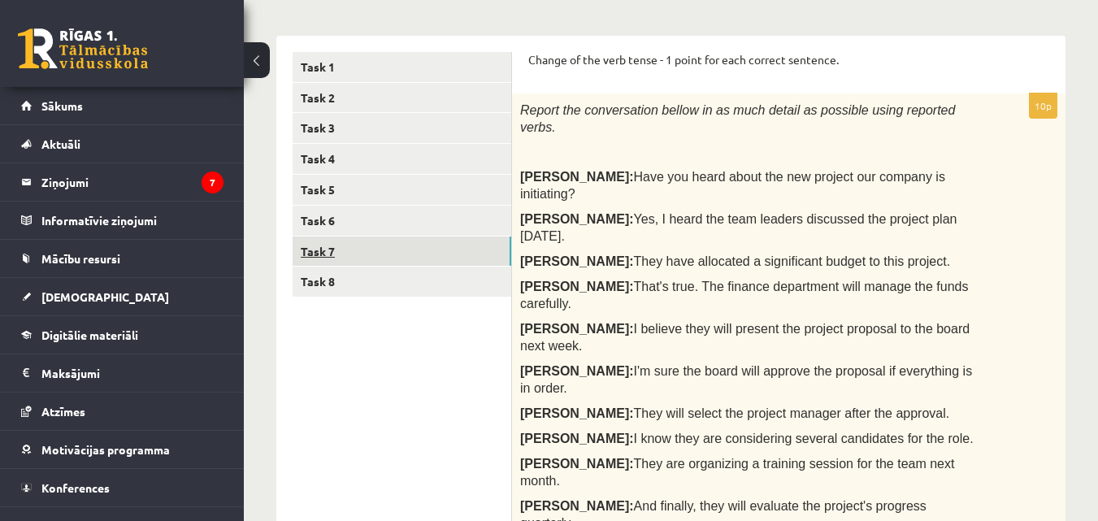
click at [397, 255] on link "Task 7" at bounding box center [402, 251] width 219 height 30
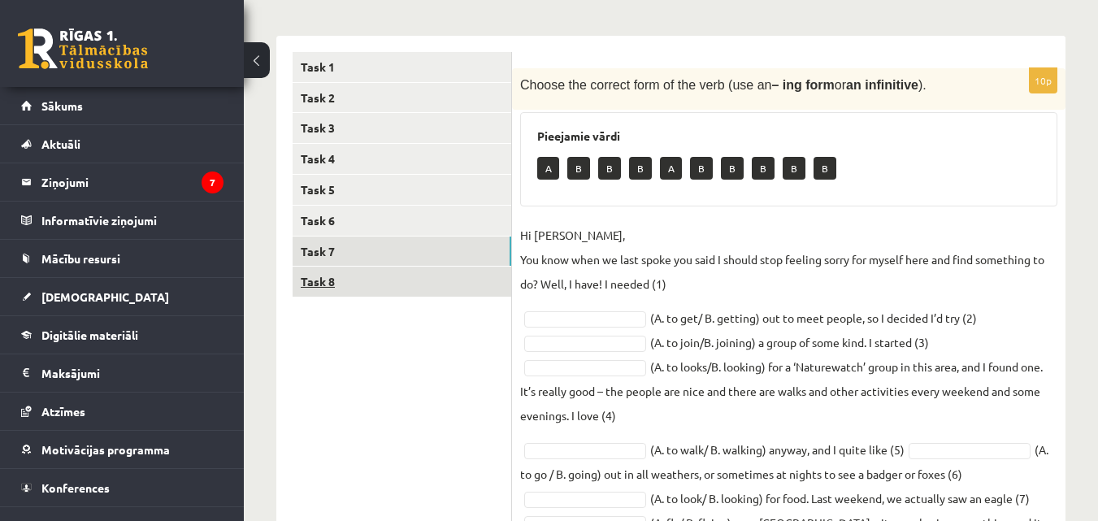
click at [395, 275] on link "Task 8" at bounding box center [402, 282] width 219 height 30
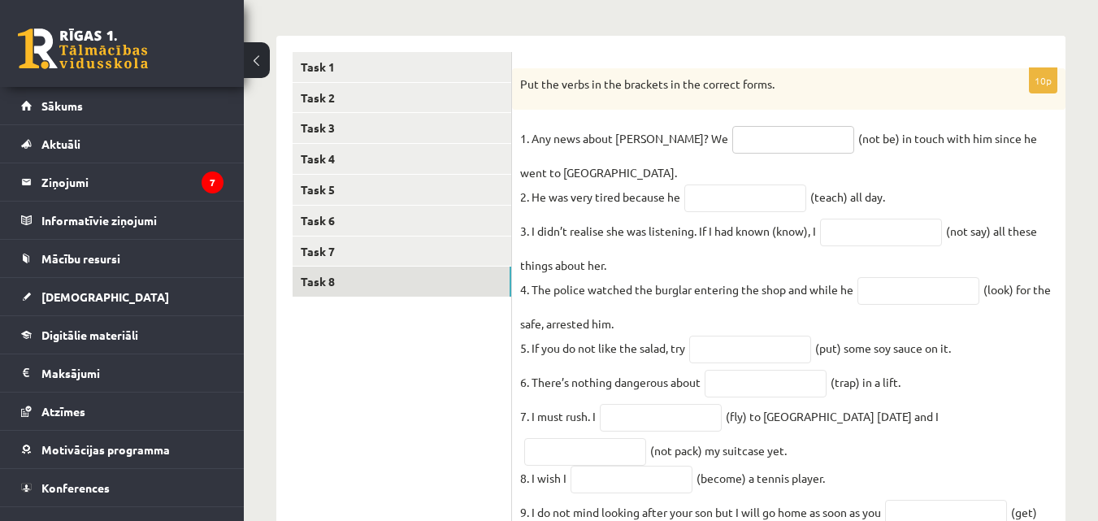
click at [732, 129] on input "text" at bounding box center [793, 140] width 122 height 28
click at [601, 116] on div "10p Put the verbs in the brackets in the correct forms. 1. Any news about Georg…" at bounding box center [788, 317] width 553 height 499
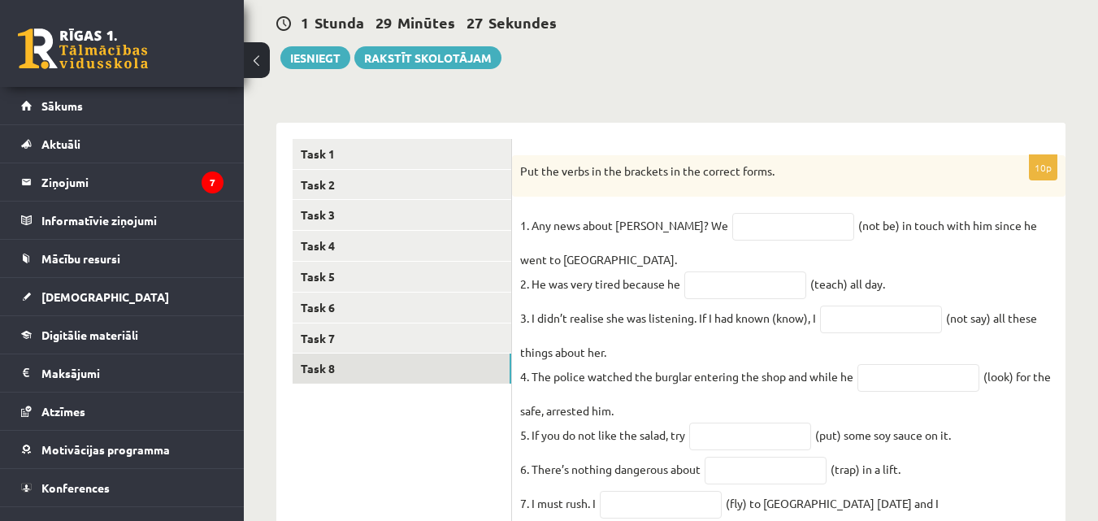
scroll to position [154, 0]
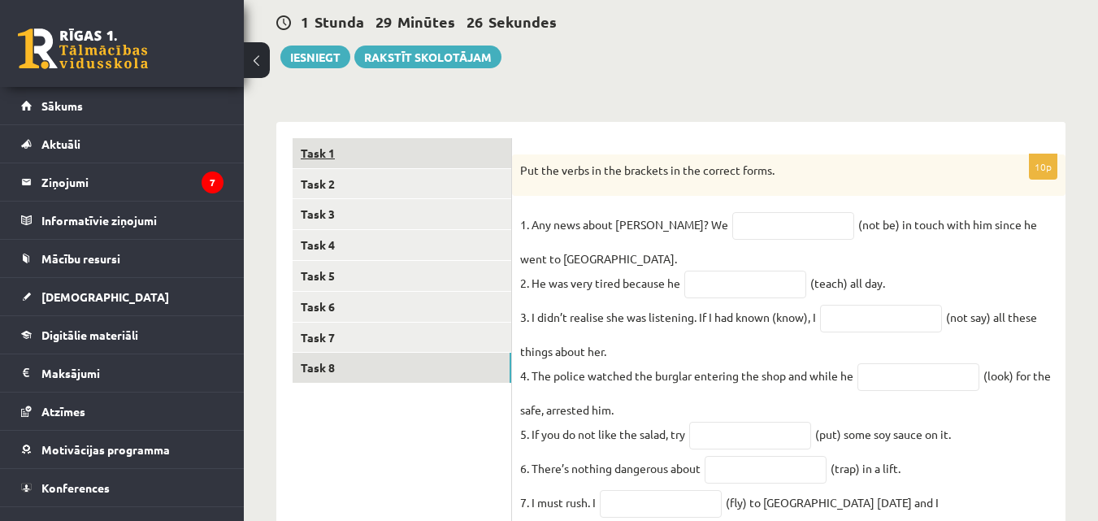
click at [449, 147] on link "Task 1" at bounding box center [402, 153] width 219 height 30
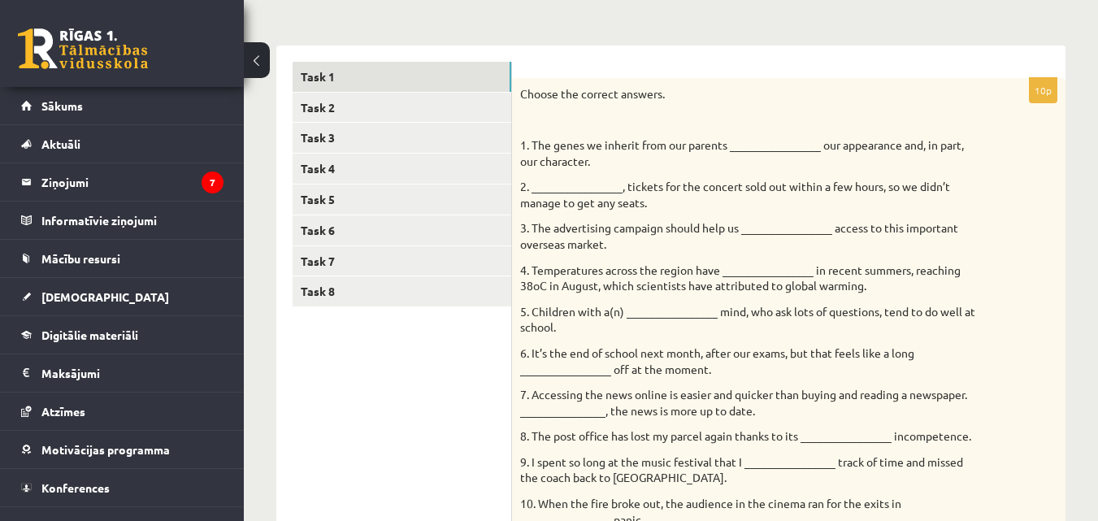
scroll to position [231, 0]
click at [754, 132] on div "Choose the correct answers. 1. The genes we inherit from our parents __________…" at bounding box center [788, 452] width 553 height 750
click at [752, 144] on p "1. The genes we inherit from our parents ________________ our appearance and, i…" at bounding box center [748, 153] width 456 height 32
click at [765, 141] on p "1. The genes we inherit from our parents ________________ our appearance and, i…" at bounding box center [748, 153] width 456 height 32
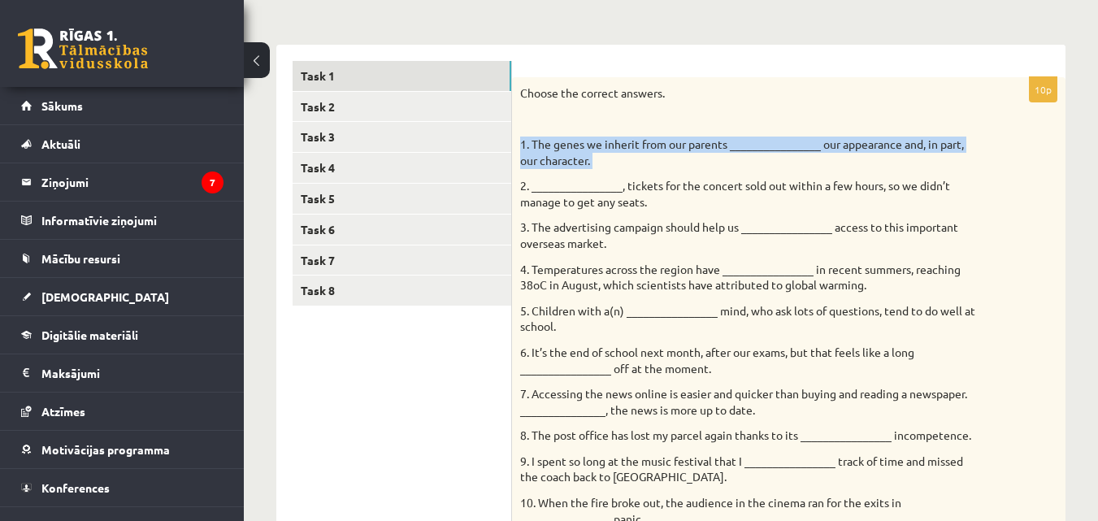
click at [765, 141] on p "1. The genes we inherit from our parents ________________ our appearance and, i…" at bounding box center [748, 153] width 456 height 32
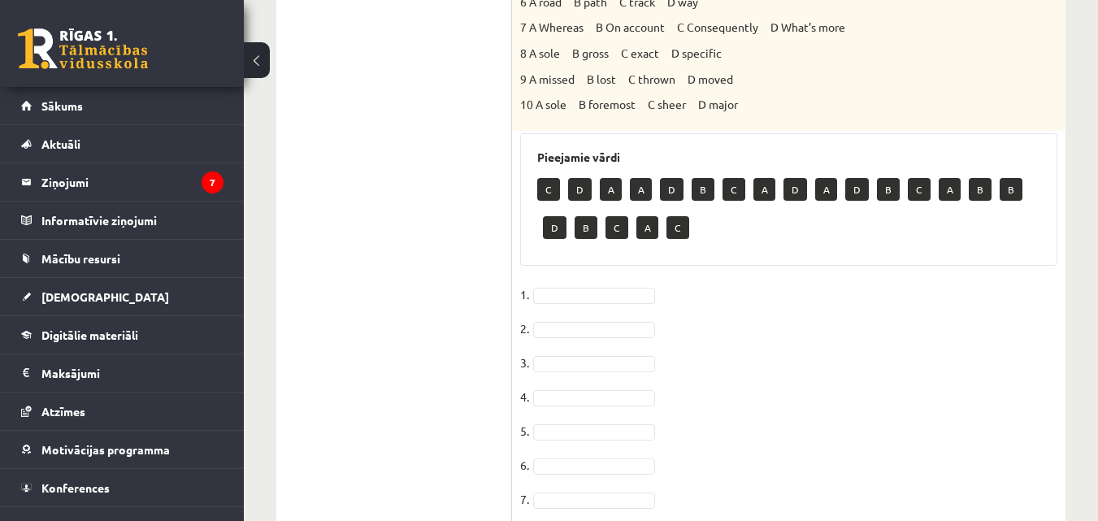
scroll to position [928, 0]
click at [541, 185] on p "C" at bounding box center [548, 188] width 23 height 23
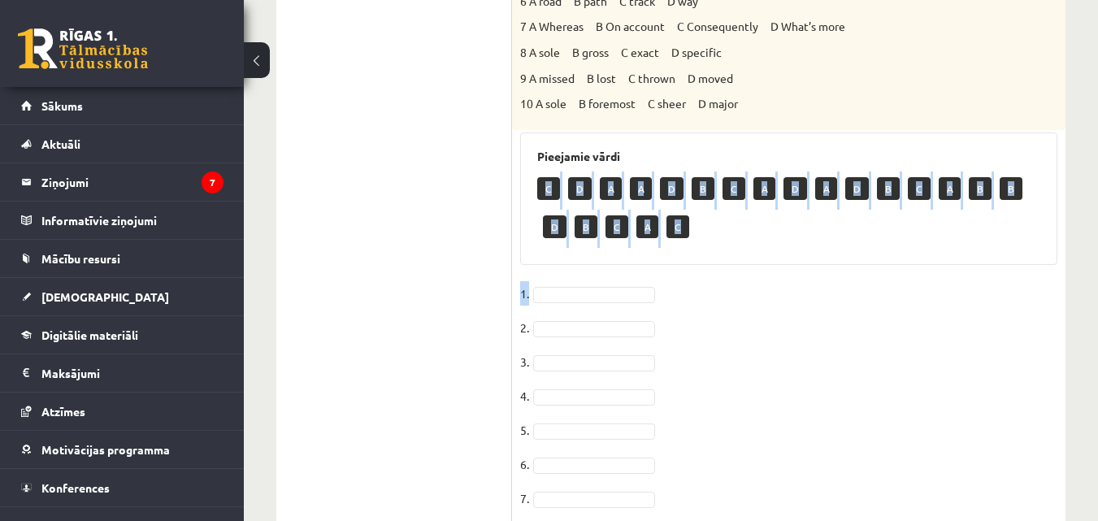
drag, startPoint x: 541, startPoint y: 185, endPoint x: 570, endPoint y: 281, distance: 100.0
click at [570, 281] on div "10p Choose the correct answers. 1. The genes we inherit from our parents ______…" at bounding box center [788, 5] width 553 height 1251
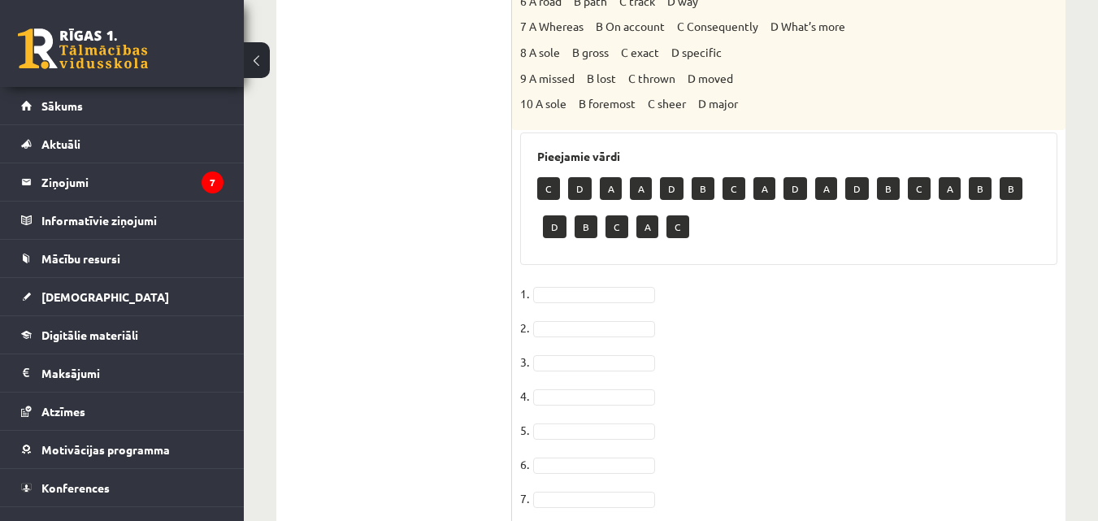
click at [565, 275] on div "10p Choose the correct answers. 1. The genes we inherit from our parents ______…" at bounding box center [788, 5] width 553 height 1251
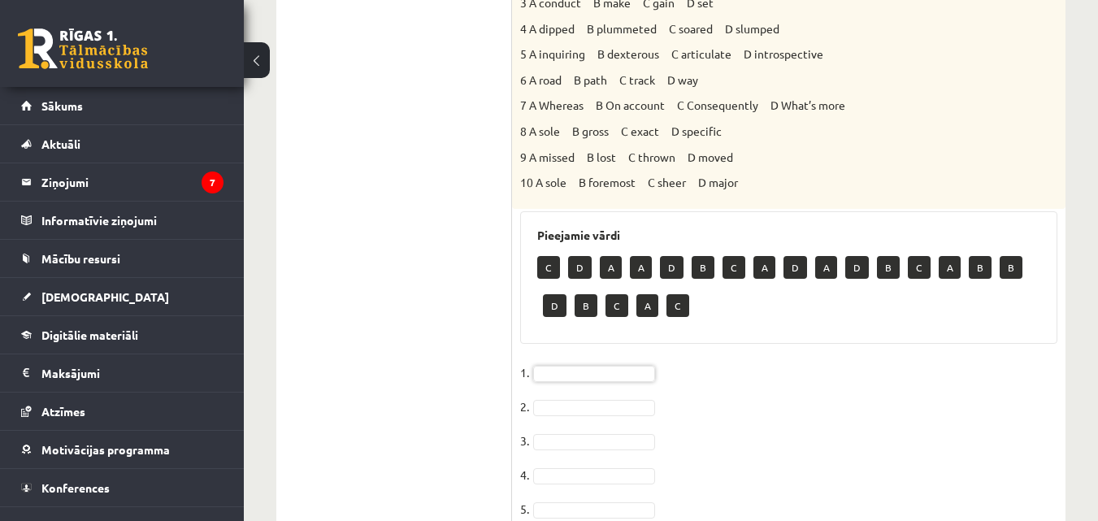
scroll to position [859, 0]
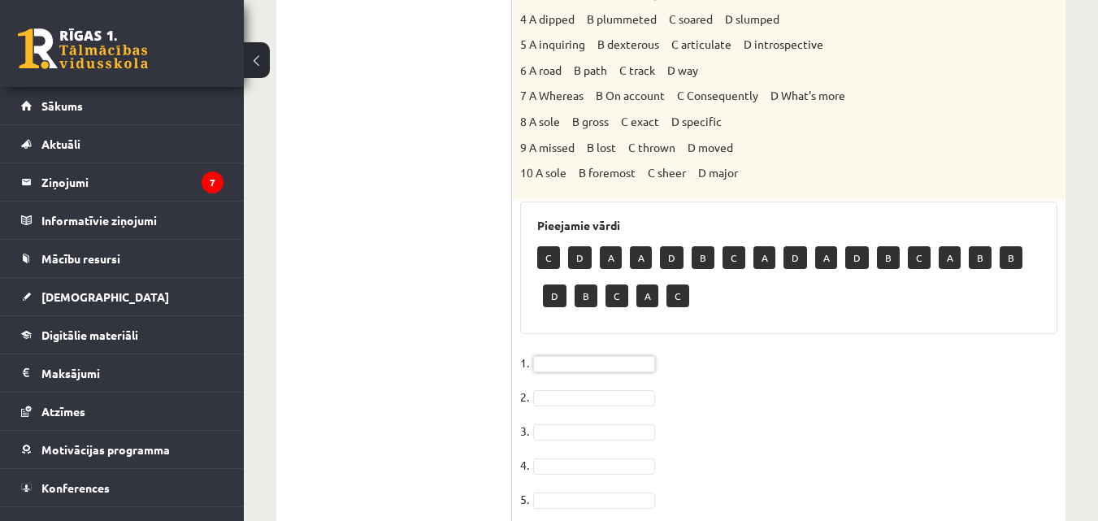
click at [600, 386] on fieldset "1. 2. 3. 4. 5. 6. 7. 8. 9. 10." at bounding box center [788, 520] width 537 height 341
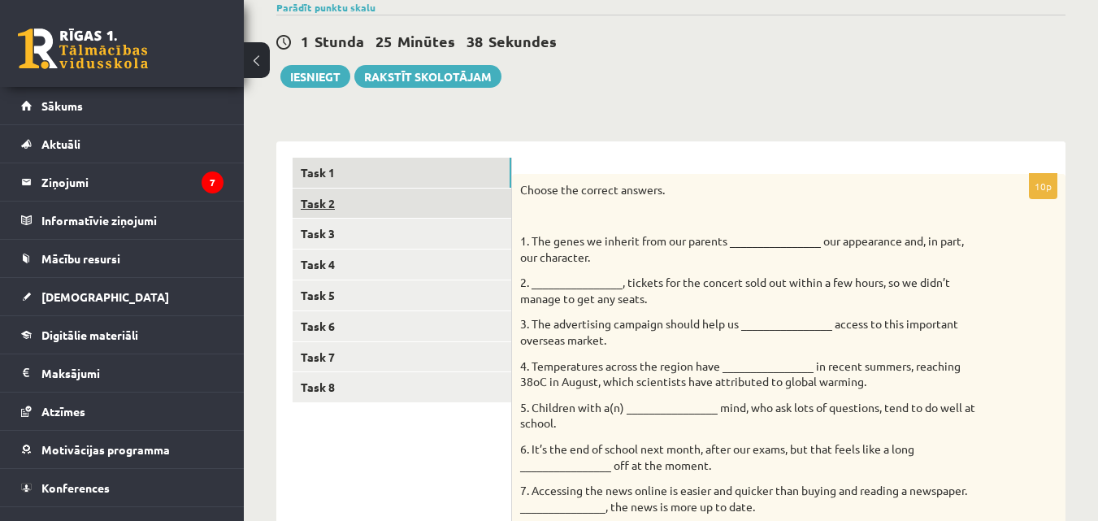
scroll to position [135, 0]
click at [406, 198] on link "Task 2" at bounding box center [402, 203] width 219 height 30
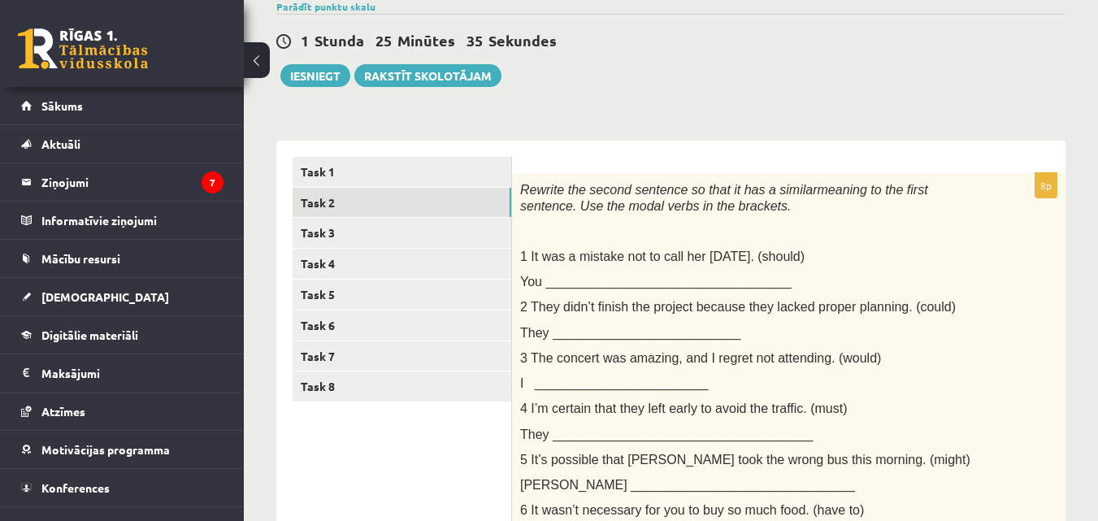
scroll to position [0, 0]
click at [657, 277] on span "You __________________________________" at bounding box center [655, 282] width 271 height 14
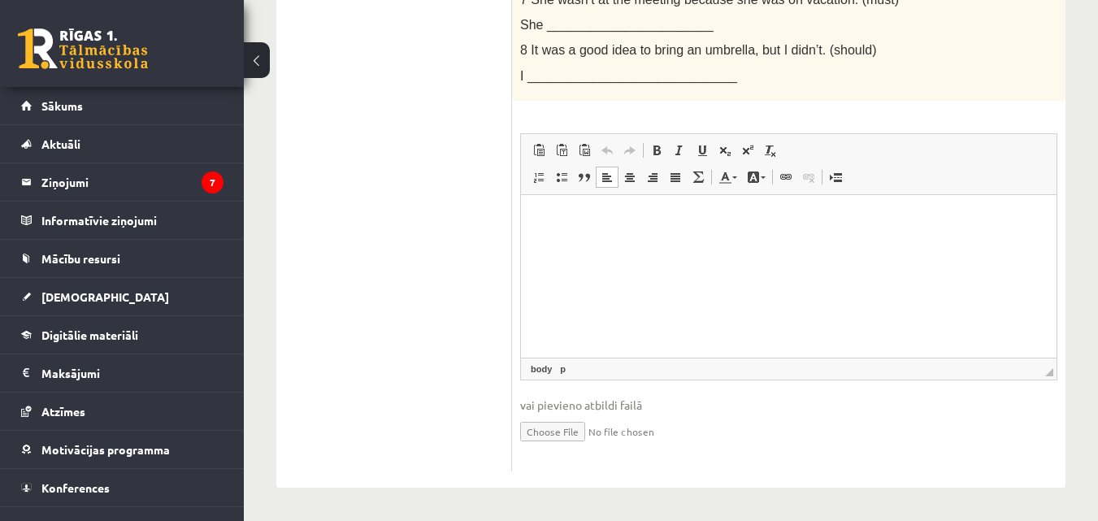
click at [792, 244] on html at bounding box center [788, 219] width 535 height 50
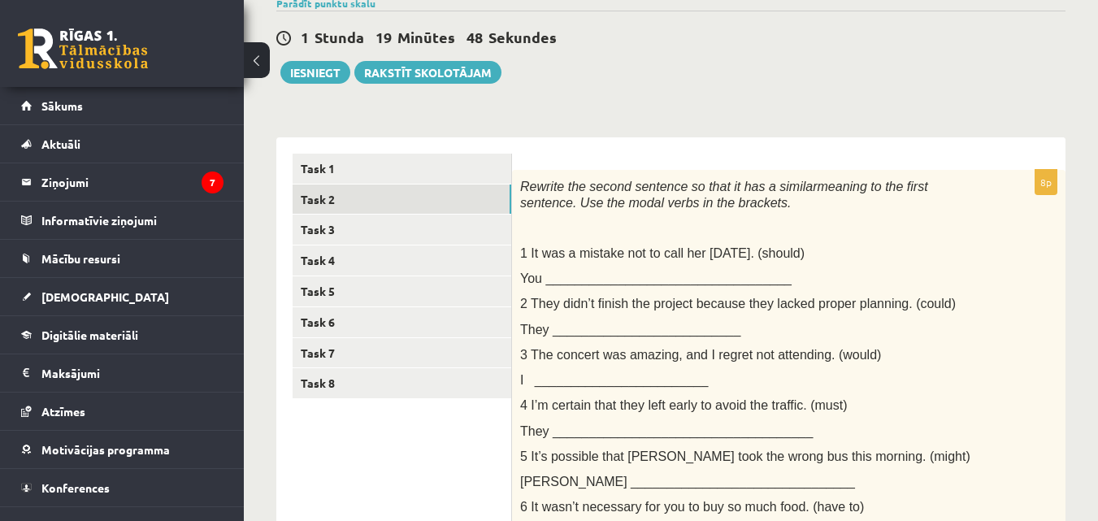
scroll to position [137, 0]
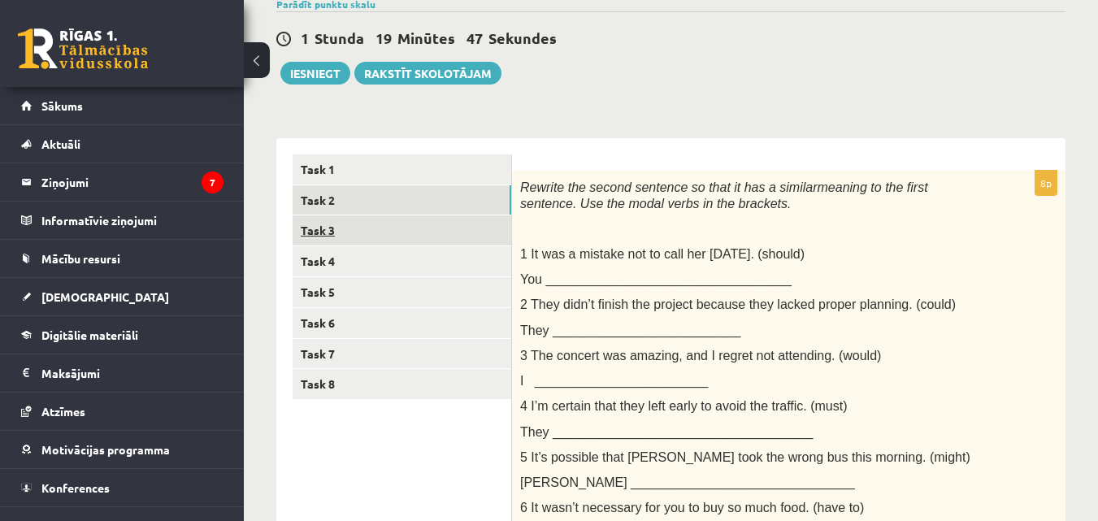
click at [445, 232] on link "Task 3" at bounding box center [402, 230] width 219 height 30
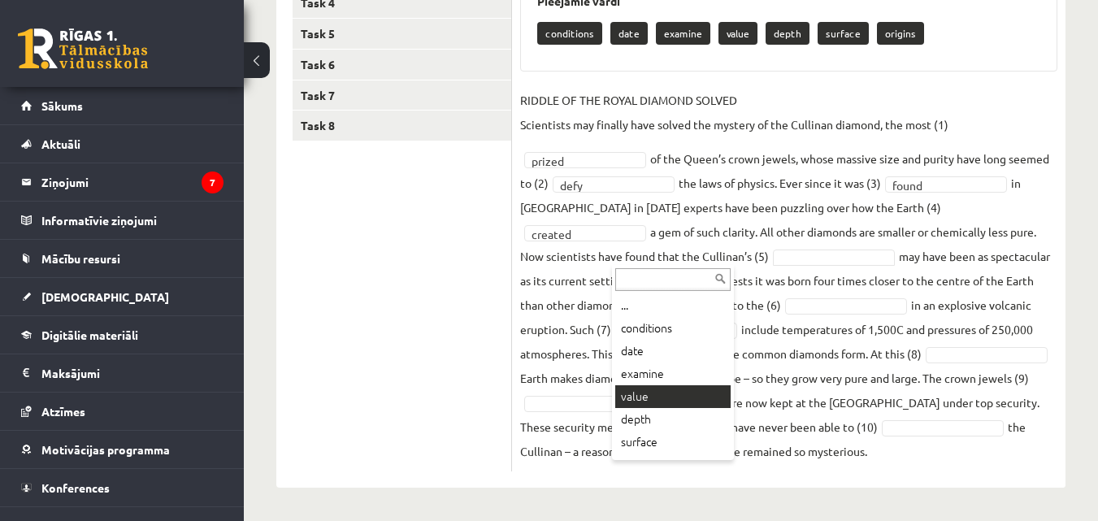
scroll to position [20, 0]
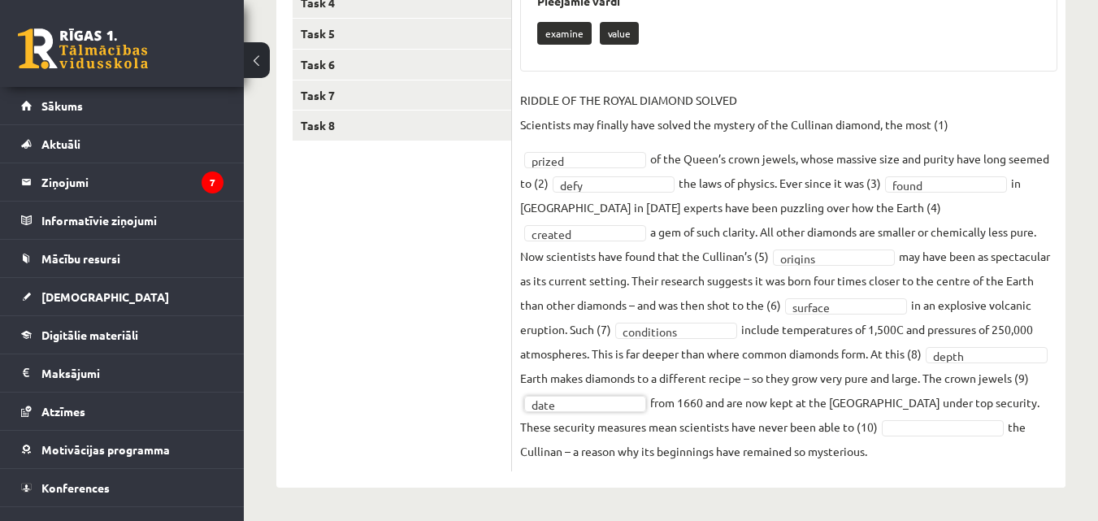
click at [874, 418] on fieldset "**********" at bounding box center [788, 275] width 537 height 375
click at [860, 418] on fieldset "**********" at bounding box center [788, 275] width 537 height 375
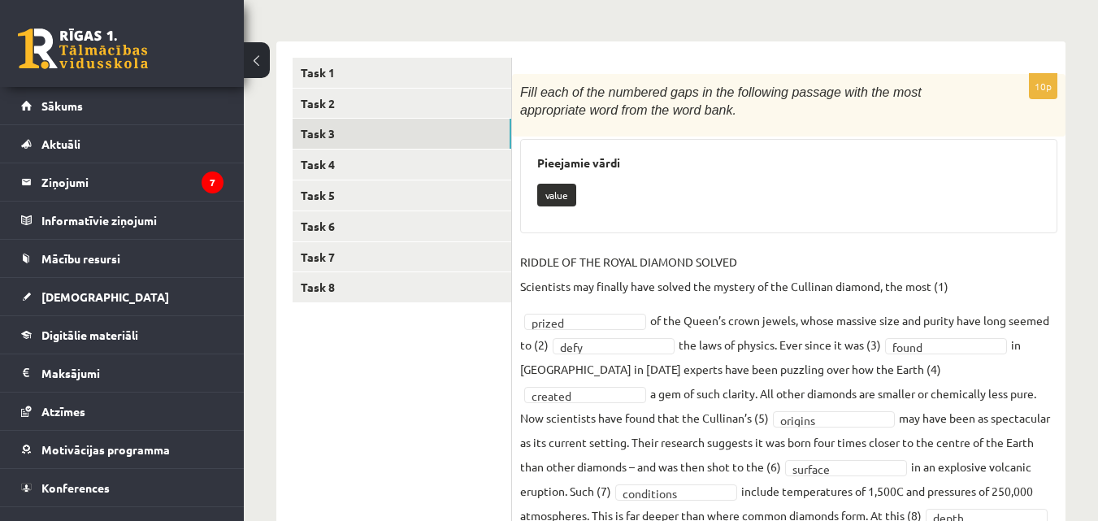
scroll to position [232, 0]
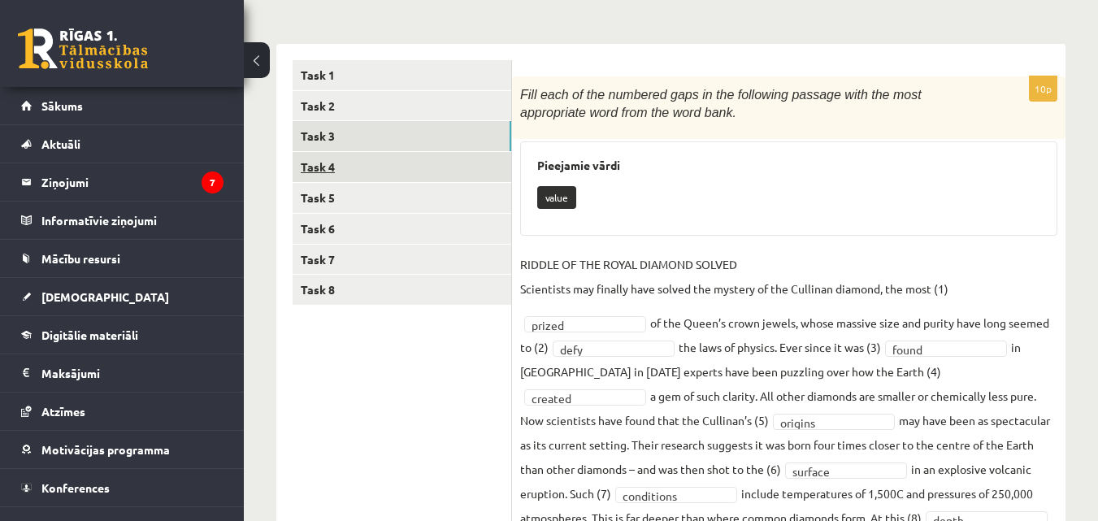
click at [411, 168] on link "Task 4" at bounding box center [402, 167] width 219 height 30
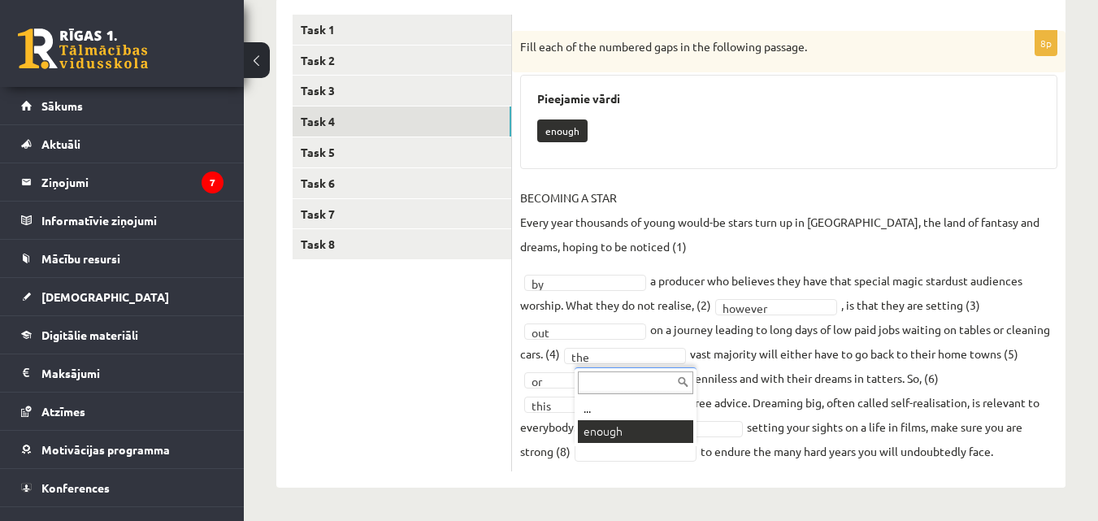
scroll to position [240, 0]
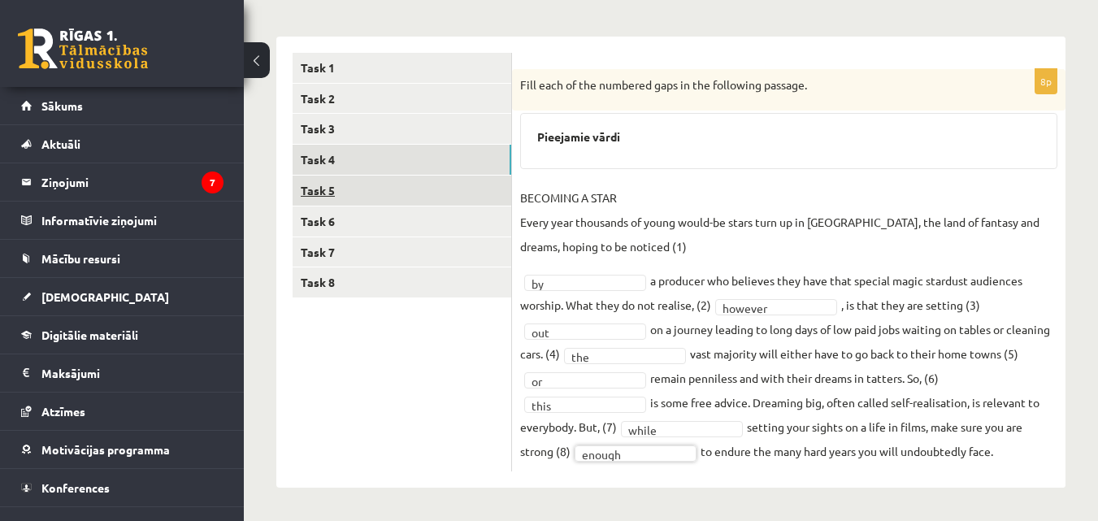
click at [385, 192] on link "Task 5" at bounding box center [402, 191] width 219 height 30
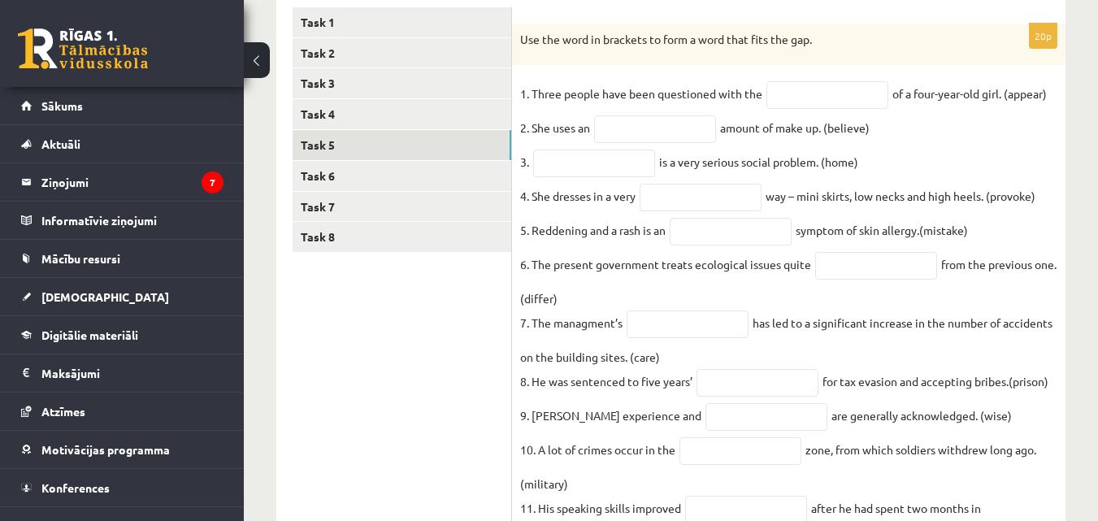
scroll to position [286, 0]
click at [790, 85] on input "text" at bounding box center [827, 94] width 122 height 28
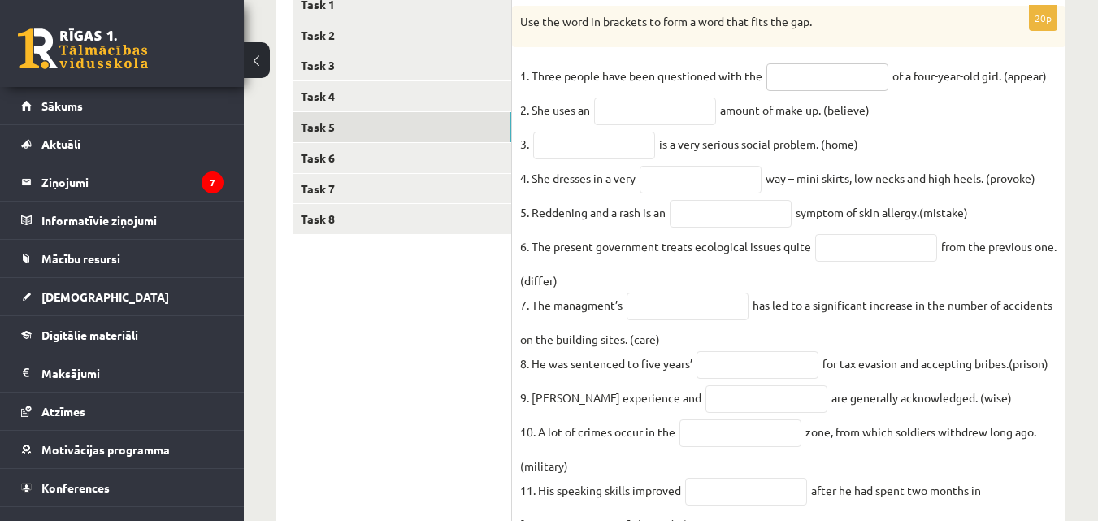
scroll to position [301, 0]
type input "*********"
click at [679, 115] on input "text" at bounding box center [655, 112] width 122 height 28
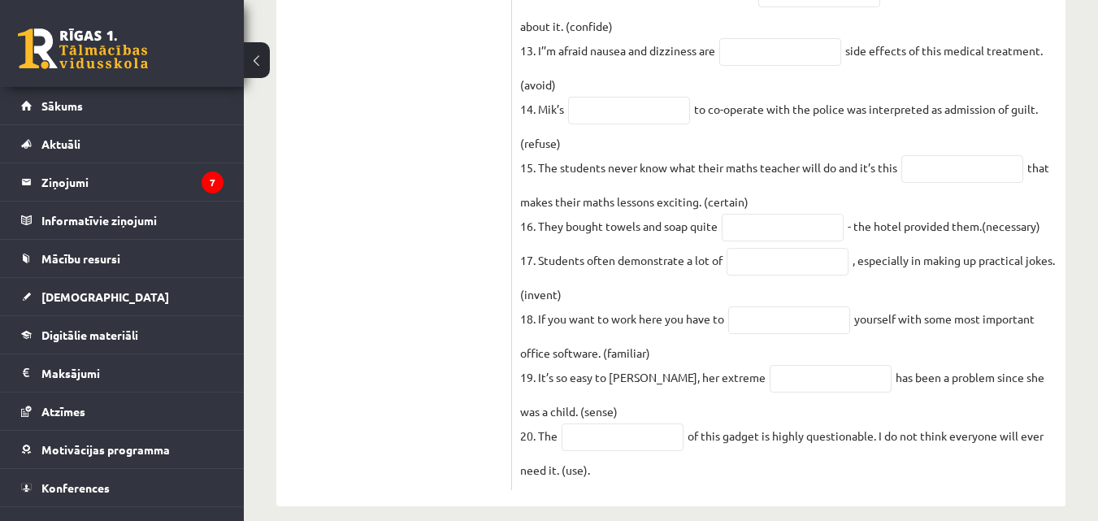
scroll to position [911, 0]
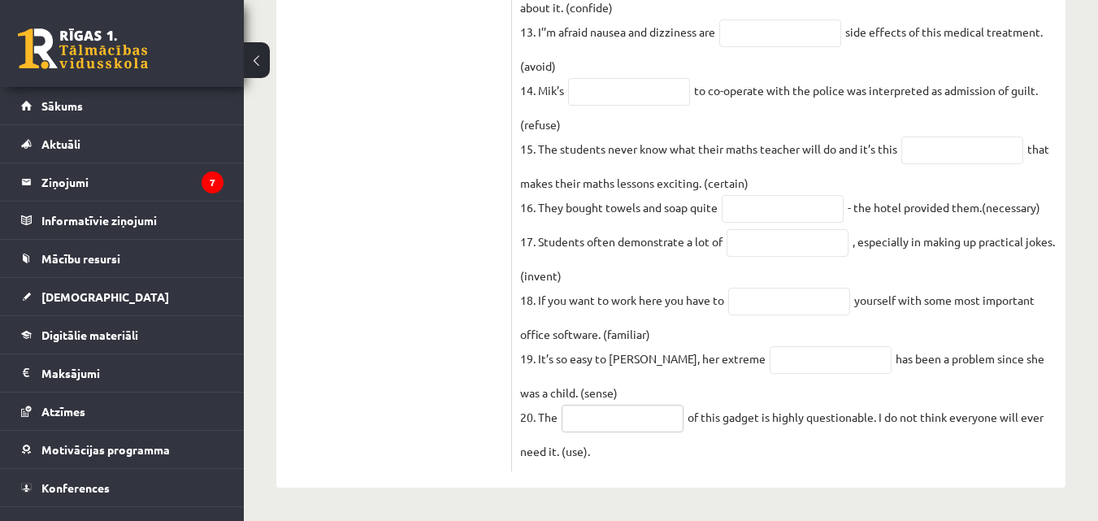
click at [633, 419] on input "text" at bounding box center [622, 419] width 122 height 28
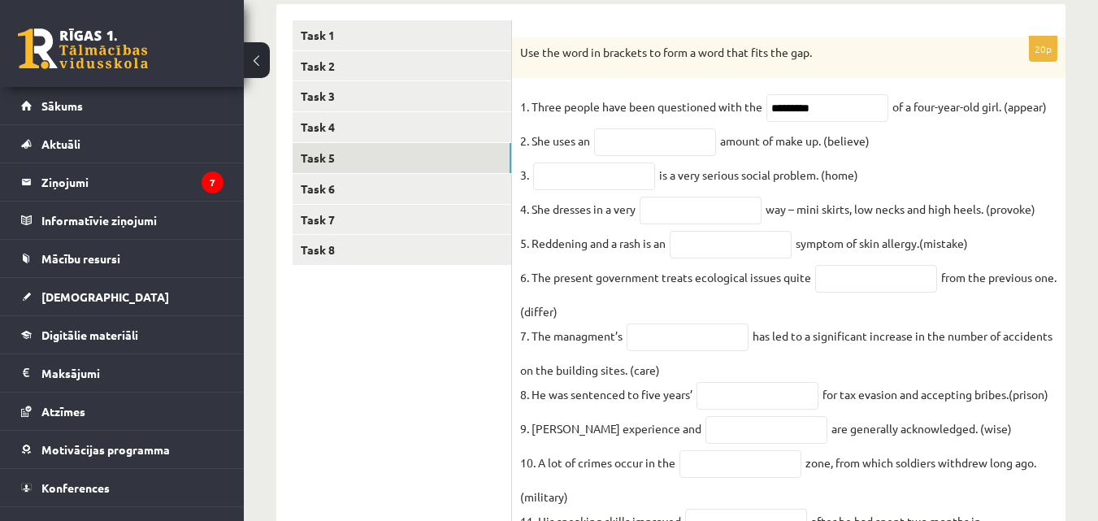
scroll to position [272, 0]
type input "***"
click at [674, 147] on input "text" at bounding box center [655, 142] width 122 height 28
click at [829, 121] on input "*********" at bounding box center [827, 107] width 122 height 28
type input "*"
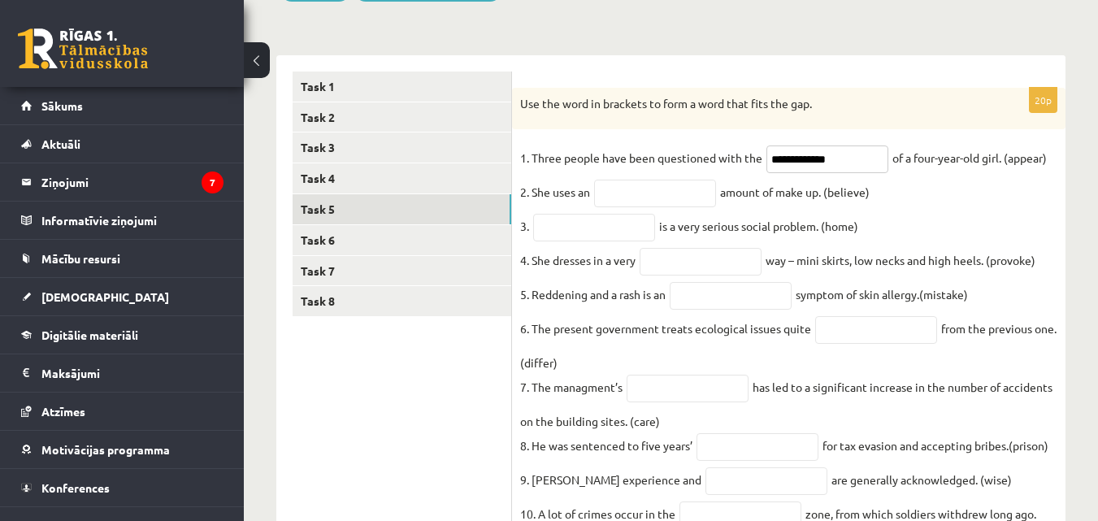
scroll to position [221, 0]
type input "**********"
click at [657, 187] on input "text" at bounding box center [655, 193] width 122 height 28
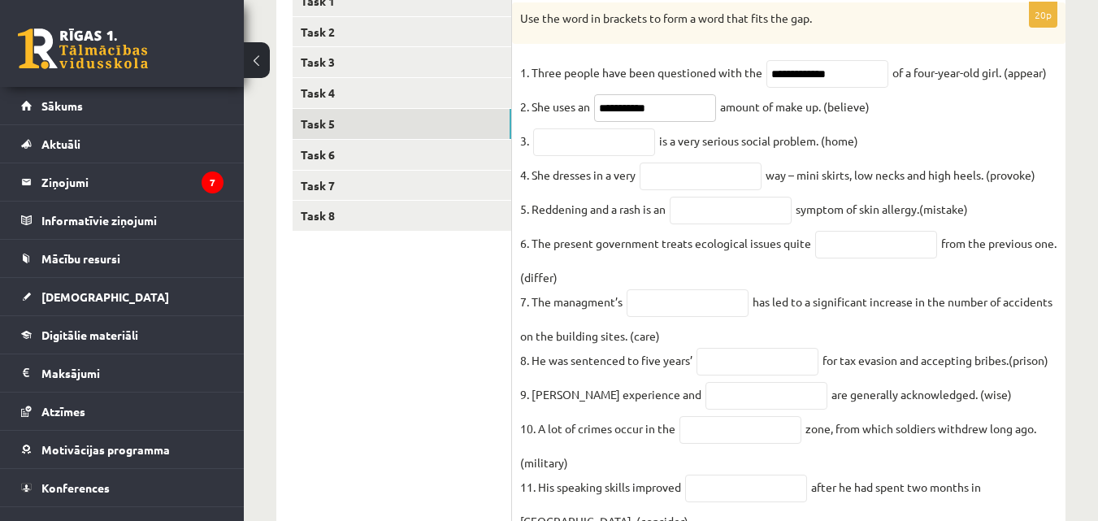
scroll to position [306, 0]
click at [606, 149] on input "text" at bounding box center [594, 142] width 122 height 28
click at [632, 108] on input "**********" at bounding box center [655, 107] width 122 height 28
type input "**********"
click at [630, 145] on input "text" at bounding box center [594, 142] width 122 height 28
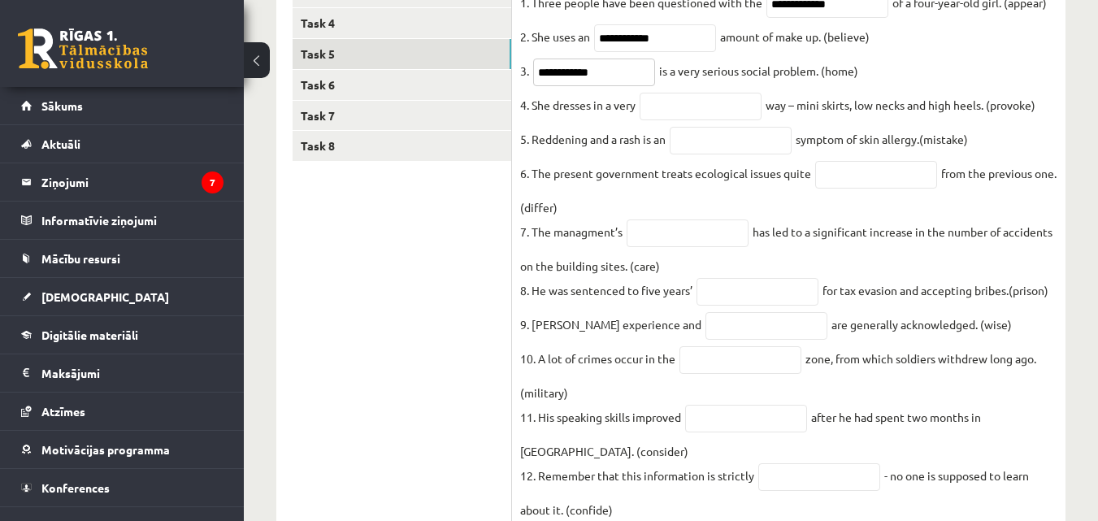
scroll to position [376, 0]
type input "**********"
click at [678, 112] on input "text" at bounding box center [700, 106] width 122 height 28
type input "**********"
click at [708, 150] on input "text" at bounding box center [731, 140] width 122 height 28
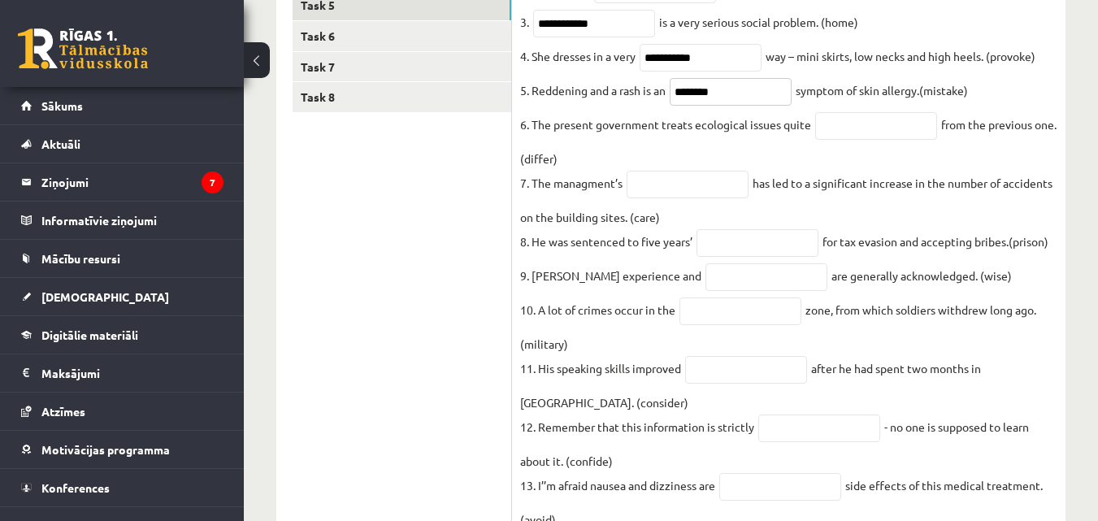
scroll to position [425, 0]
click at [830, 128] on input "text" at bounding box center [876, 125] width 122 height 28
click at [748, 89] on input "********" at bounding box center [731, 91] width 122 height 28
type input "********"
click at [826, 136] on input "text" at bounding box center [876, 125] width 122 height 28
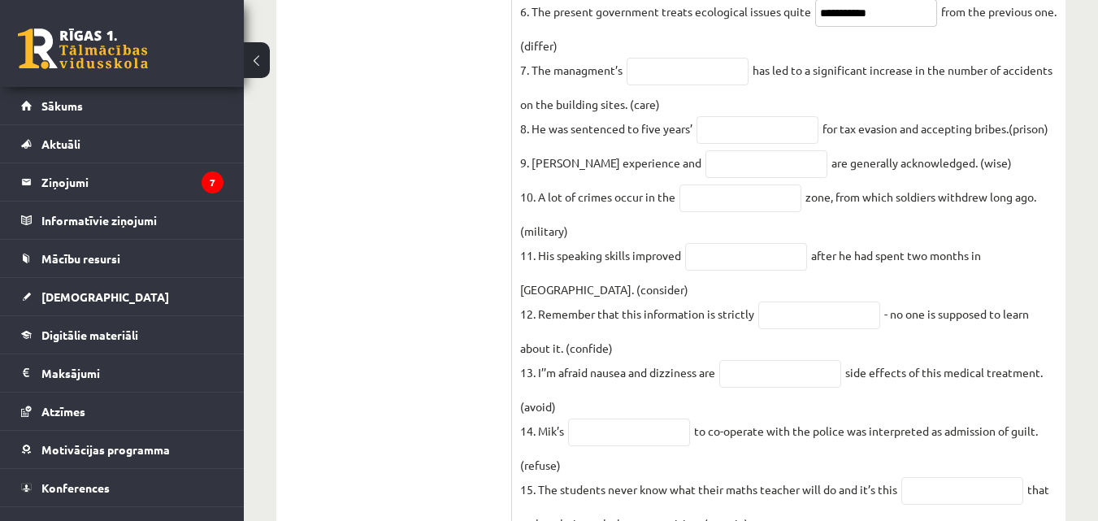
scroll to position [538, 0]
type input "**********"
click at [699, 80] on input "text" at bounding box center [687, 71] width 122 height 28
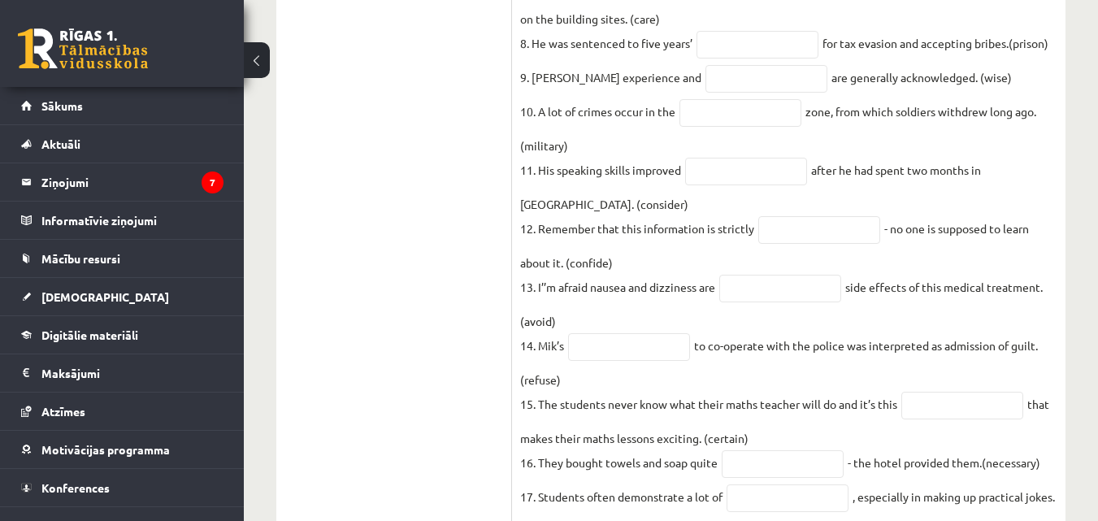
scroll to position [623, 0]
type input "**********"
click at [720, 56] on input "text" at bounding box center [757, 44] width 122 height 28
type input "**********"
click at [742, 92] on input "text" at bounding box center [766, 78] width 122 height 28
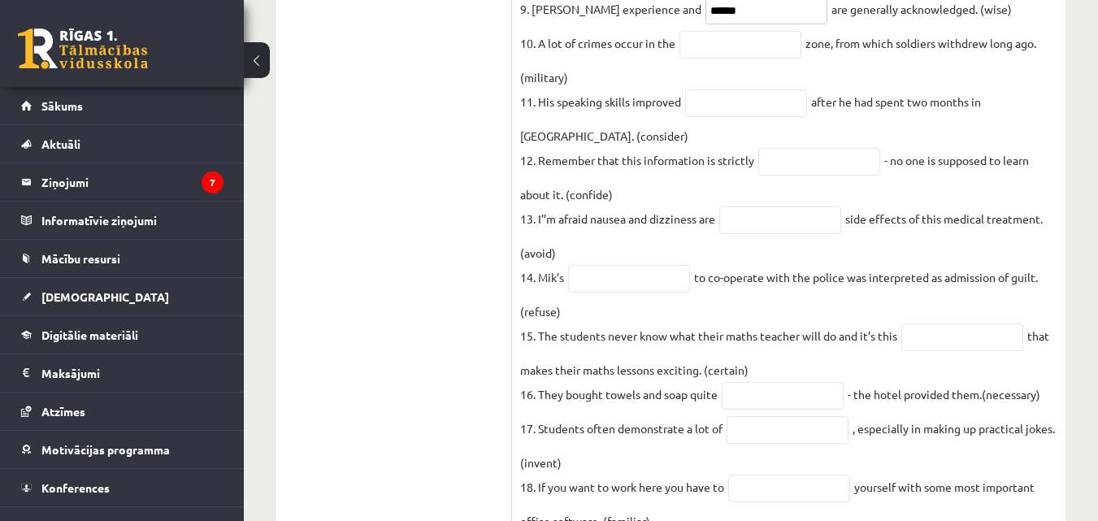
scroll to position [691, 0]
type input "******"
click at [693, 58] on input "text" at bounding box center [740, 44] width 122 height 28
type input "**********"
click at [763, 116] on input "text" at bounding box center [746, 103] width 122 height 28
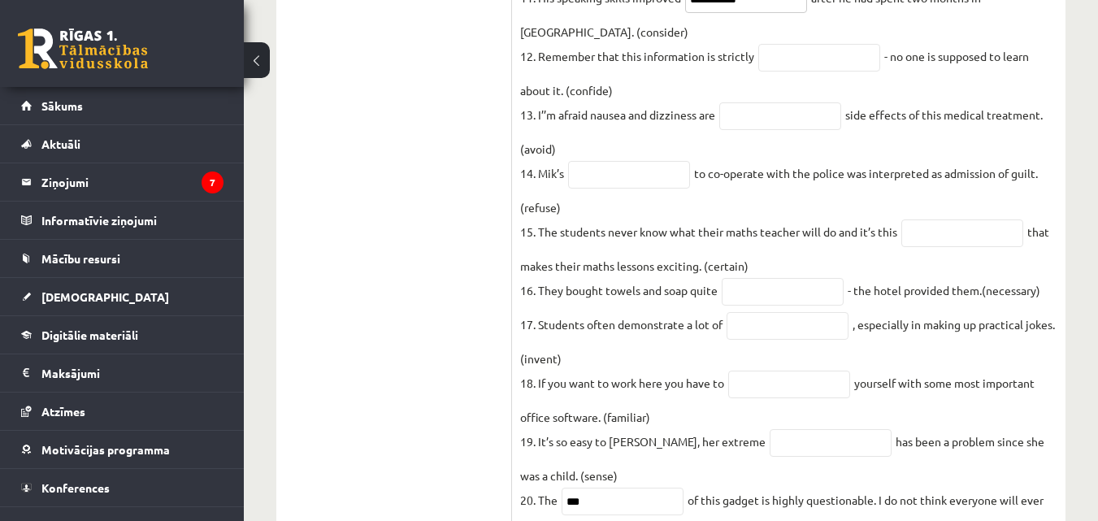
scroll to position [796, 0]
type input "**********"
click at [793, 71] on input "text" at bounding box center [819, 57] width 122 height 28
type input "**********"
click at [790, 129] on input "text" at bounding box center [780, 116] width 122 height 28
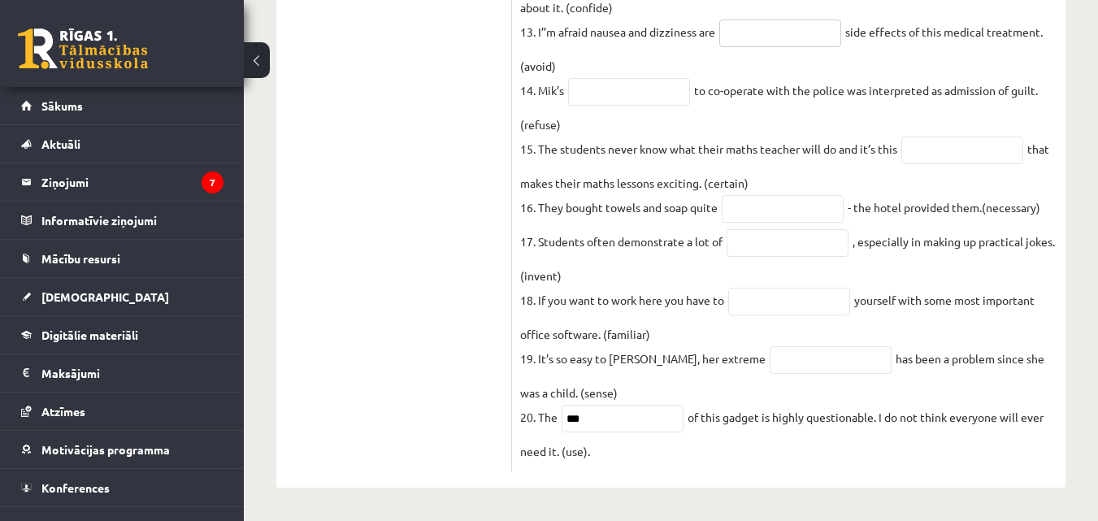
scroll to position [880, 0]
type input "**********"
click at [626, 106] on input "text" at bounding box center [629, 92] width 122 height 28
type input "*******"
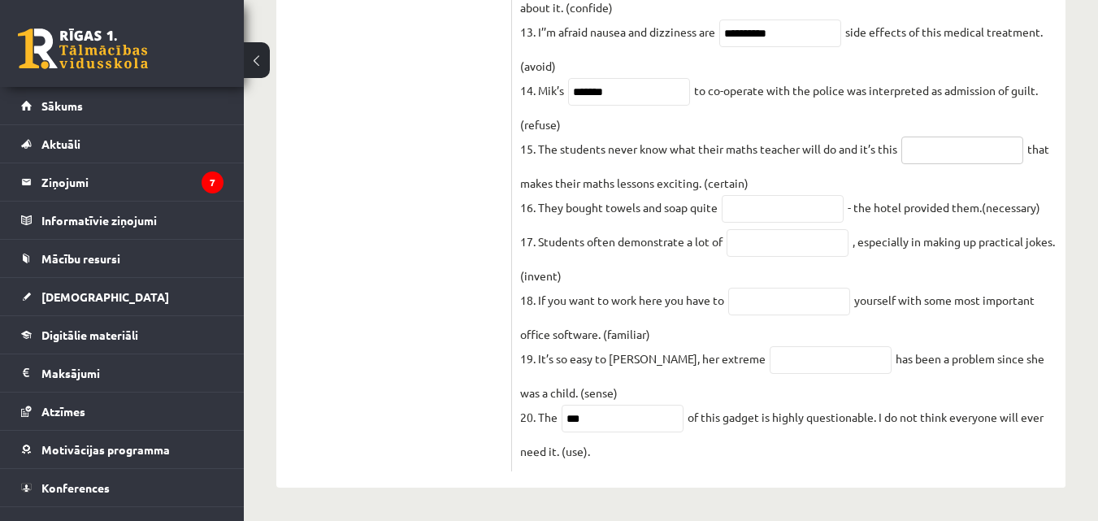
click at [966, 137] on input "text" at bounding box center [962, 151] width 122 height 28
type input "**********"
click at [762, 199] on input "text" at bounding box center [783, 209] width 122 height 28
type input "**********"
click at [778, 232] on input "text" at bounding box center [787, 243] width 122 height 28
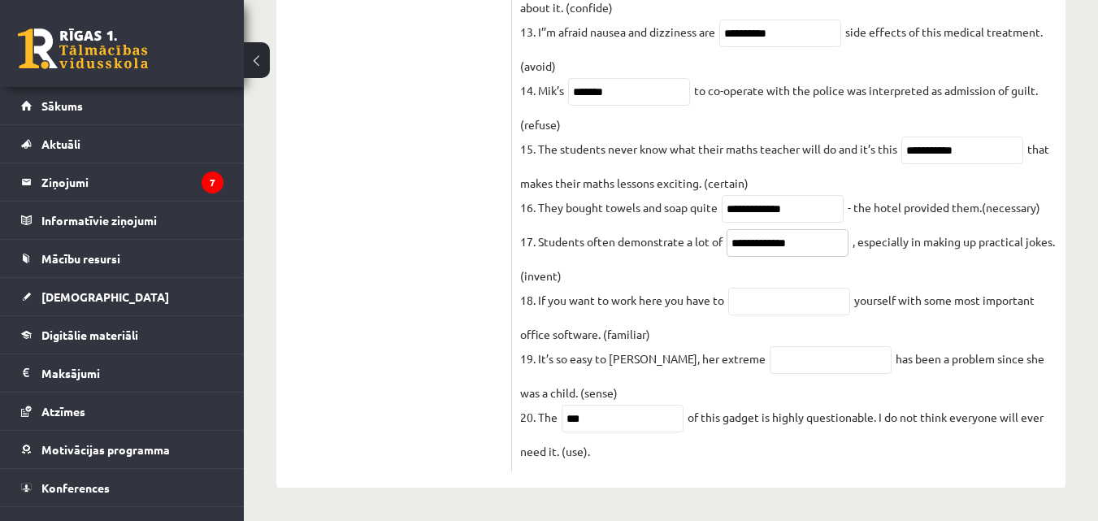
type input "**********"
click at [751, 293] on input "text" at bounding box center [789, 302] width 122 height 28
type input "**********"
click at [770, 362] on input "text" at bounding box center [831, 360] width 122 height 28
click at [781, 357] on input "**********" at bounding box center [831, 360] width 122 height 28
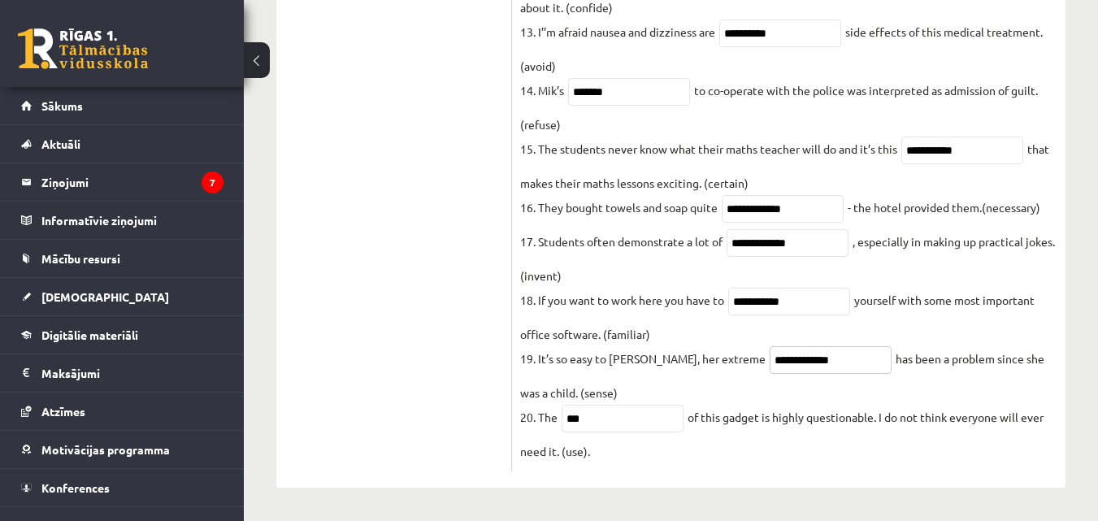
click at [776, 358] on input "**********" at bounding box center [831, 360] width 122 height 28
type input "**********"
click at [639, 430] on input "***" at bounding box center [622, 419] width 122 height 28
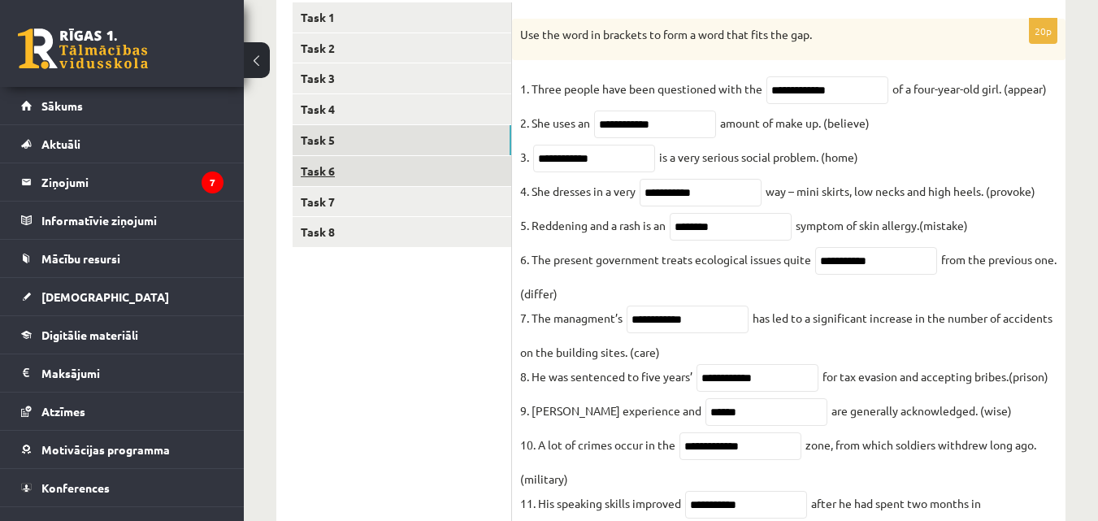
scroll to position [288, 0]
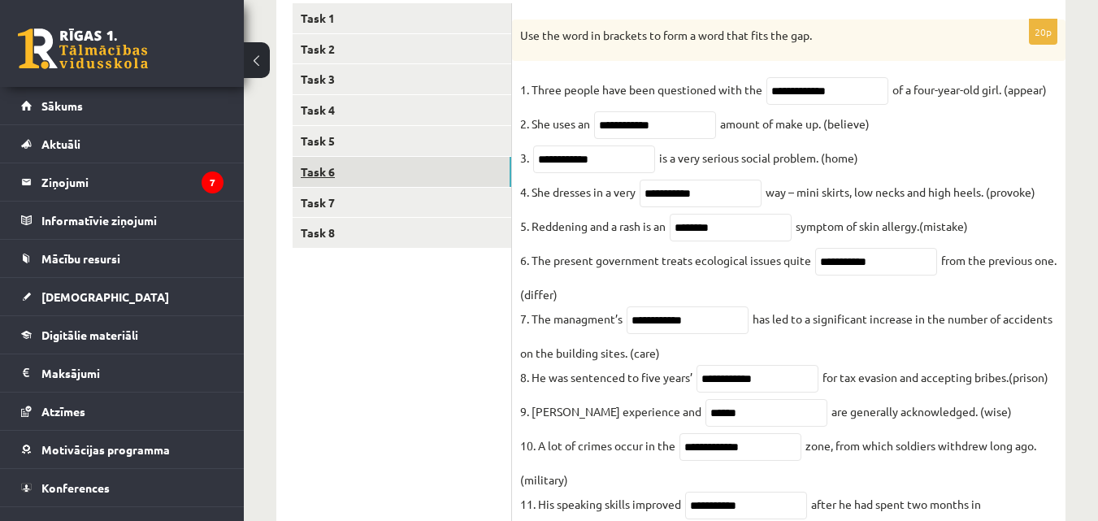
click at [401, 170] on link "Task 6" at bounding box center [402, 172] width 219 height 30
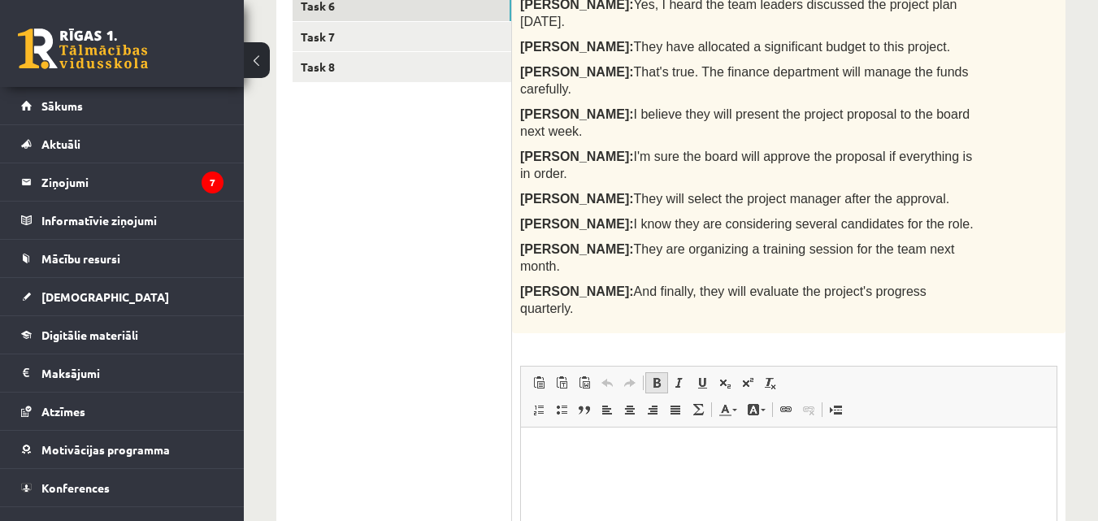
scroll to position [553, 0]
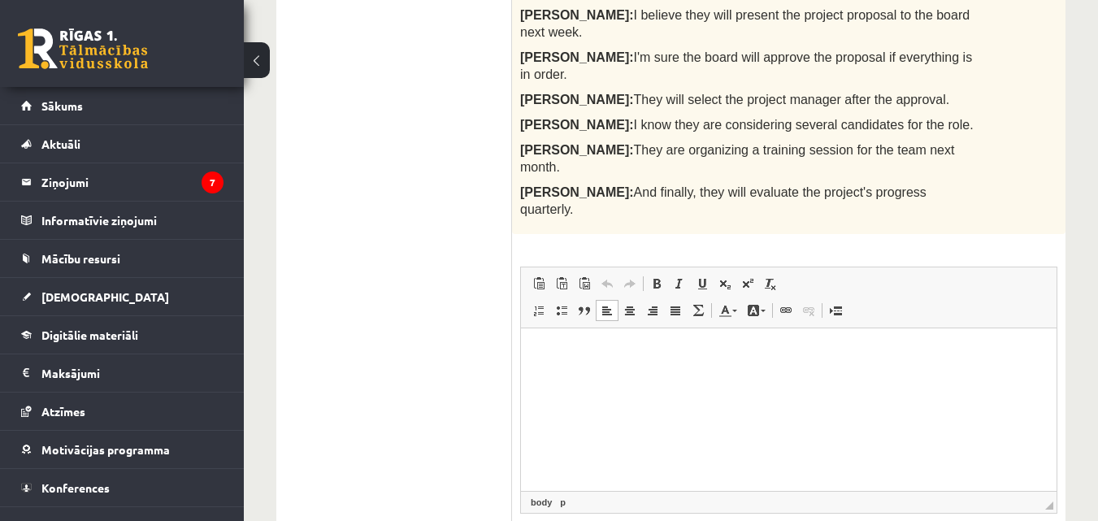
click at [596, 378] on html at bounding box center [788, 353] width 535 height 50
click at [540, 362] on html at bounding box center [788, 353] width 535 height 50
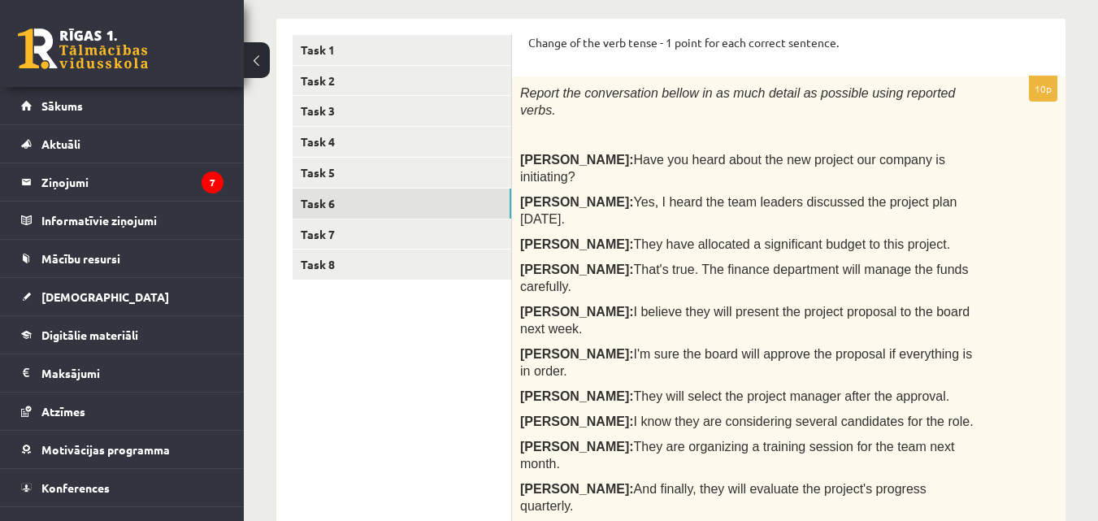
scroll to position [256, 0]
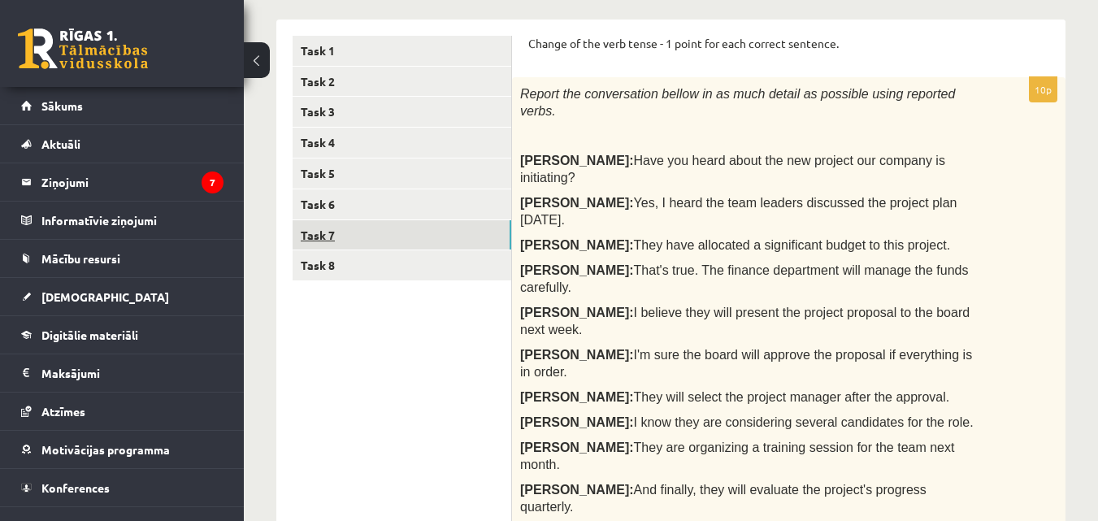
click at [306, 233] on link "Task 7" at bounding box center [402, 235] width 219 height 30
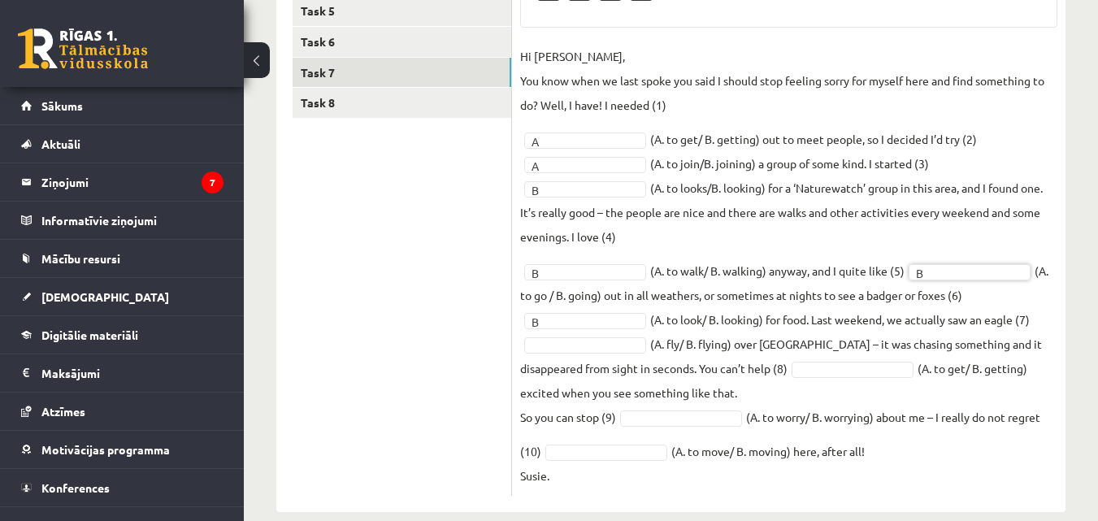
scroll to position [444, 0]
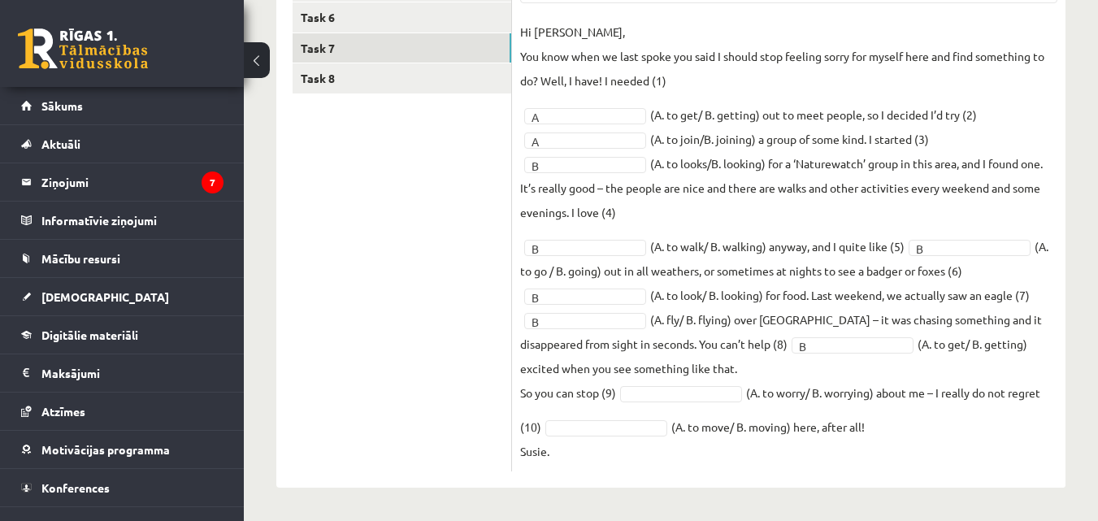
click at [651, 397] on fieldset "Hi Caroline, You know when we last spoke you said I should stop feeling sorry f…" at bounding box center [788, 242] width 537 height 444
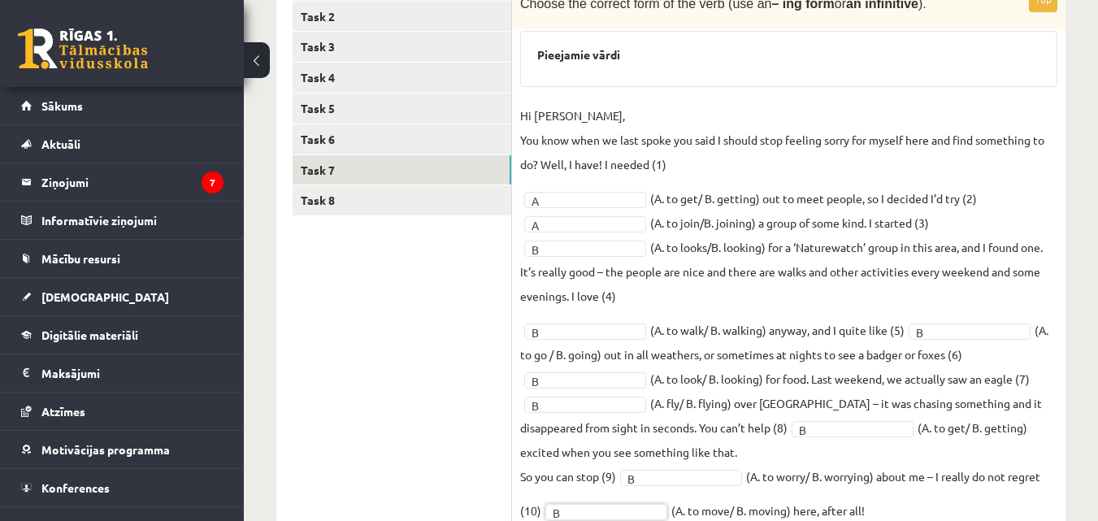
scroll to position [319, 0]
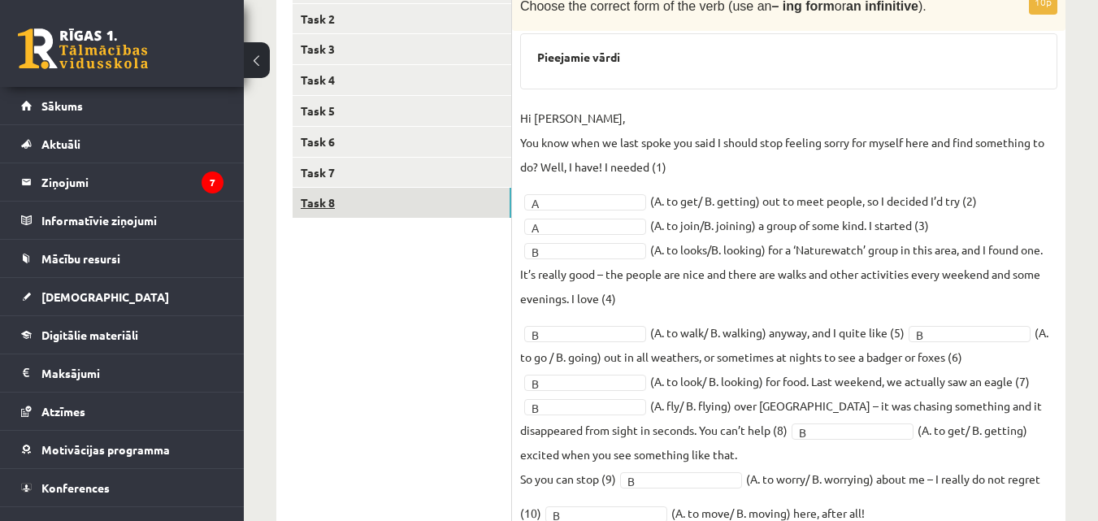
click at [380, 206] on link "Task 8" at bounding box center [402, 203] width 219 height 30
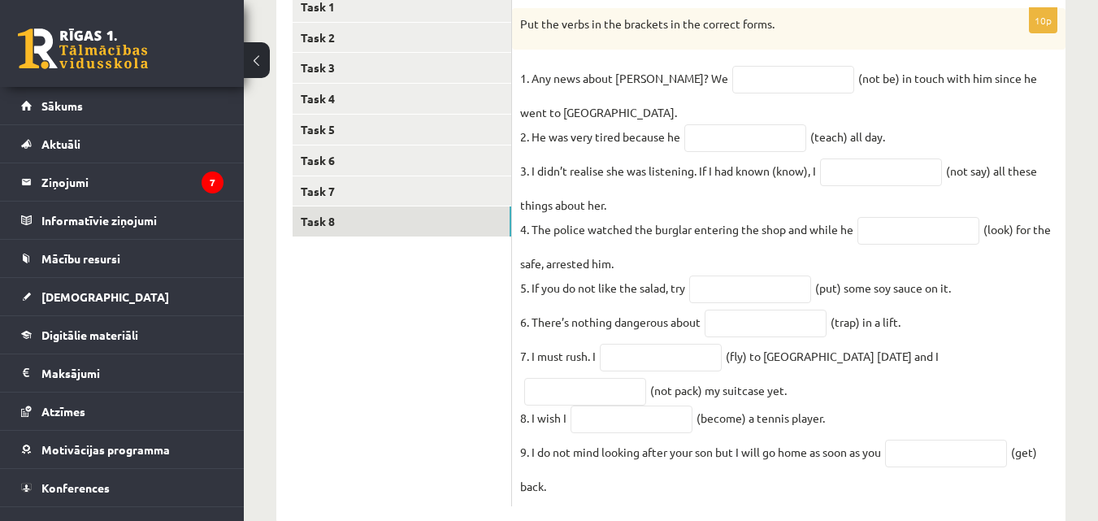
scroll to position [299, 0]
click at [732, 93] on input "text" at bounding box center [793, 81] width 122 height 28
type input "*"
type input "**********"
click at [722, 145] on input "text" at bounding box center [745, 139] width 122 height 28
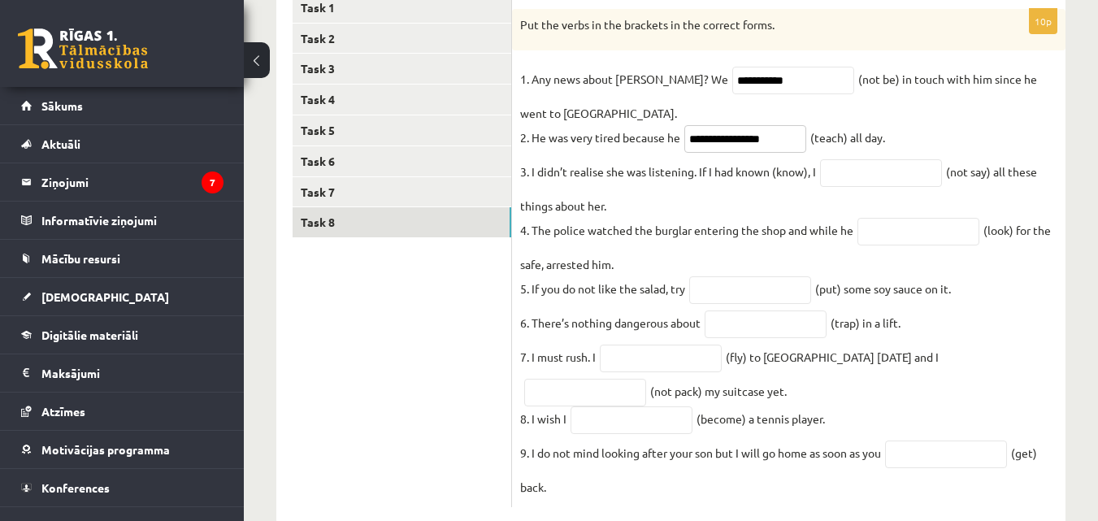
type input "**********"
click at [853, 177] on input "text" at bounding box center [881, 173] width 122 height 28
type input "**********"
click at [888, 238] on input "text" at bounding box center [918, 232] width 122 height 28
type input "**********"
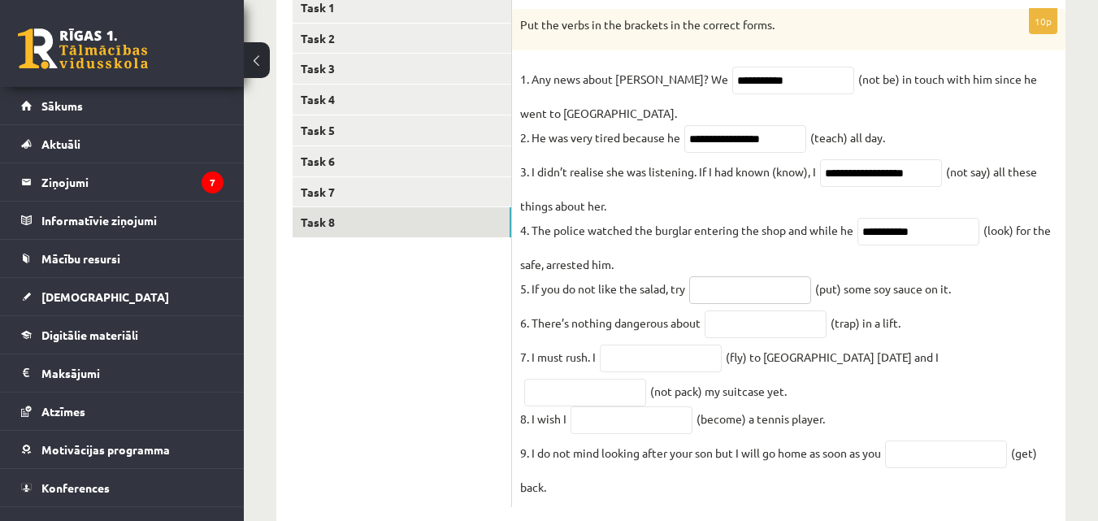
click at [772, 292] on input "text" at bounding box center [750, 290] width 122 height 28
type input "*******"
click at [760, 327] on input "text" at bounding box center [765, 324] width 122 height 28
type input "*"
type input "**********"
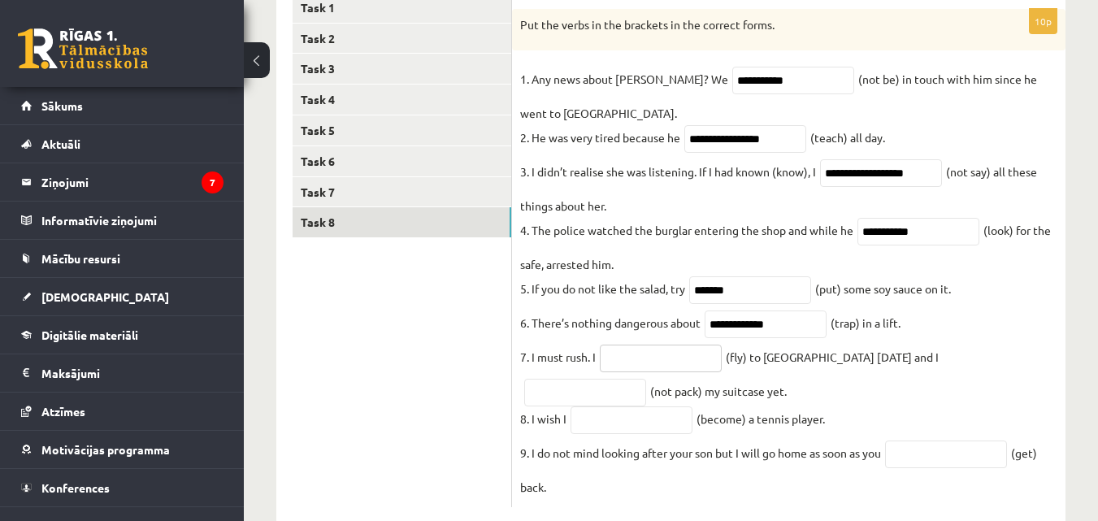
click at [651, 367] on input "text" at bounding box center [661, 359] width 122 height 28
type input "*"
type input "*********"
click at [646, 379] on input "text" at bounding box center [585, 393] width 122 height 28
type input "**********"
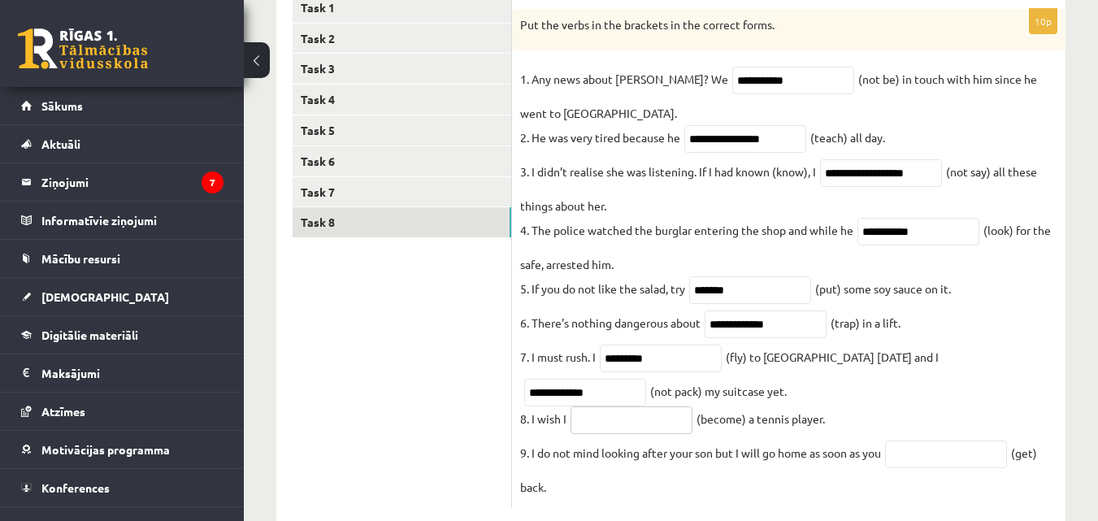
click at [657, 428] on input "text" at bounding box center [631, 420] width 122 height 28
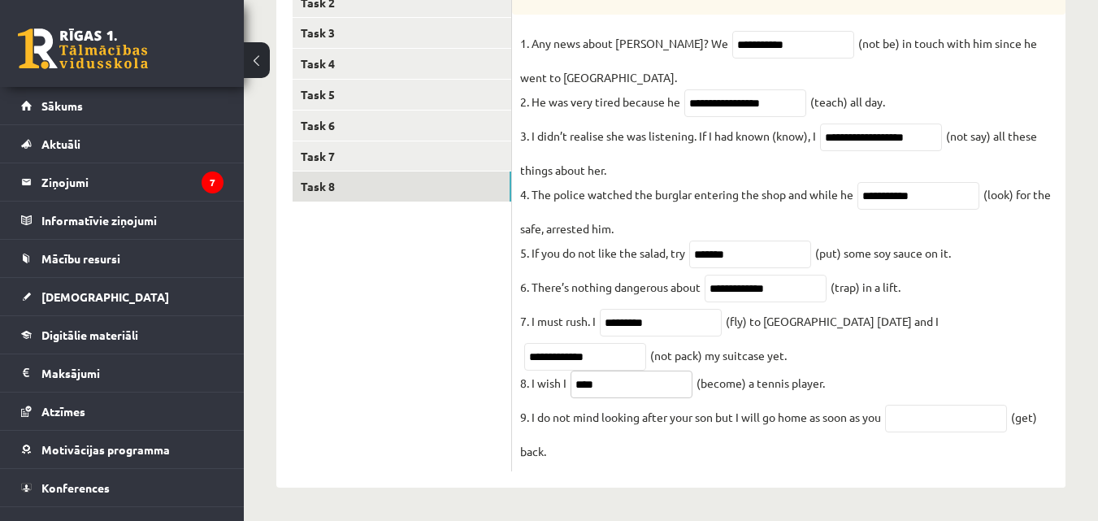
type input "****"
click at [913, 410] on input "text" at bounding box center [946, 419] width 122 height 28
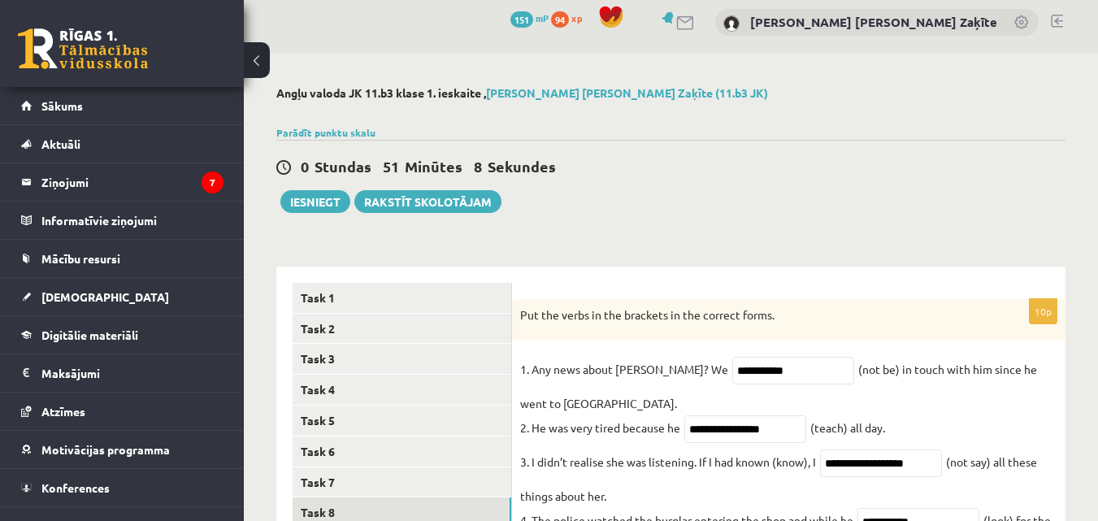
scroll to position [0, 0]
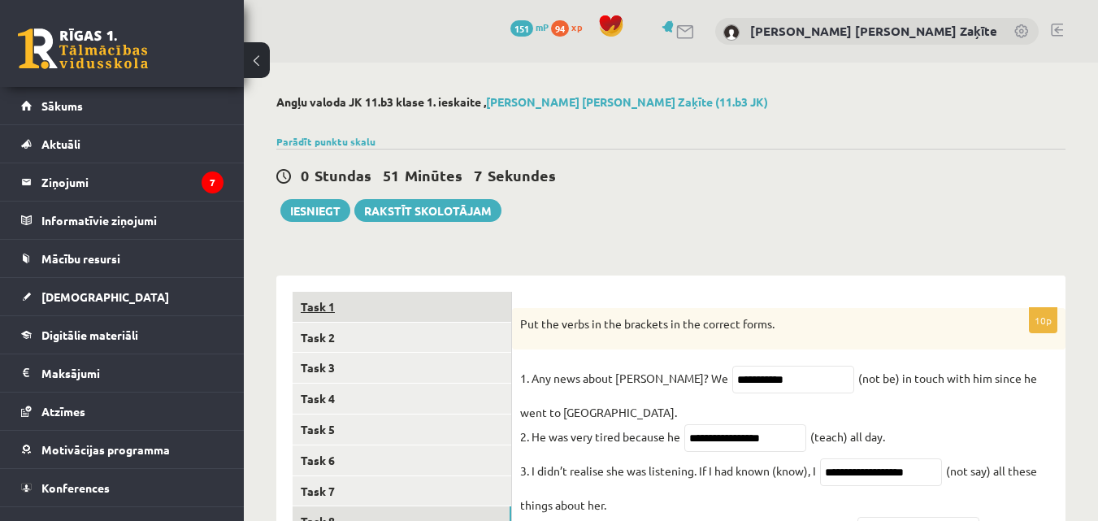
type input "***"
click at [467, 315] on link "Task 1" at bounding box center [402, 307] width 219 height 30
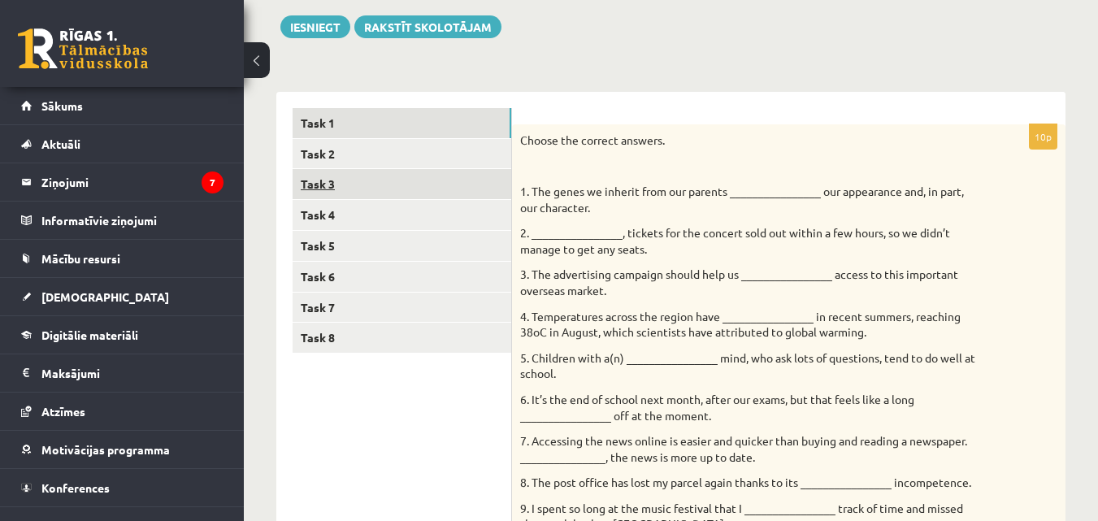
scroll to position [183, 0]
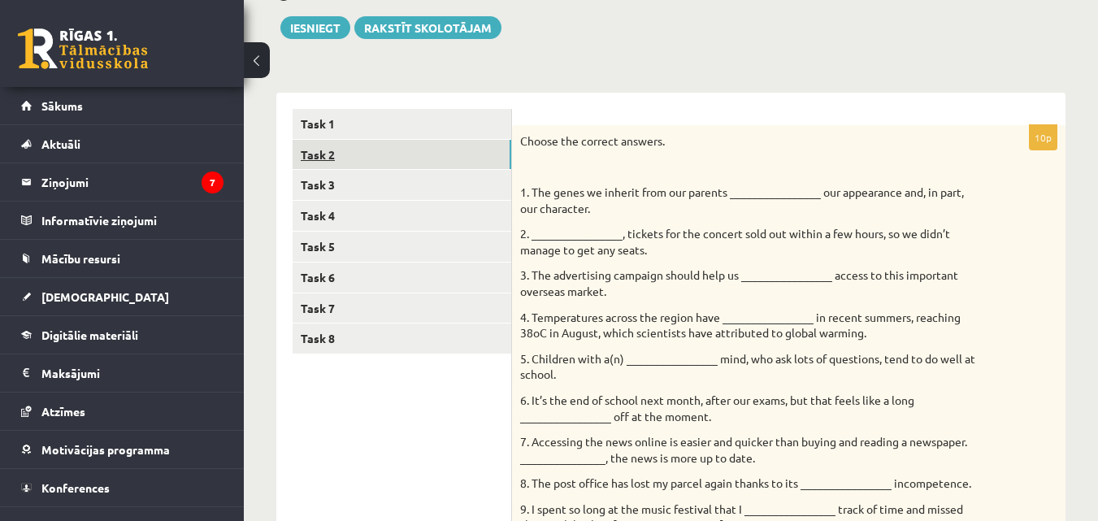
click at [487, 159] on link "Task 2" at bounding box center [402, 155] width 219 height 30
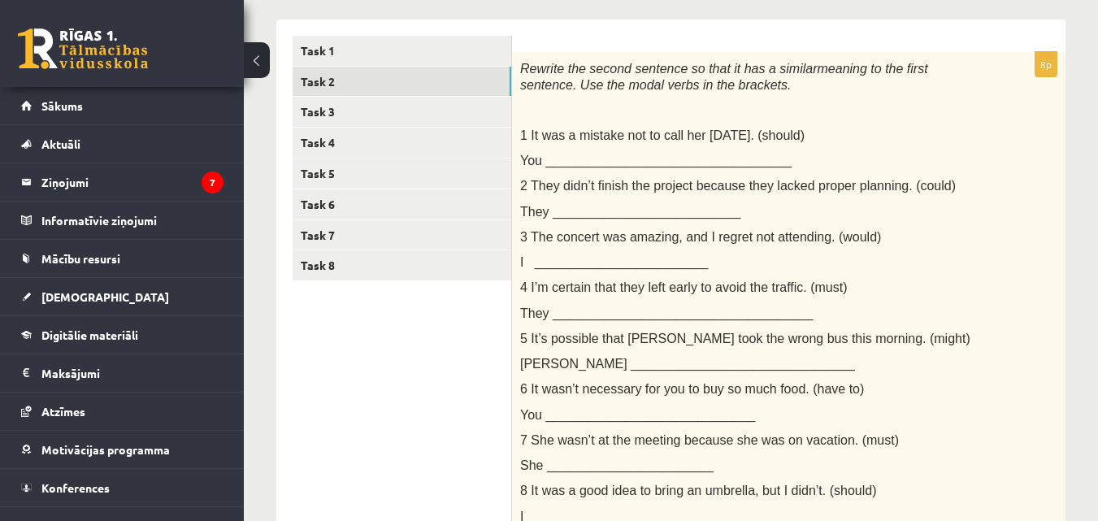
scroll to position [0, 0]
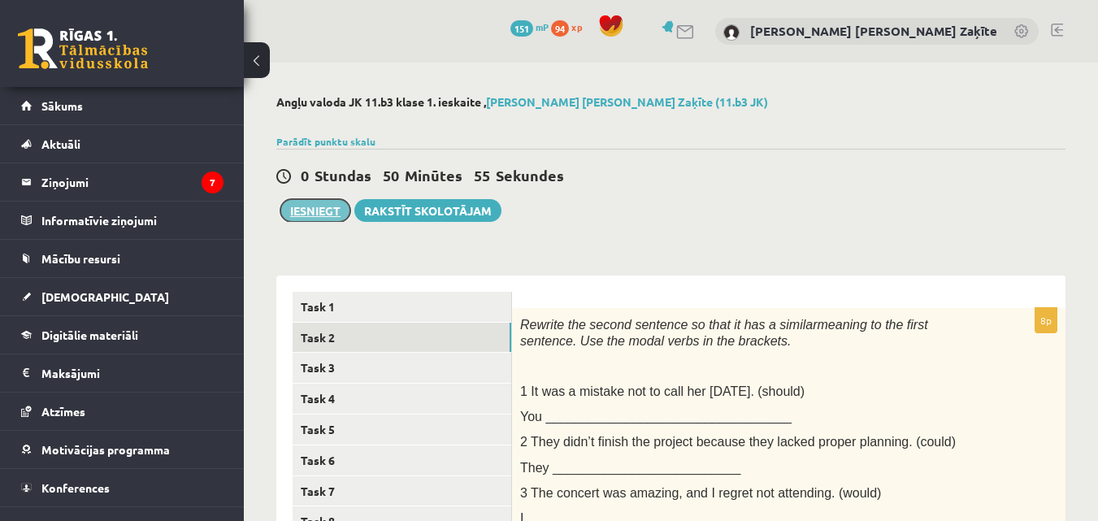
click at [314, 208] on button "Iesniegt" at bounding box center [315, 210] width 70 height 23
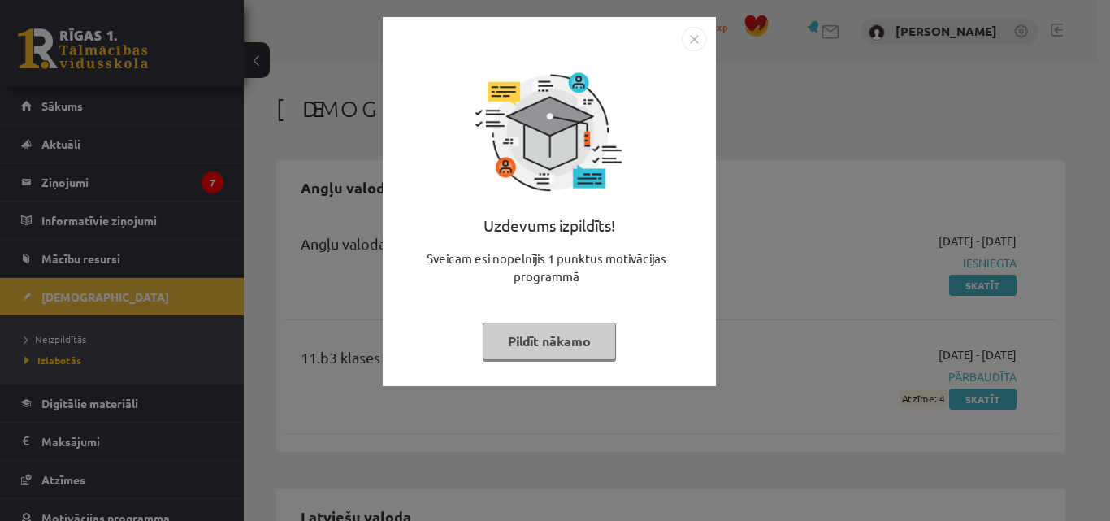
click at [691, 37] on img "Close" at bounding box center [694, 39] width 24 height 24
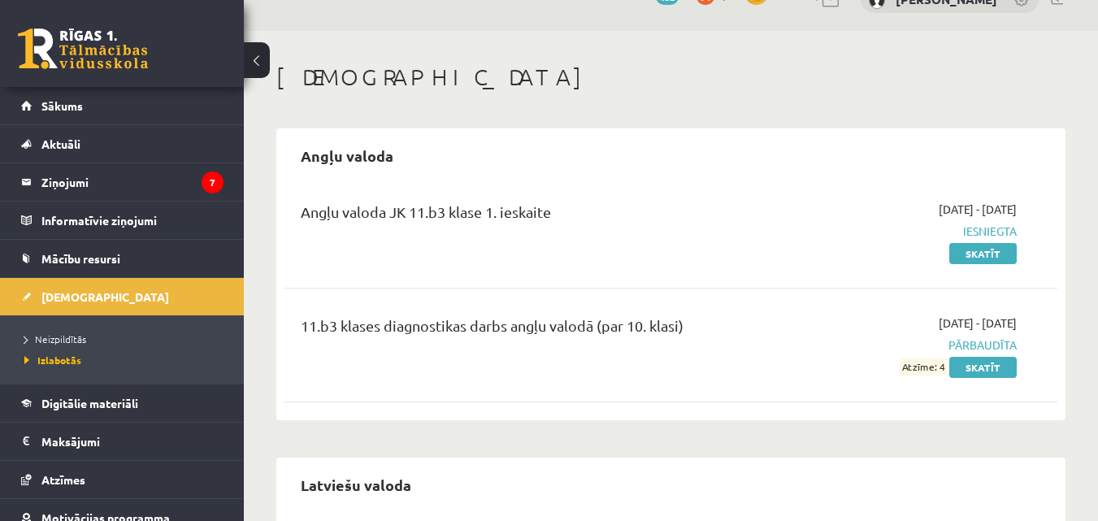
scroll to position [33, 0]
click at [981, 249] on link "Skatīt" at bounding box center [982, 252] width 67 height 21
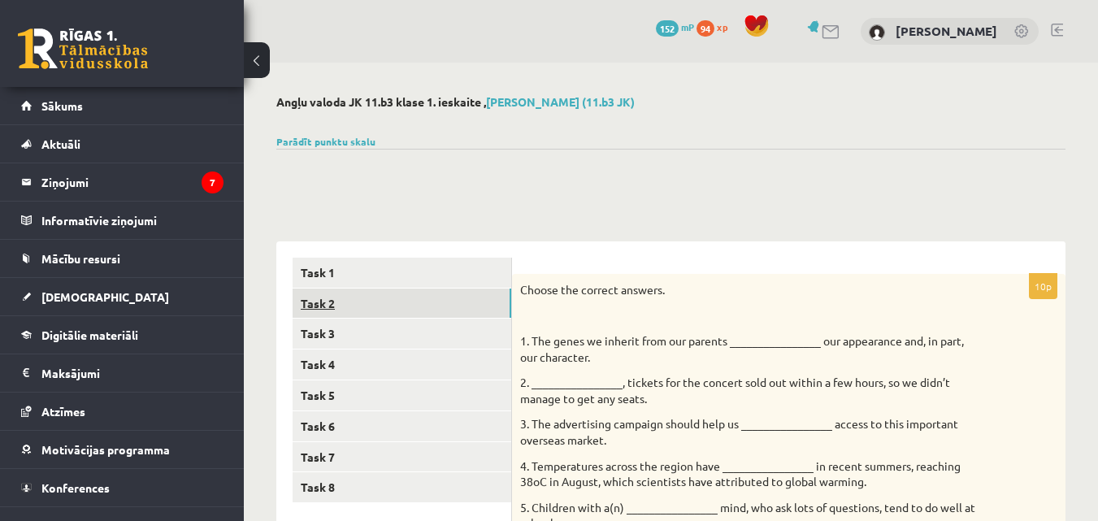
click at [497, 312] on link "Task 2" at bounding box center [402, 303] width 219 height 30
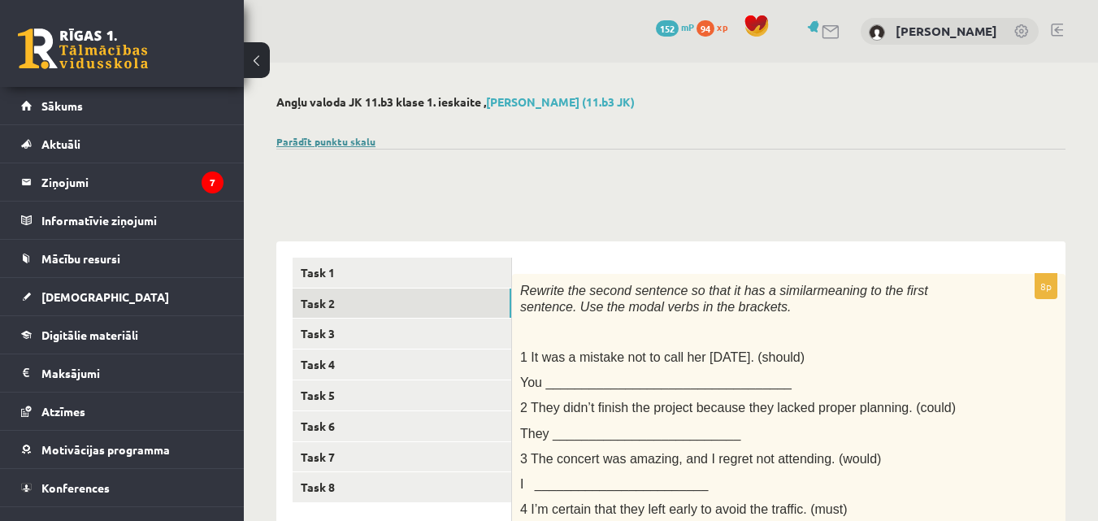
click at [345, 137] on link "Parādīt punktu skalu" at bounding box center [325, 141] width 99 height 13
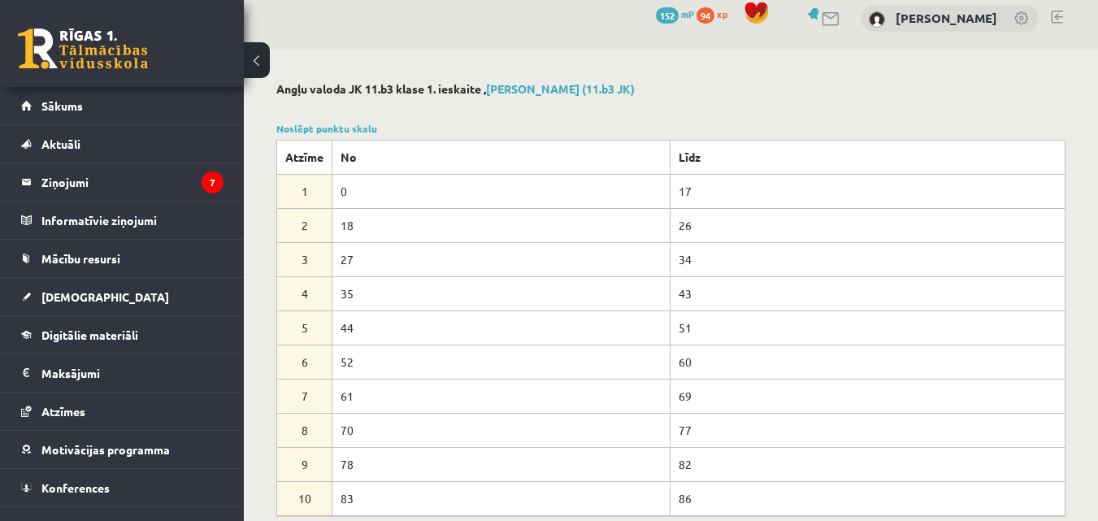
scroll to position [15, 0]
click at [318, 129] on link "Noslēpt punktu skalu" at bounding box center [326, 126] width 101 height 13
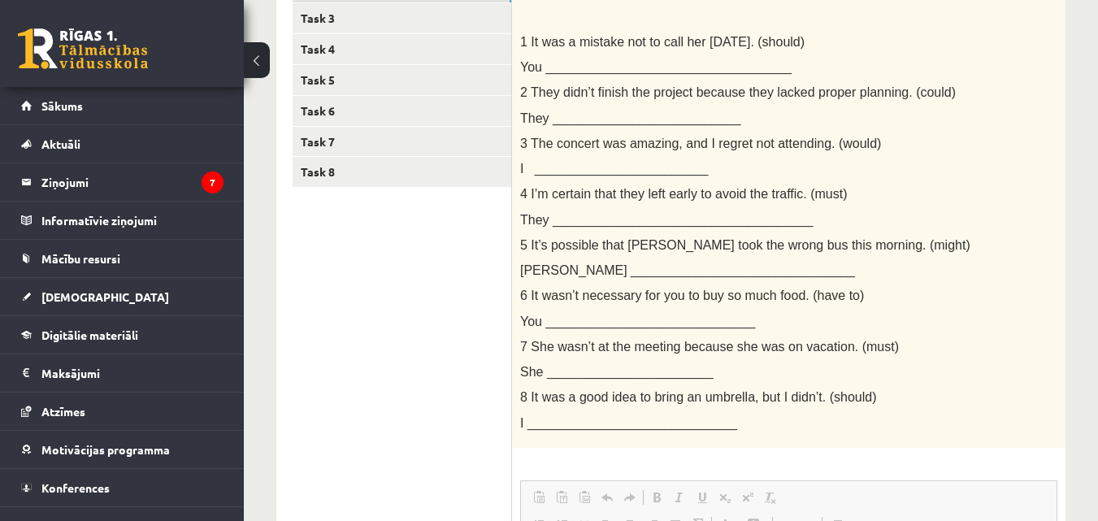
scroll to position [0, 0]
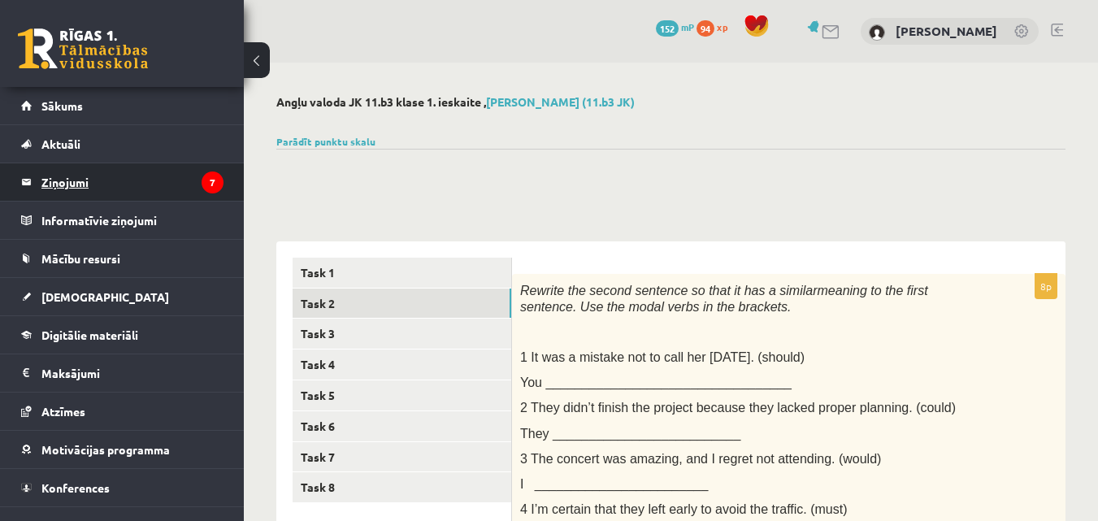
click at [202, 186] on icon "7" at bounding box center [213, 182] width 22 height 22
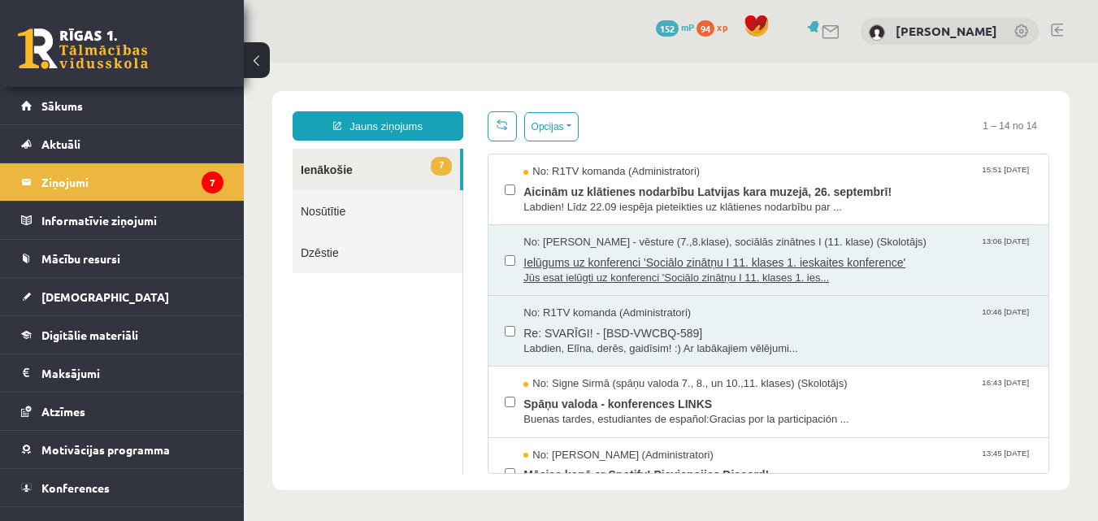
click at [663, 257] on span "Ielūgums uz konferenci 'Sociālo zinātņu I 11. klases 1. ieskaites konference'" at bounding box center [777, 260] width 509 height 20
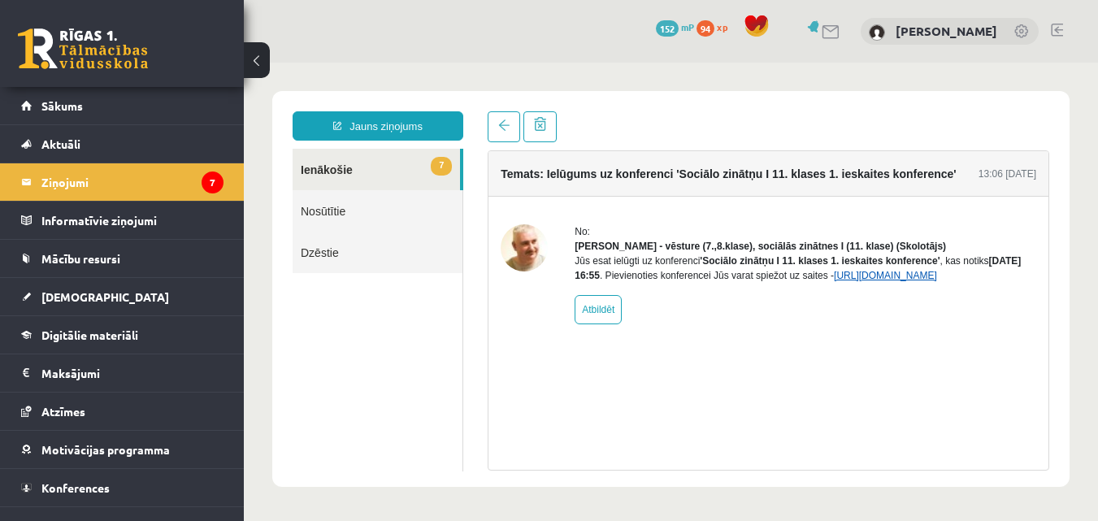
click at [871, 281] on link "[URL][DOMAIN_NAME]" at bounding box center [885, 275] width 103 height 11
